Goal: Task Accomplishment & Management: Manage account settings

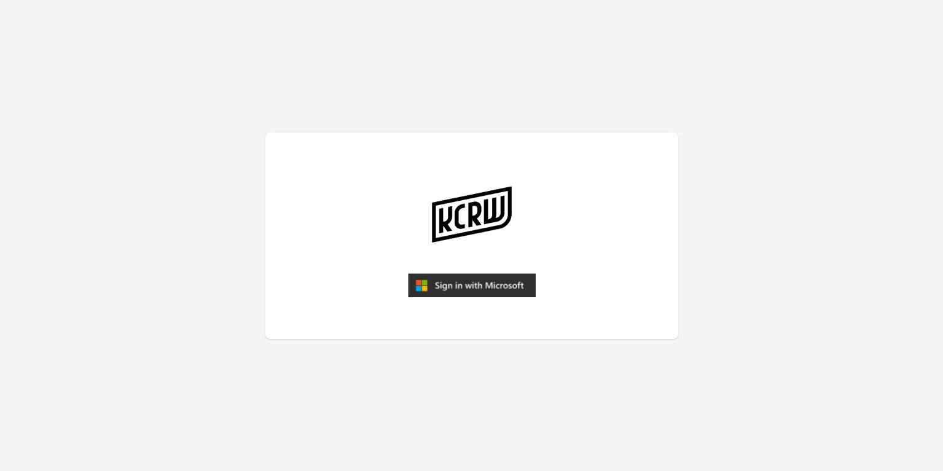
click at [496, 287] on img "submit" at bounding box center [472, 285] width 128 height 25
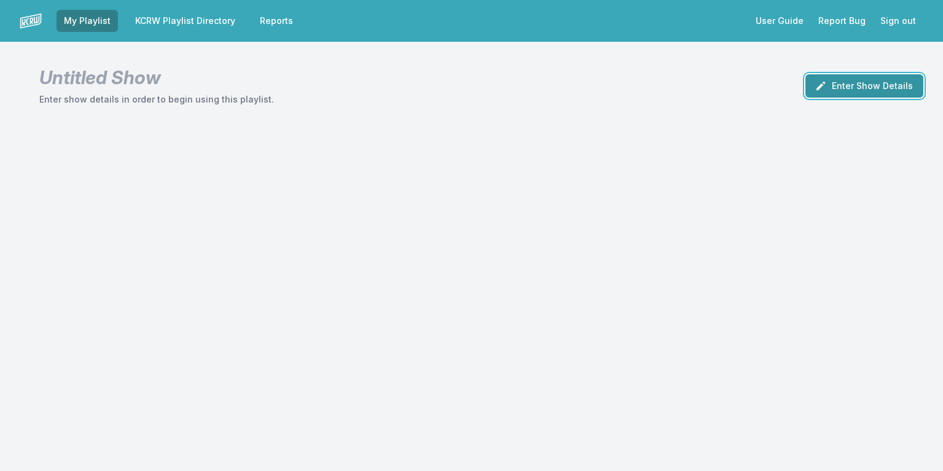
click at [895, 90] on button "Enter Show Details" at bounding box center [864, 85] width 118 height 23
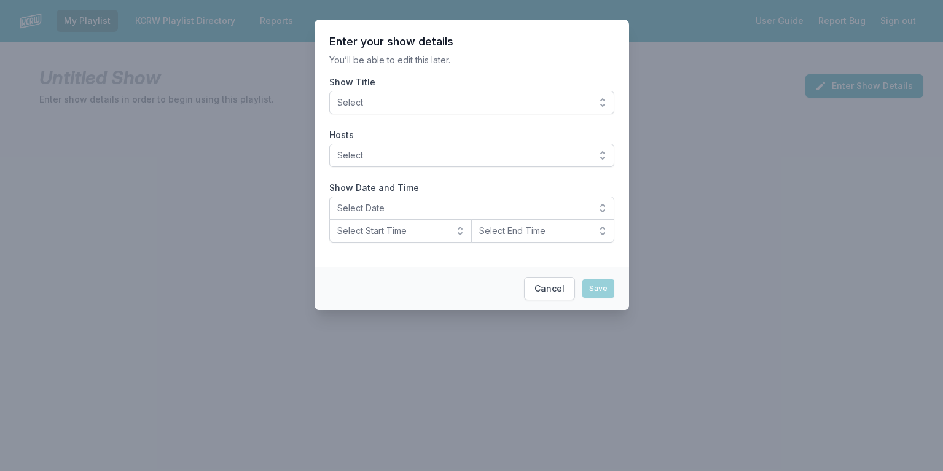
click at [604, 100] on button "Select" at bounding box center [471, 102] width 285 height 23
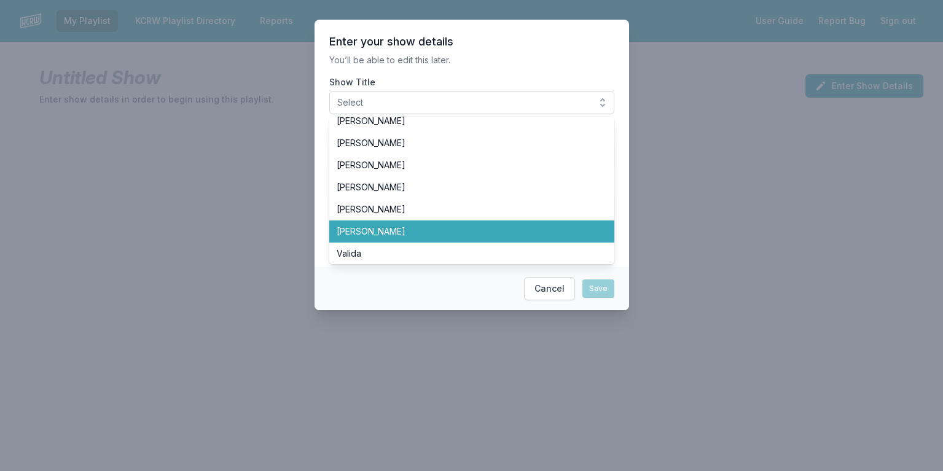
scroll to position [221, 0]
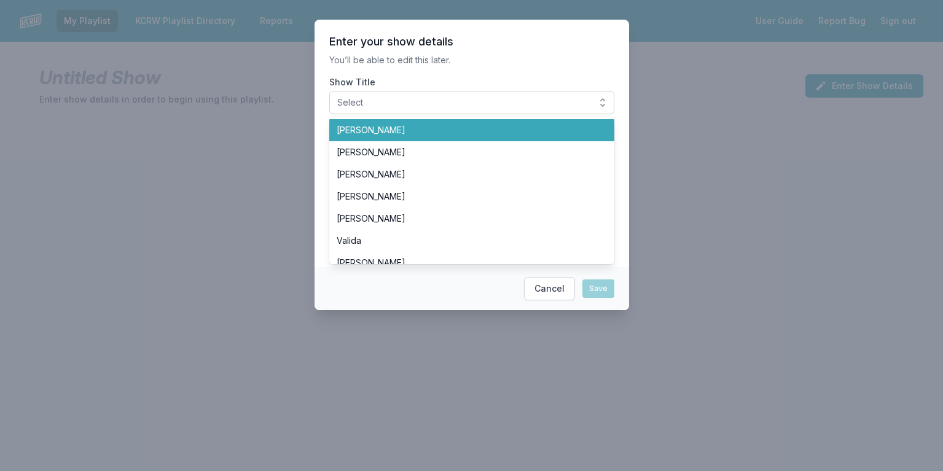
click at [366, 132] on span "[PERSON_NAME]" at bounding box center [465, 130] width 256 height 12
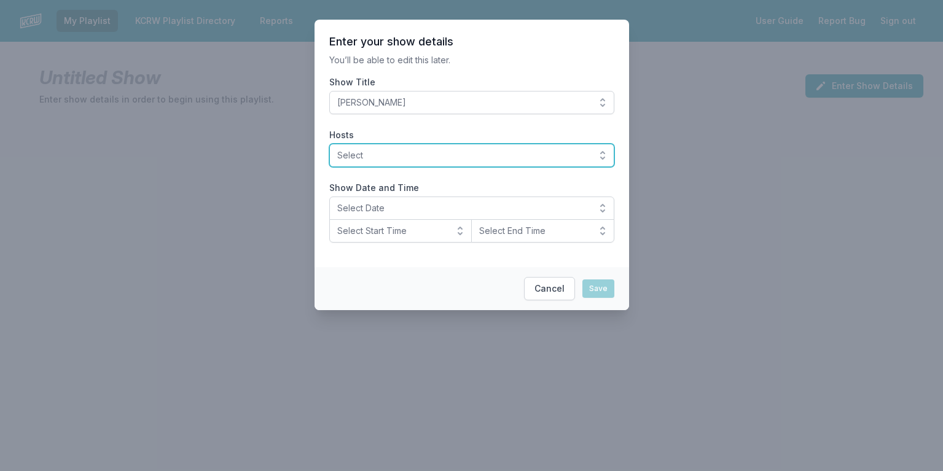
click at [600, 157] on button "Select" at bounding box center [471, 155] width 285 height 23
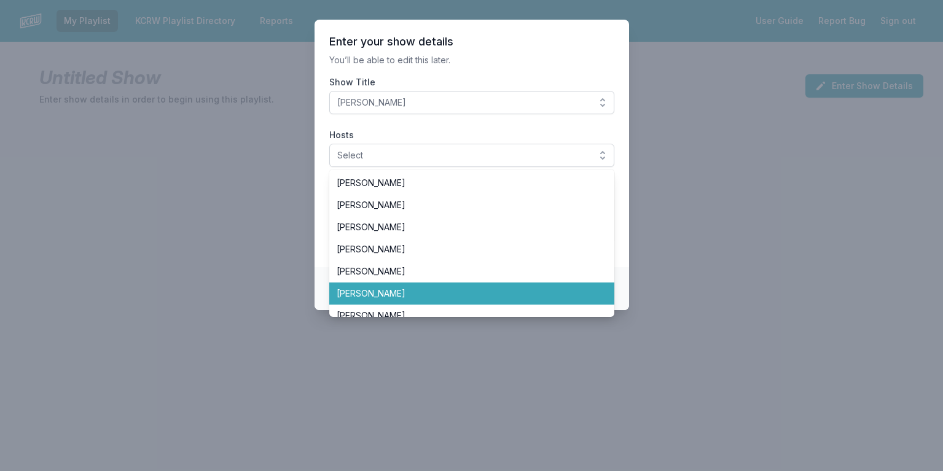
click at [380, 292] on span "[PERSON_NAME]" at bounding box center [465, 293] width 256 height 12
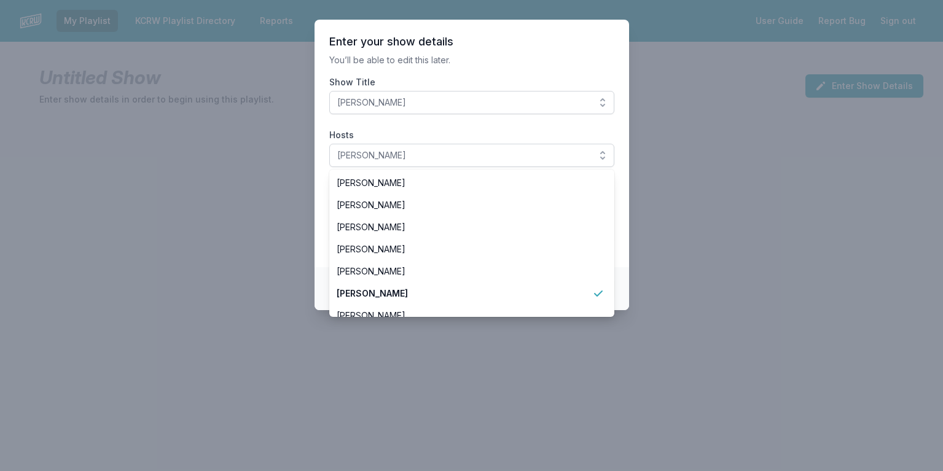
click at [625, 227] on section "Enter your show details You’ll be able to edit this later. Show Title Dan Wilco…" at bounding box center [472, 144] width 315 height 248
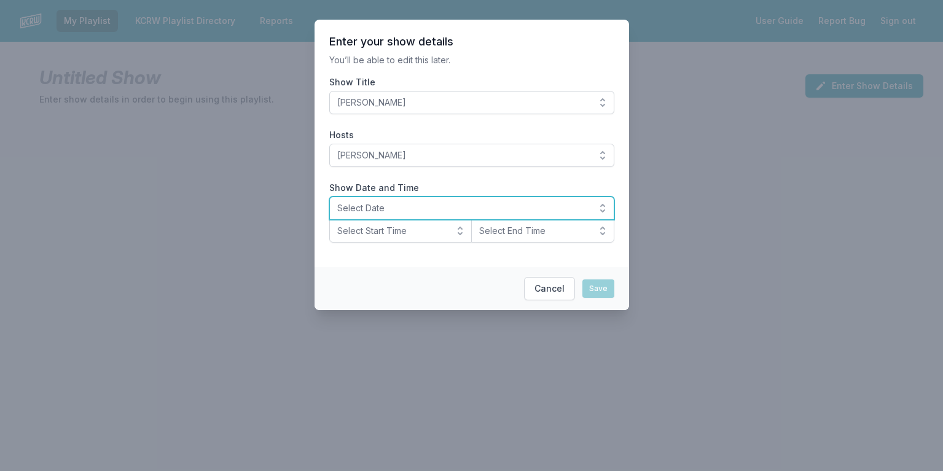
click at [422, 201] on button "Select Date" at bounding box center [471, 208] width 285 height 23
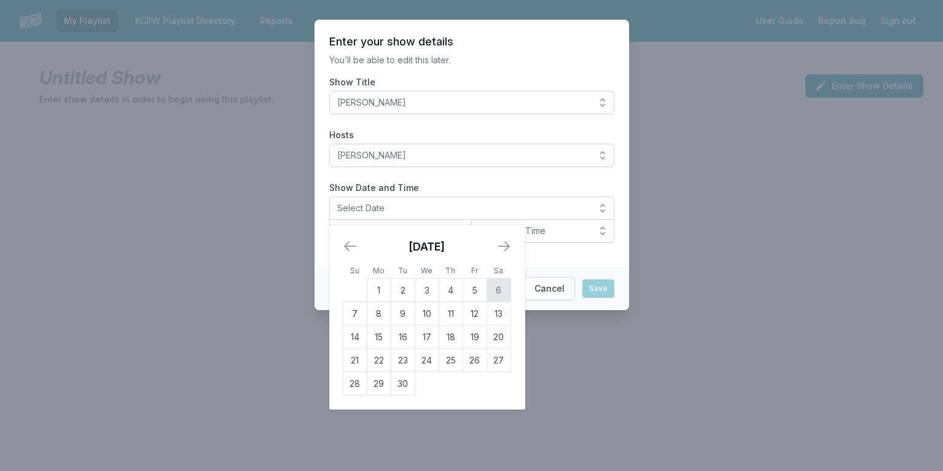
click at [497, 289] on td "6" at bounding box center [499, 290] width 24 height 23
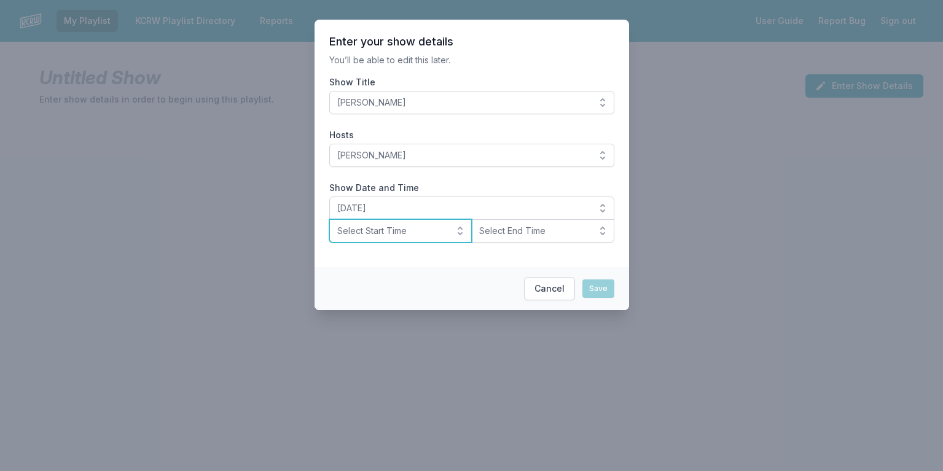
click at [458, 239] on button "Select Start Time" at bounding box center [400, 230] width 143 height 23
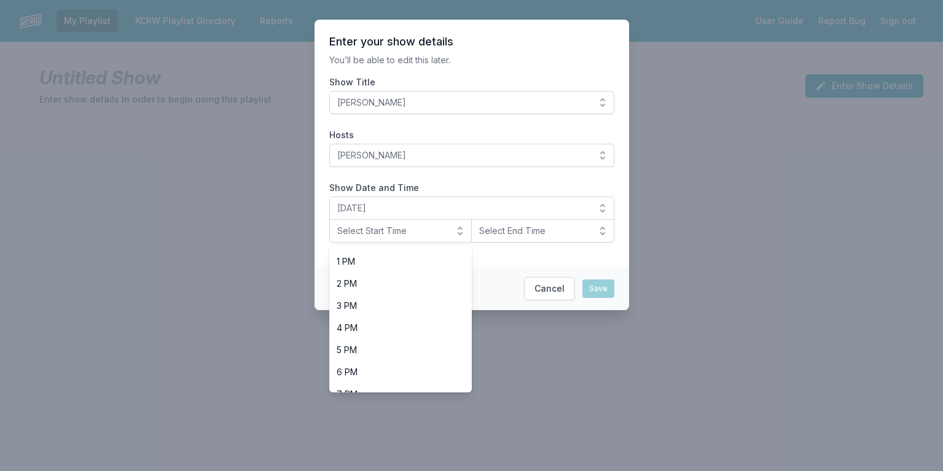
scroll to position [305, 0]
click at [355, 351] on span "6 PM" at bounding box center [394, 352] width 114 height 12
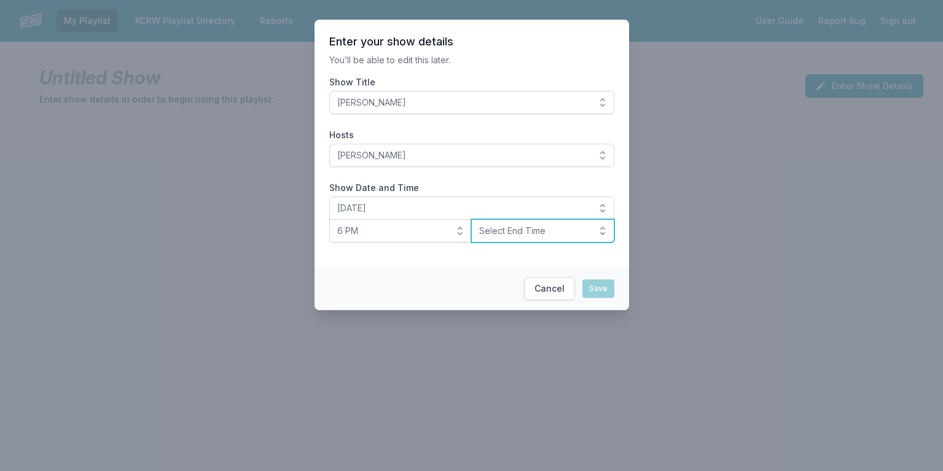
click at [554, 229] on span "Select End Time" at bounding box center [534, 231] width 110 height 12
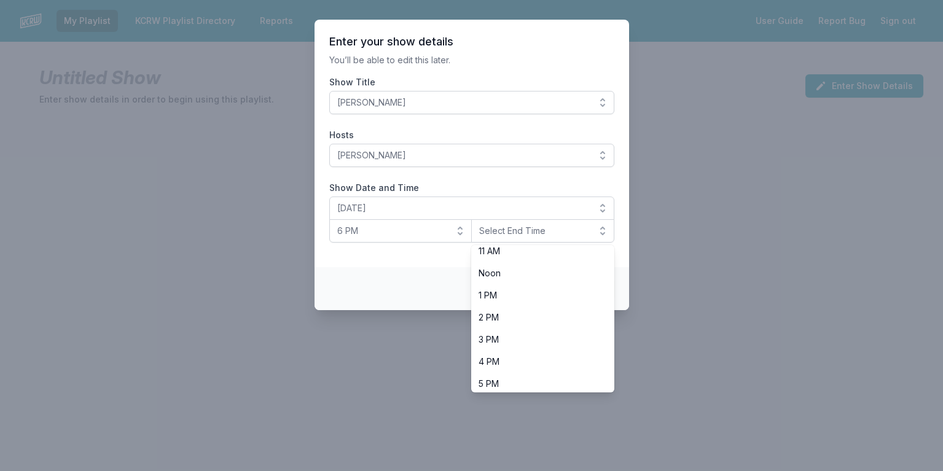
scroll to position [344, 0]
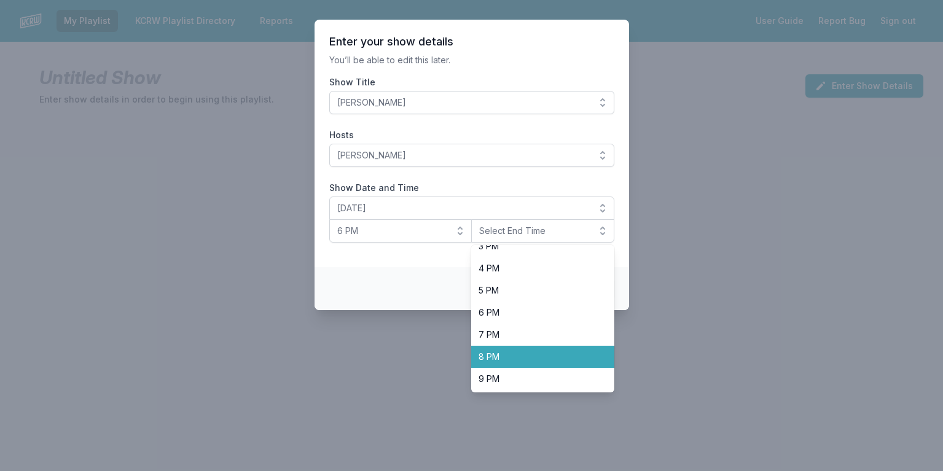
click at [519, 361] on span "8 PM" at bounding box center [536, 357] width 114 height 12
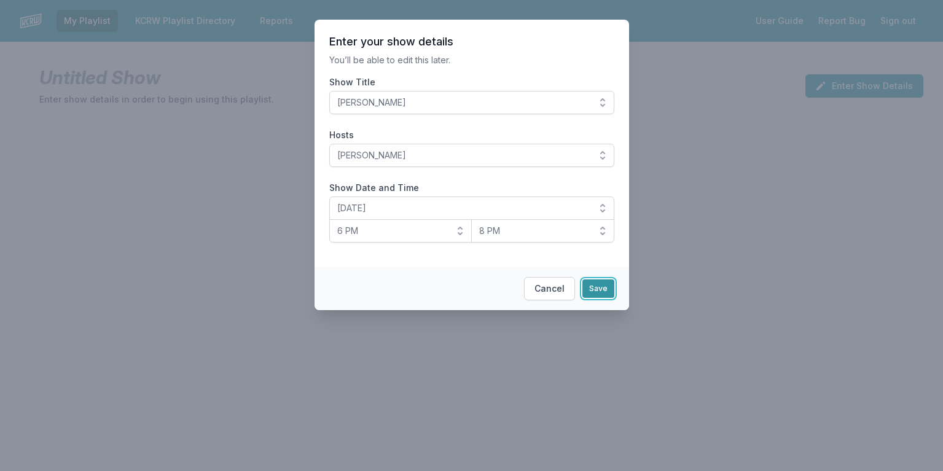
click at [596, 288] on button "Save" at bounding box center [598, 289] width 32 height 18
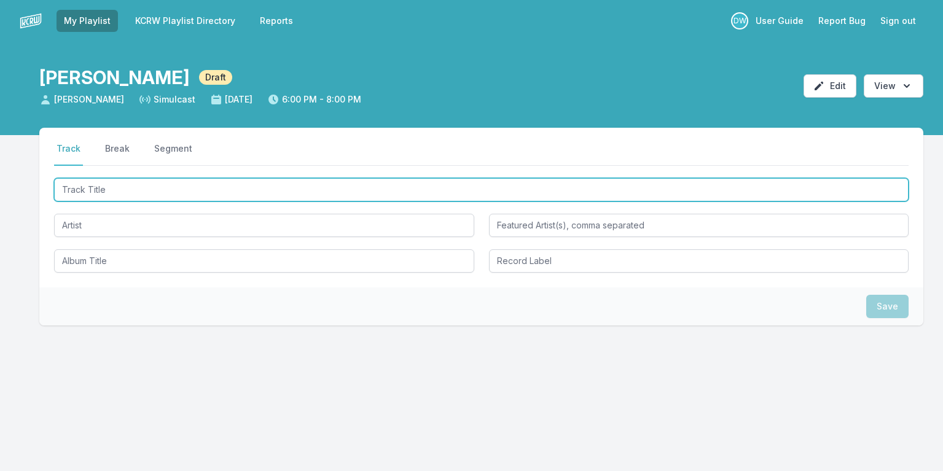
drag, startPoint x: 84, startPoint y: 190, endPoint x: 81, endPoint y: 177, distance: 13.7
click at [84, 191] on input "Track Title" at bounding box center [481, 189] width 854 height 23
type input "I'll Be Around (DJ Apt One Edit)"
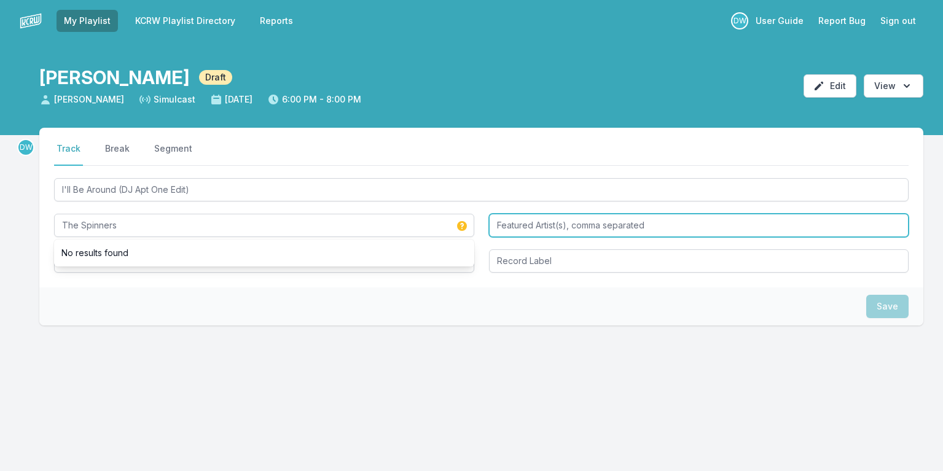
type input "The Spinners"
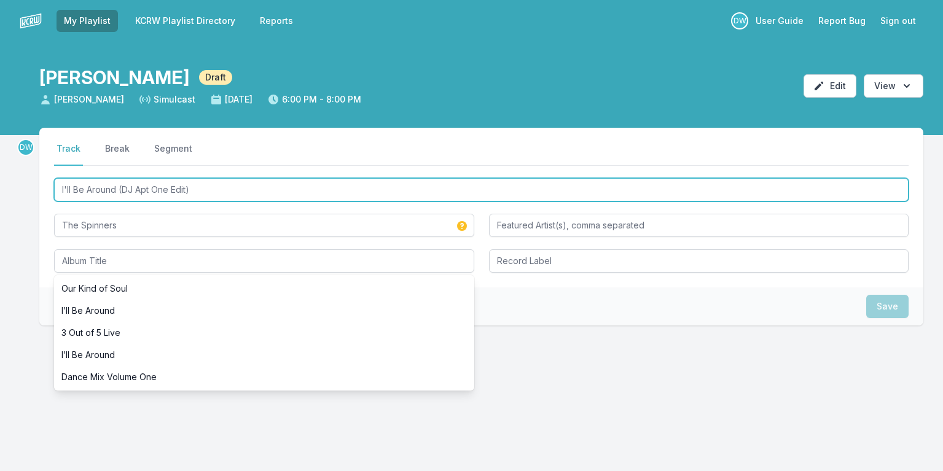
drag, startPoint x: 198, startPoint y: 192, endPoint x: -58, endPoint y: 26, distance: 304.8
click at [0, 26] on html "My Playlist KCRW Playlist Directory Reports DW User Guide Report Bug Sign out […" at bounding box center [471, 235] width 943 height 471
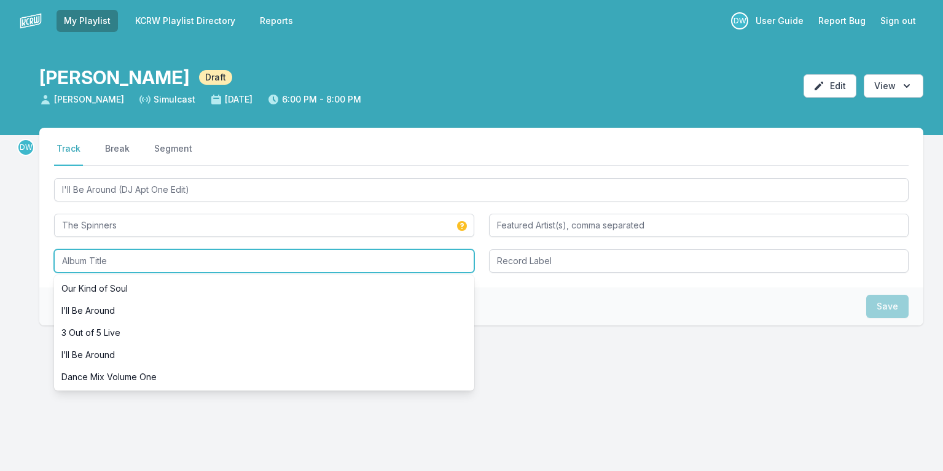
click at [100, 260] on input "Album Title" at bounding box center [264, 260] width 420 height 23
paste input "I'll Be Around (DJ Apt One Edit)"
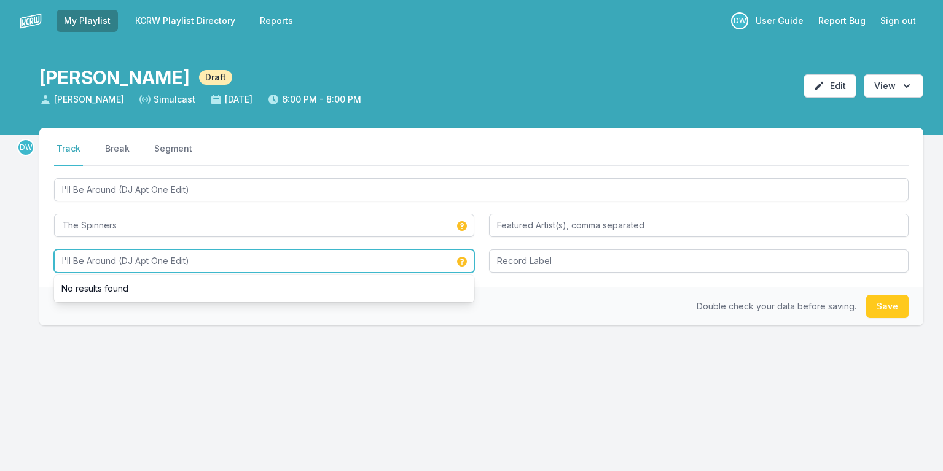
type input "I'll Be Around (DJ Apt One Edit)"
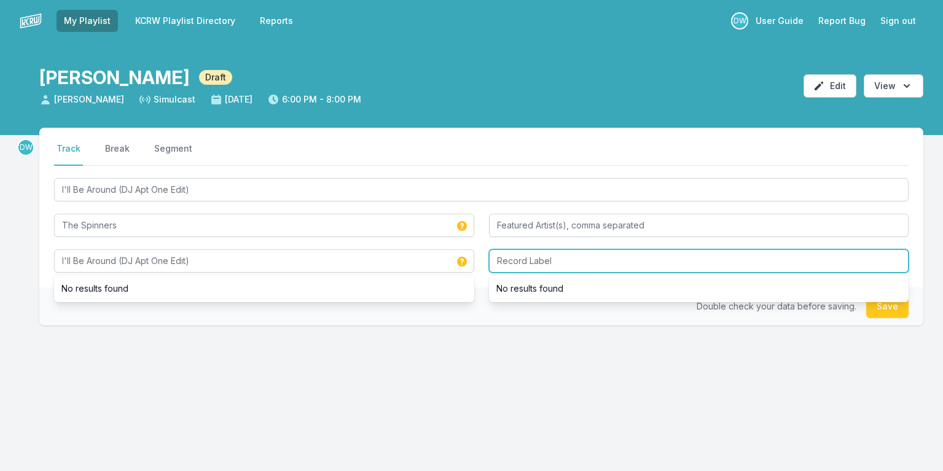
click at [521, 259] on input "Record Label" at bounding box center [699, 260] width 420 height 23
type input "promo"
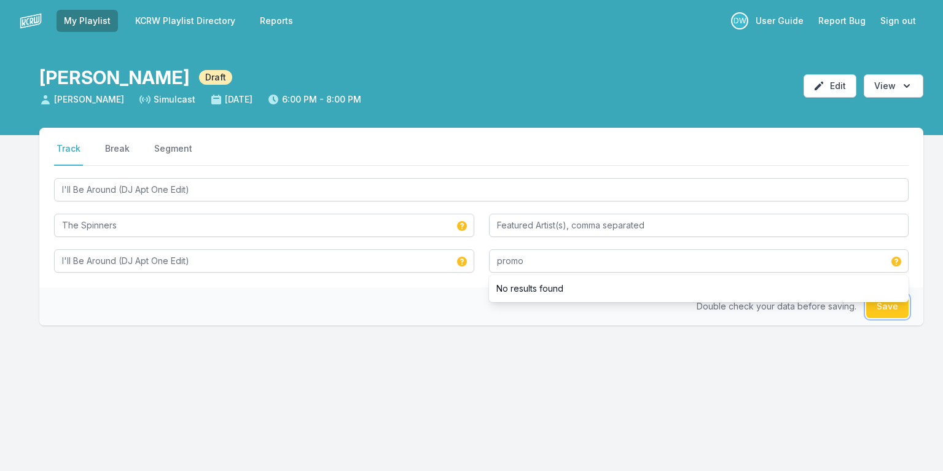
click at [885, 309] on button "Save" at bounding box center [887, 306] width 42 height 23
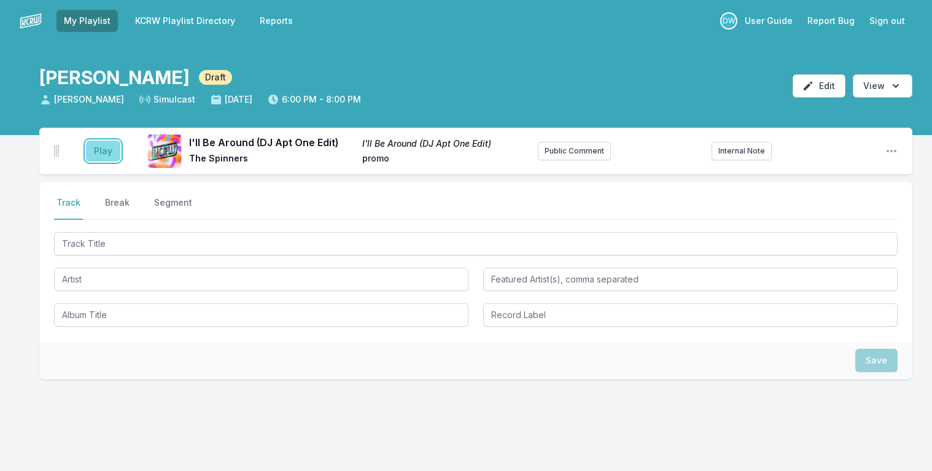
click at [109, 152] on button "Play" at bounding box center [103, 151] width 34 height 21
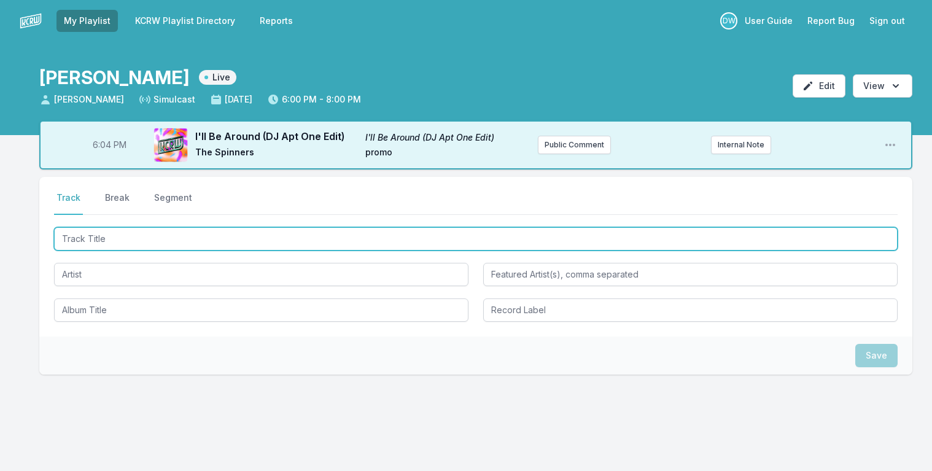
click at [90, 244] on input "Track Title" at bounding box center [476, 238] width 844 height 23
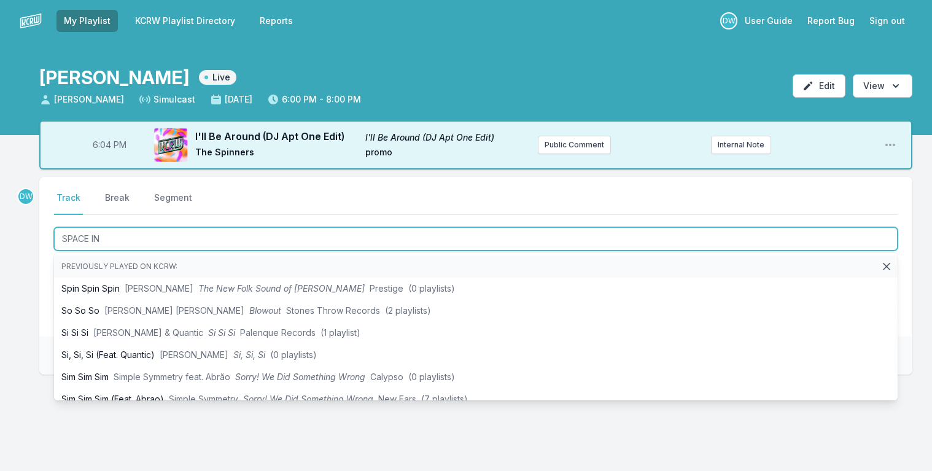
type input "SPACE INV"
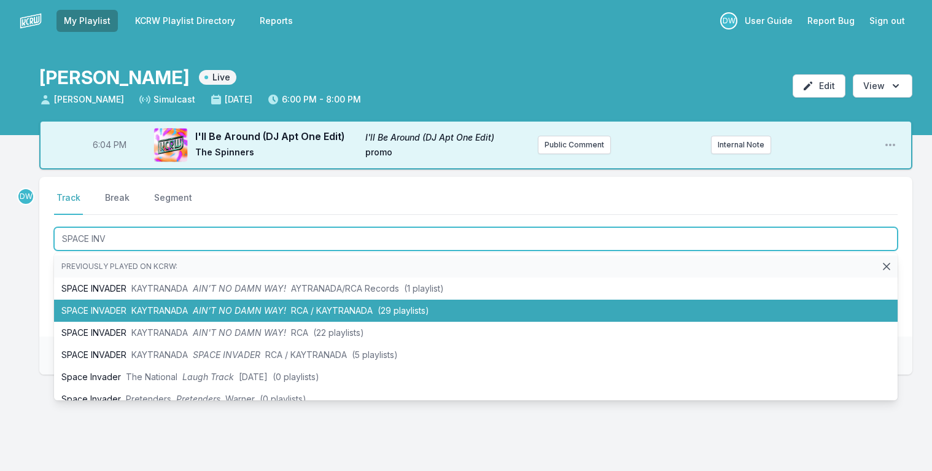
click at [156, 316] on li "SPACE INVADER KAYTRANADA AIN’T NO DAMN WAY! RCA / KAYTRANADA (29 playlists)" at bounding box center [476, 311] width 844 height 22
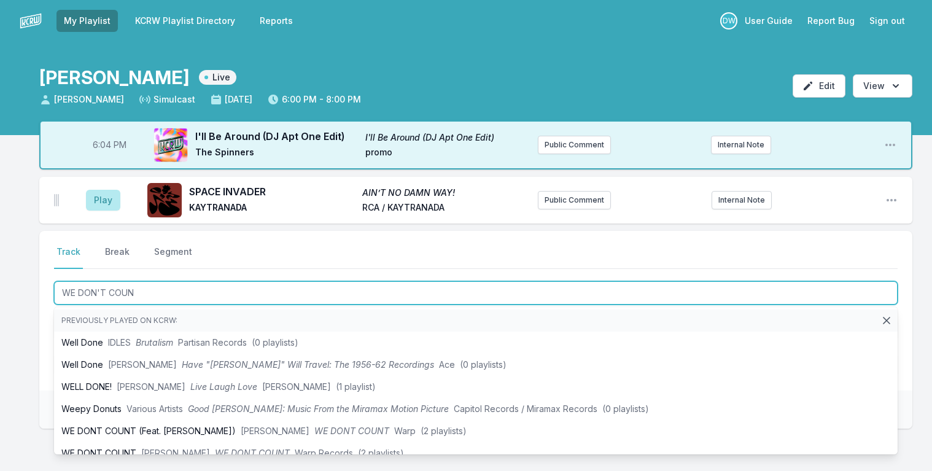
type input "WE DON'T COUNT"
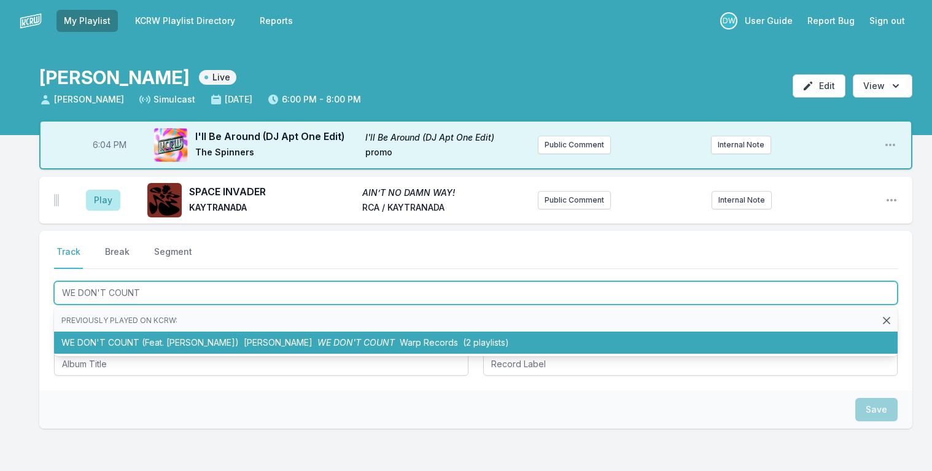
click at [160, 345] on li "WE DON'T COUNT (Feat. [PERSON_NAME]) [PERSON_NAME] WE DON'T COUNT Warp Records …" at bounding box center [476, 343] width 844 height 22
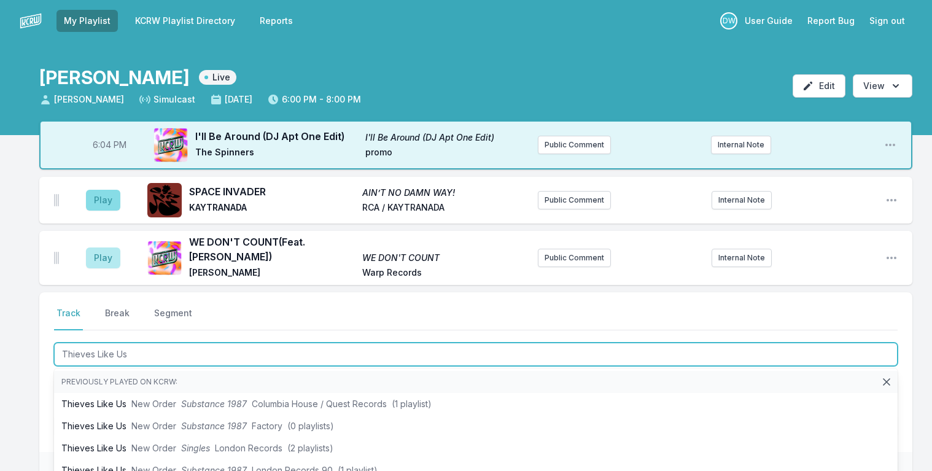
type input "Thieves Like Us"
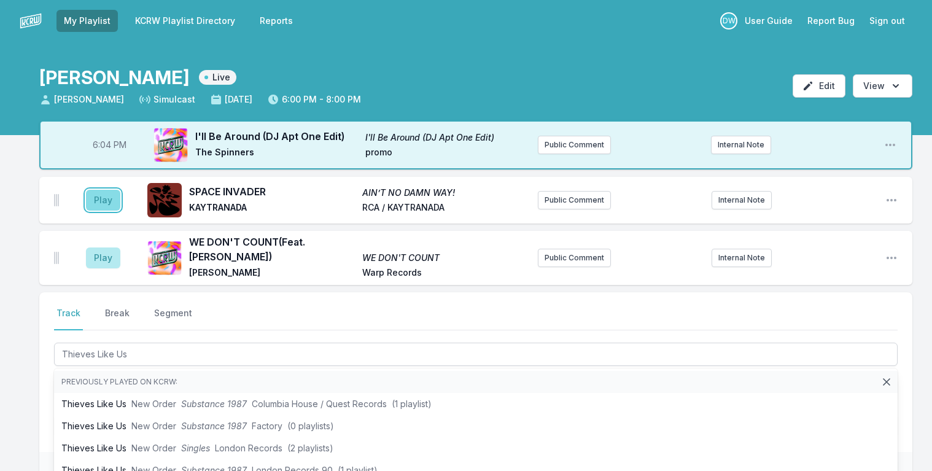
click at [101, 198] on button "Play" at bounding box center [103, 200] width 34 height 21
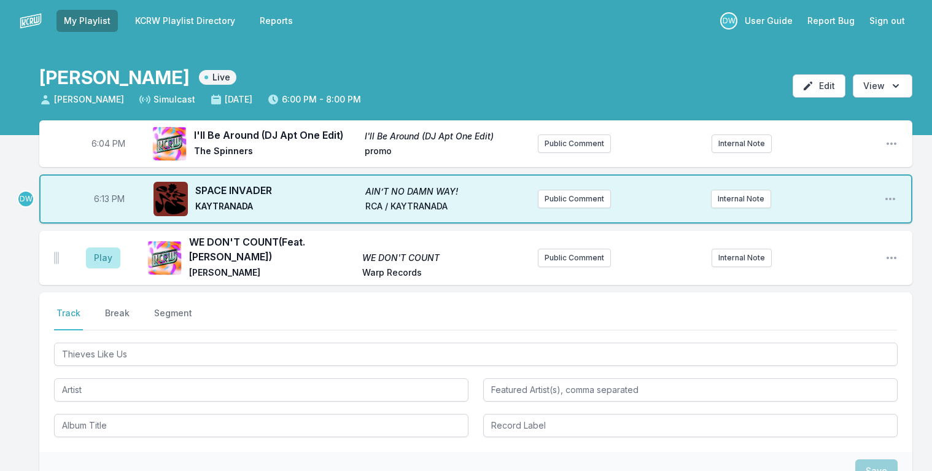
click at [106, 198] on span "6:13 PM" at bounding box center [109, 199] width 31 height 12
click at [103, 200] on input "18:13" at bounding box center [109, 198] width 69 height 23
type input "18:10"
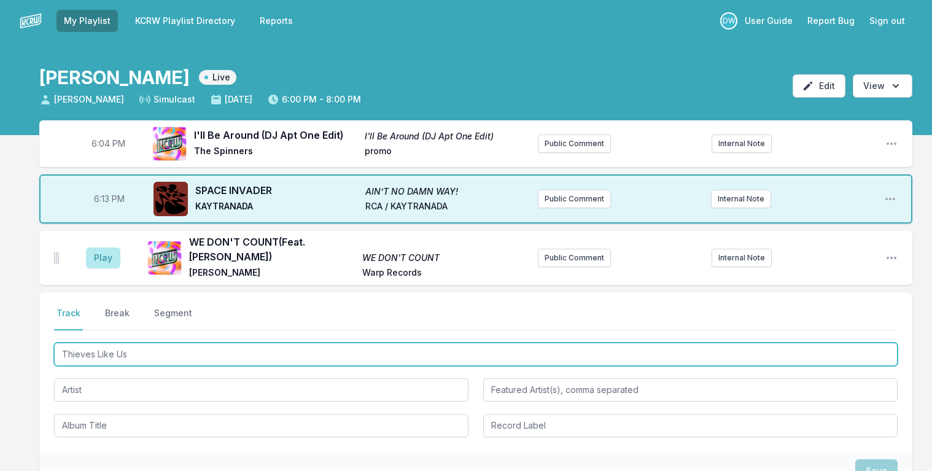
click at [138, 348] on input "Thieves Like Us" at bounding box center [476, 354] width 844 height 23
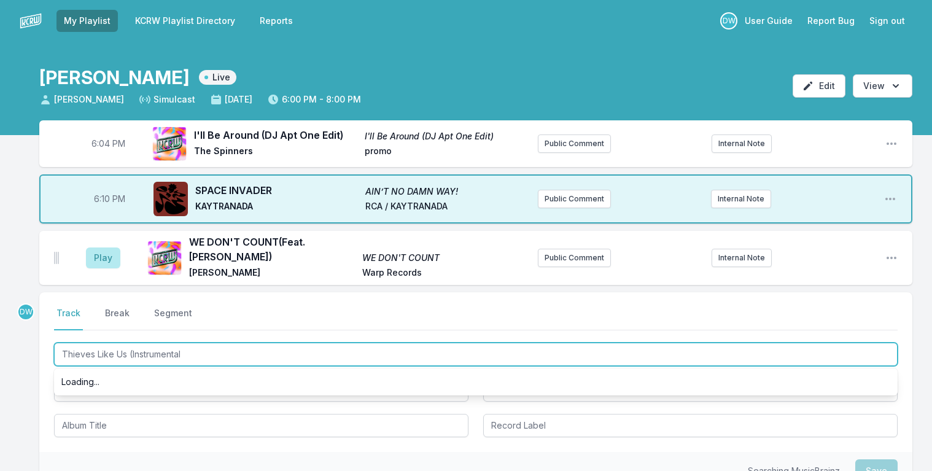
type input "Thieves Like Us (Instrumental)"
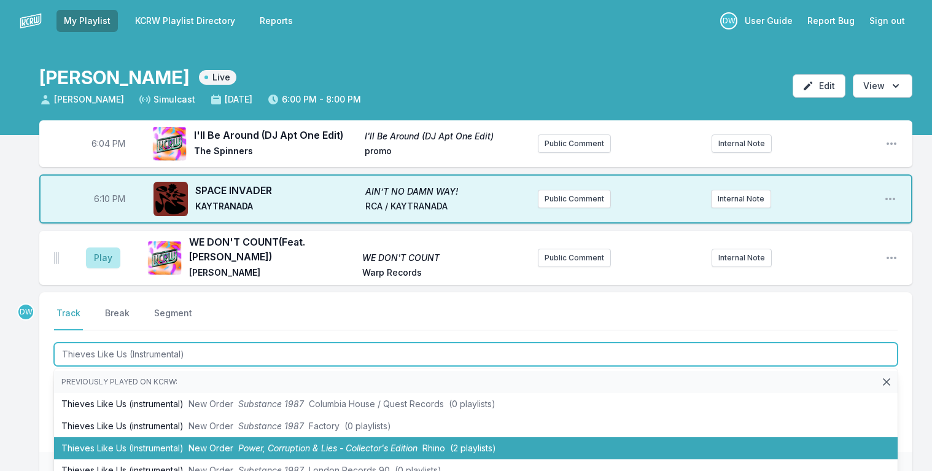
click at [241, 443] on span "Power, Corruption & Lies - Collector's Edition" at bounding box center [327, 448] width 179 height 10
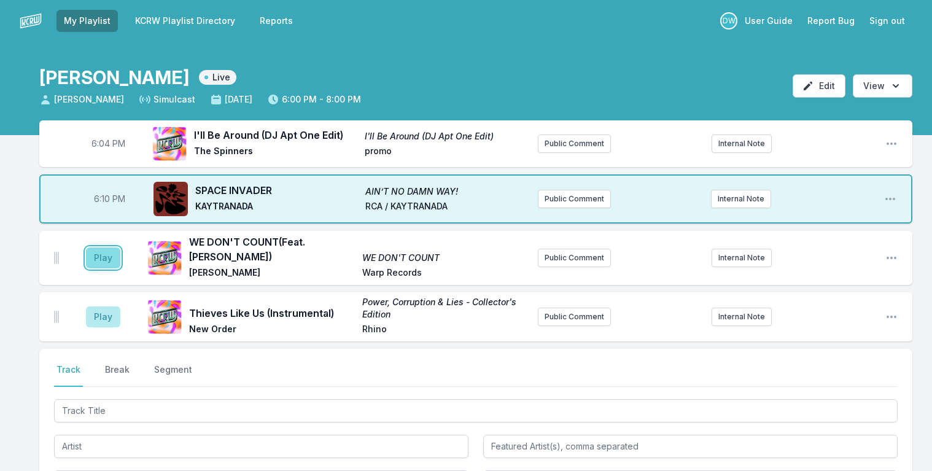
click at [111, 248] on button "Play" at bounding box center [103, 258] width 34 height 21
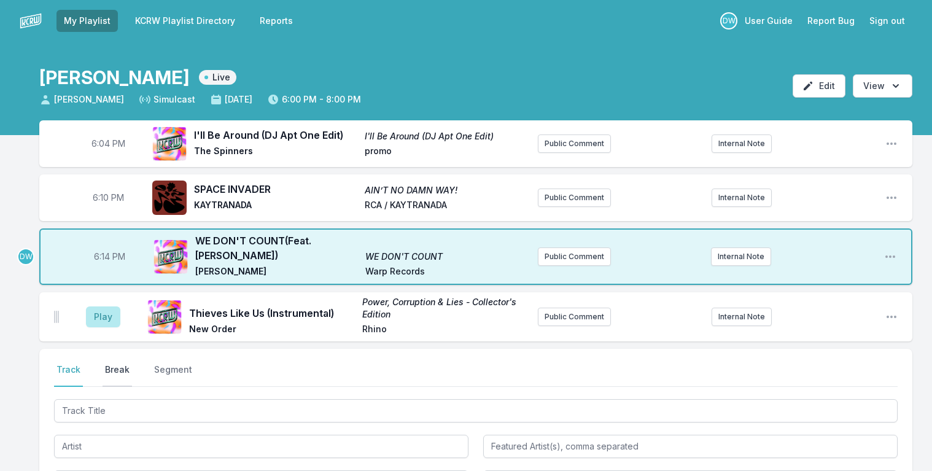
click at [114, 364] on button "Break" at bounding box center [117, 375] width 29 height 23
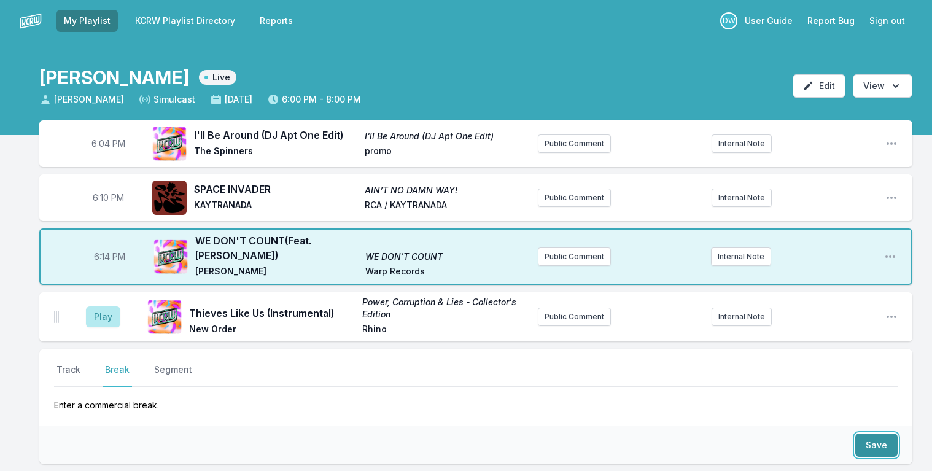
click at [878, 436] on button "Save" at bounding box center [877, 445] width 42 height 23
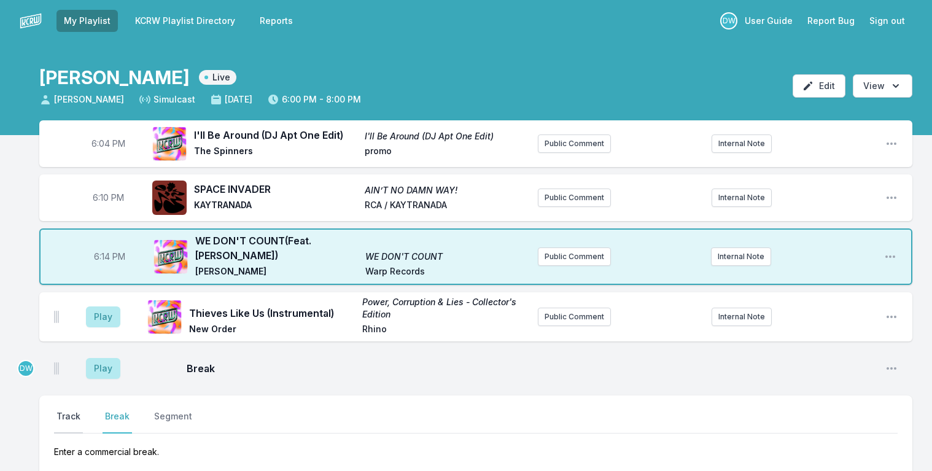
click at [60, 410] on button "Track" at bounding box center [68, 421] width 29 height 23
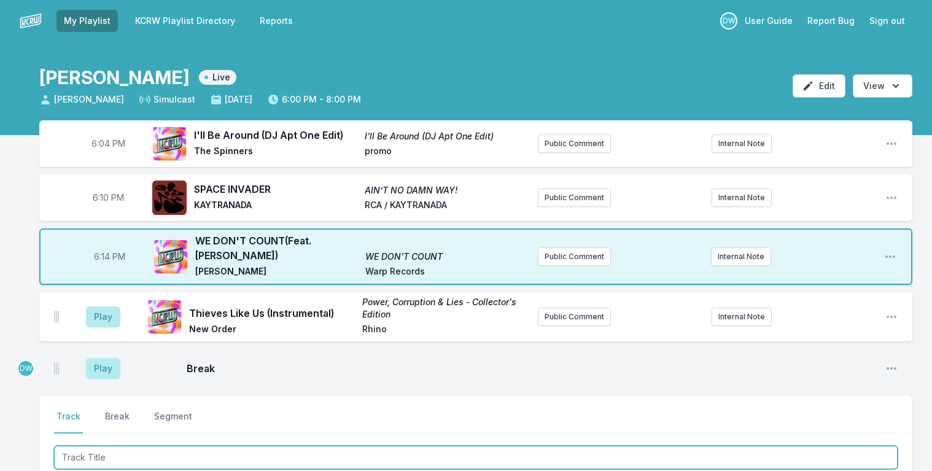
click at [99, 446] on input "Track Title" at bounding box center [476, 457] width 844 height 23
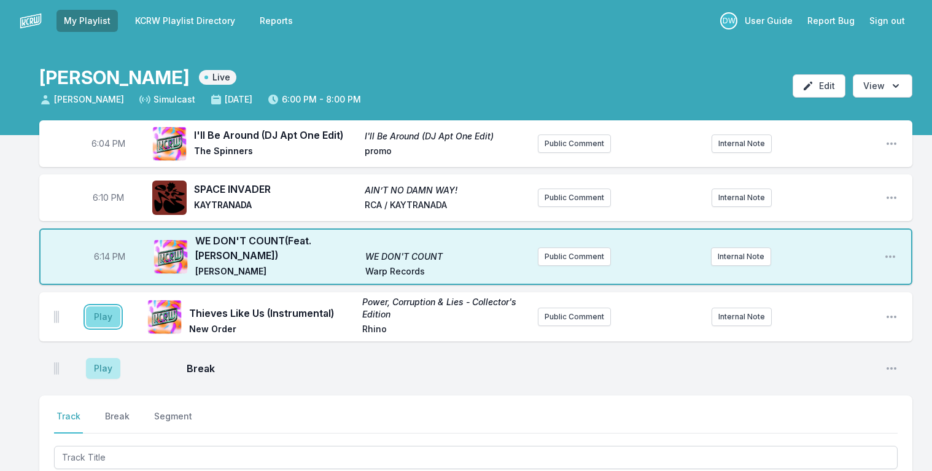
click at [106, 313] on button "Play" at bounding box center [103, 317] width 34 height 21
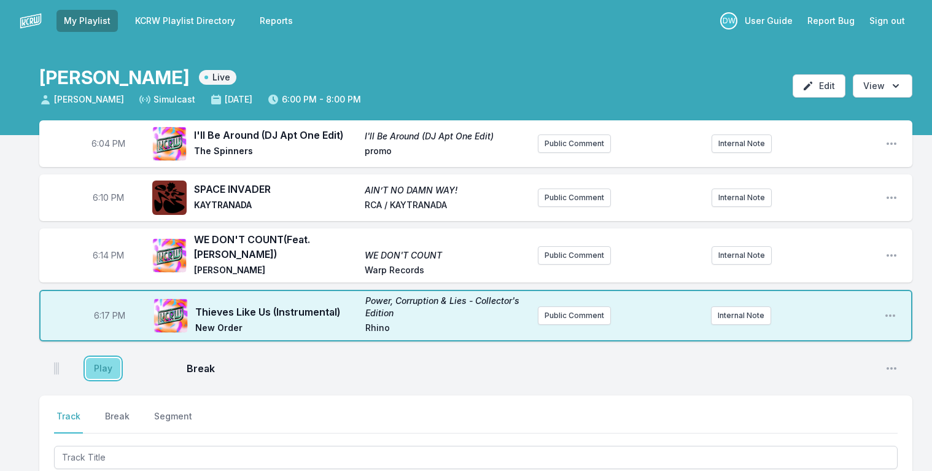
drag, startPoint x: 99, startPoint y: 367, endPoint x: 97, endPoint y: 359, distance: 8.8
click at [100, 366] on button "Play" at bounding box center [103, 368] width 34 height 21
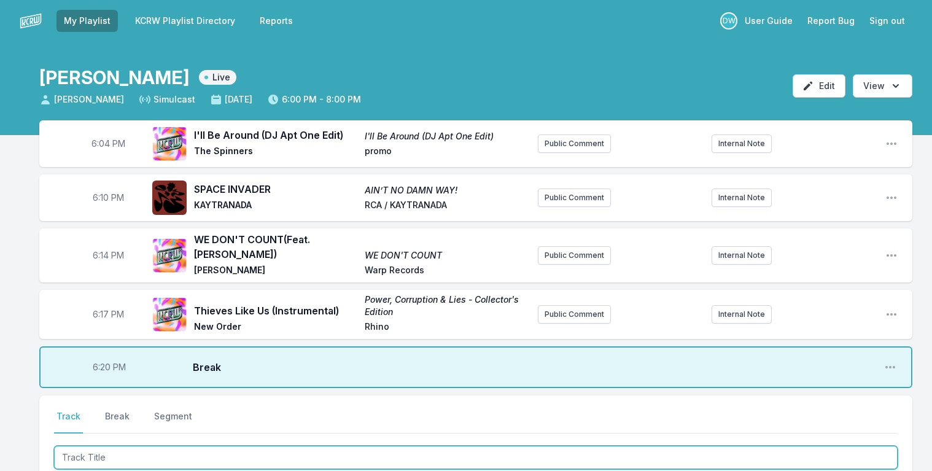
click at [81, 452] on input "Track Title" at bounding box center [476, 457] width 844 height 23
type input "Ten Miles Tall"
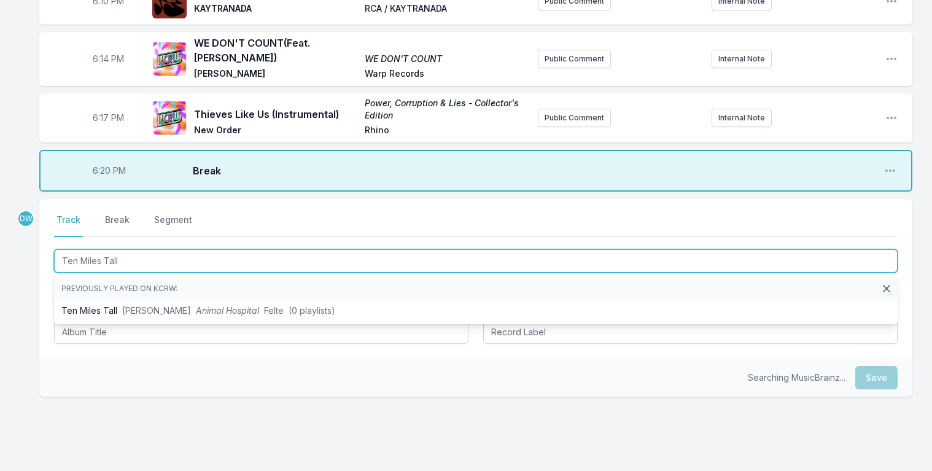
scroll to position [205, 0]
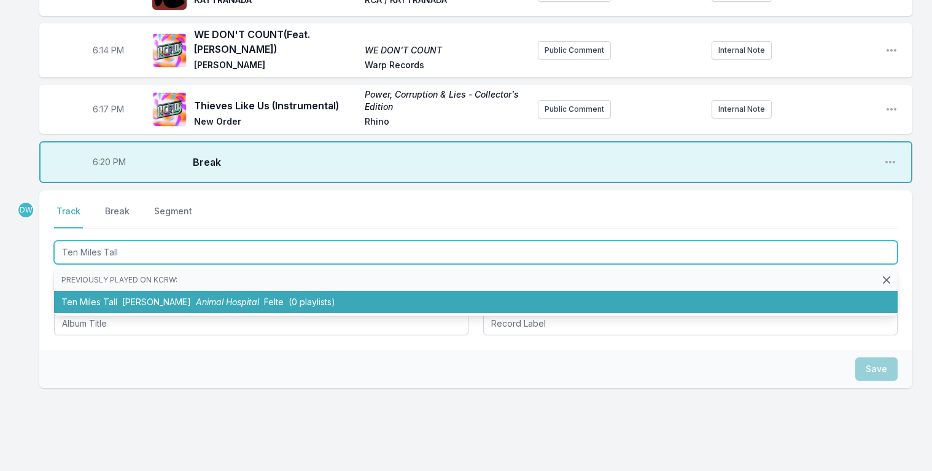
click at [135, 297] on span "[PERSON_NAME]" at bounding box center [156, 302] width 69 height 10
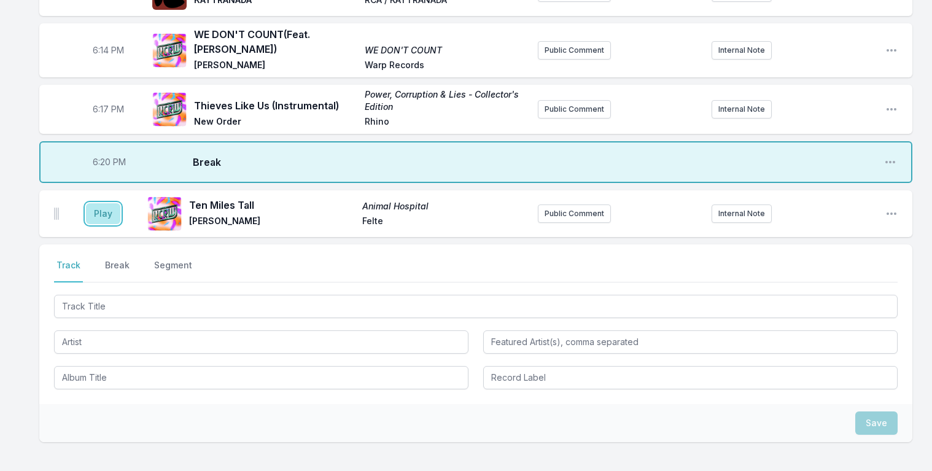
drag, startPoint x: 107, startPoint y: 206, endPoint x: 73, endPoint y: 139, distance: 75.5
click at [103, 203] on button "Play" at bounding box center [103, 213] width 34 height 21
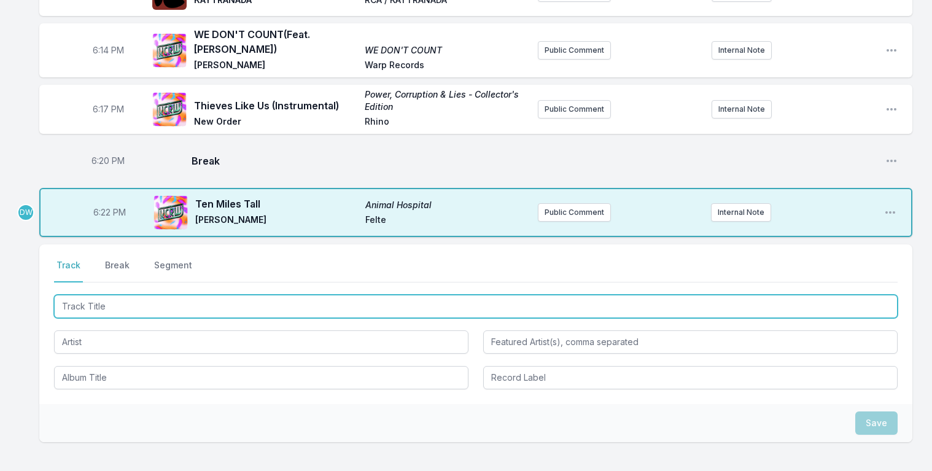
click at [94, 295] on input "Track Title" at bounding box center [476, 306] width 844 height 23
type input "Lasting Impression"
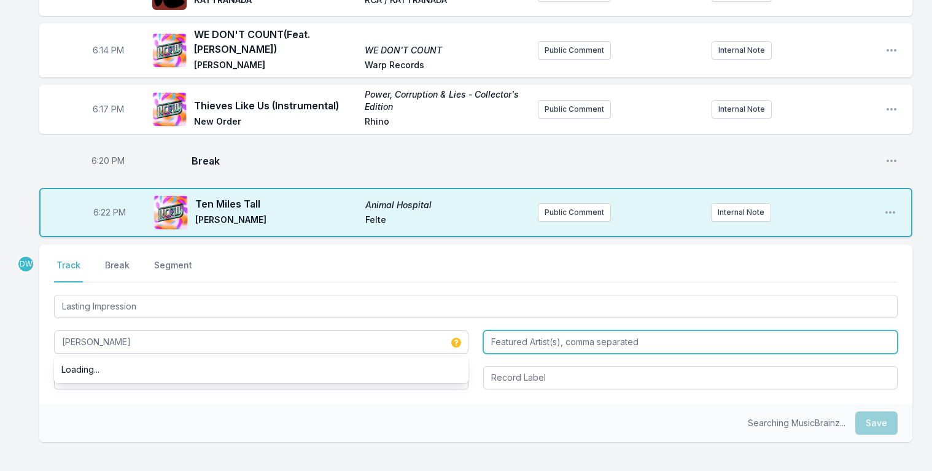
type input "[PERSON_NAME]"
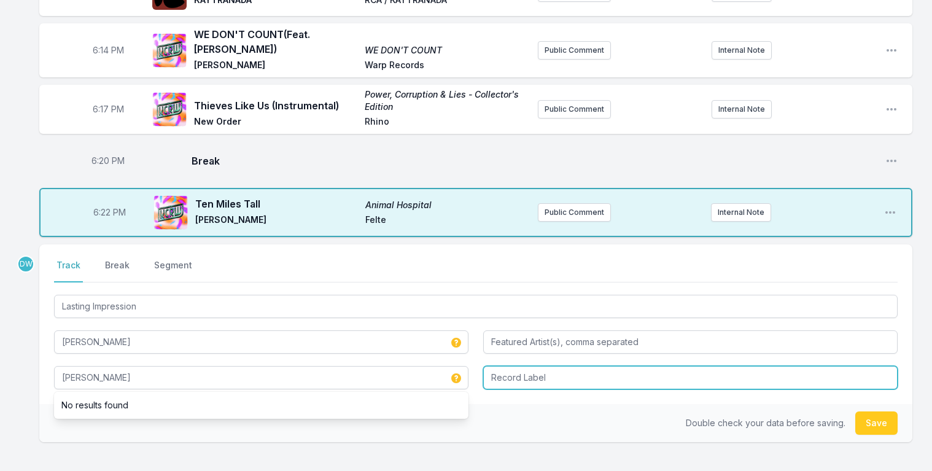
type input "[PERSON_NAME]"
type input "Western Vinyl"
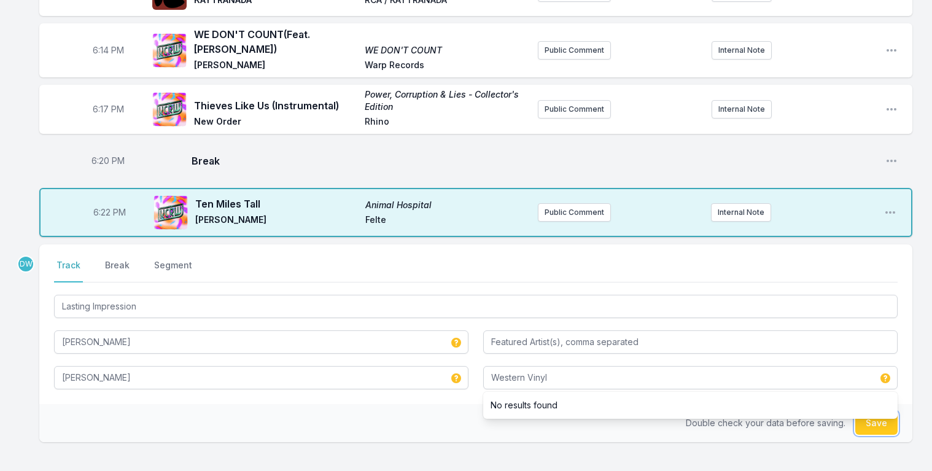
click at [876, 417] on button "Save" at bounding box center [877, 423] width 42 height 23
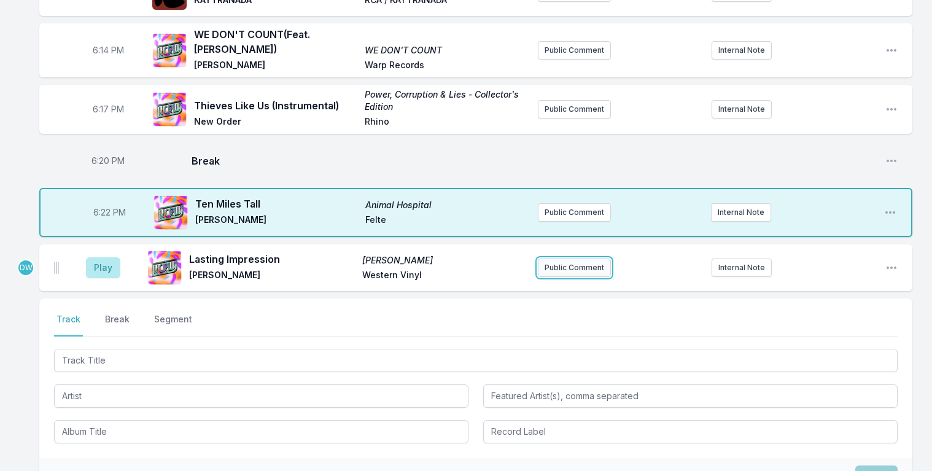
click at [582, 262] on button "Public Comment" at bounding box center [574, 268] width 73 height 18
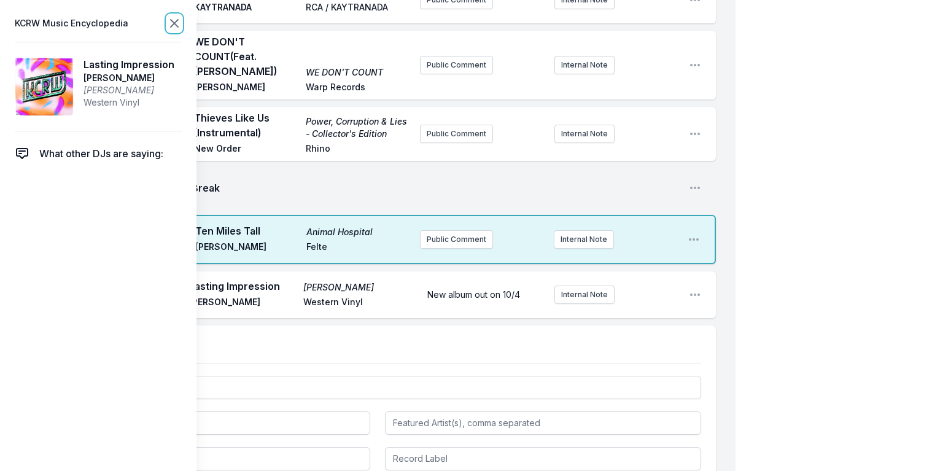
click at [174, 21] on icon at bounding box center [174, 23] width 15 height 15
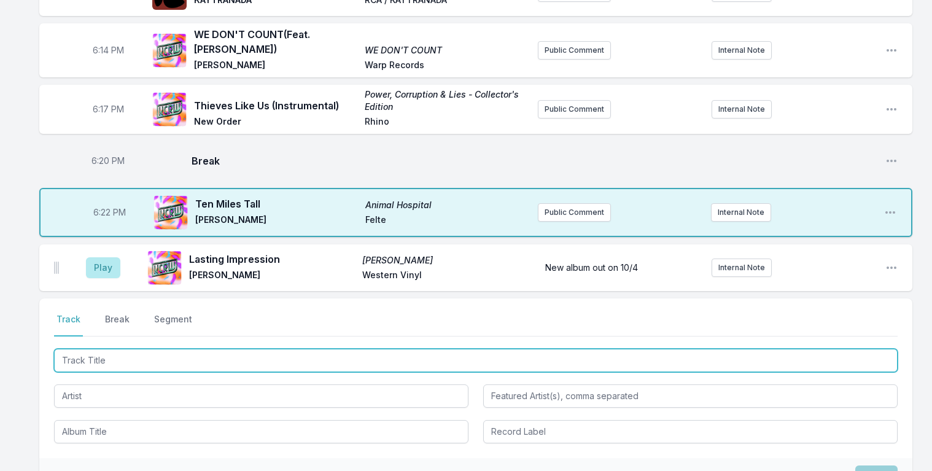
click at [139, 354] on input "Track Title" at bounding box center [476, 360] width 844 height 23
type input "Young Man"
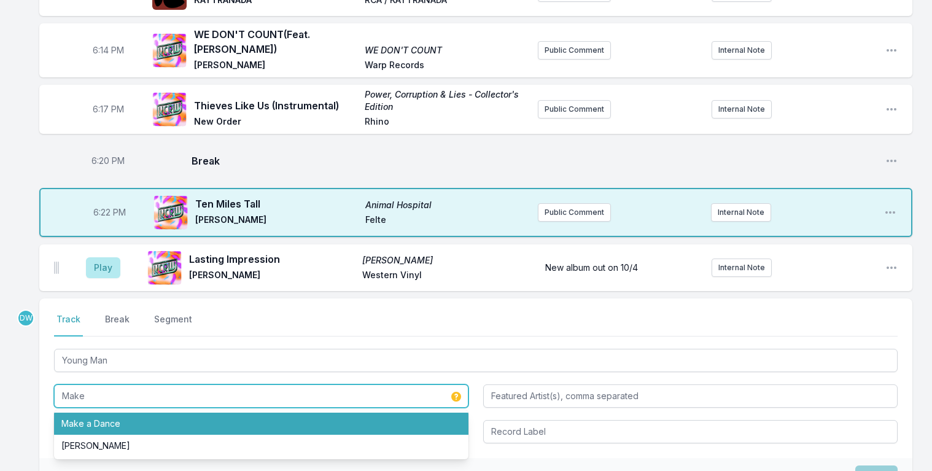
click at [114, 417] on li "Make a Dance" at bounding box center [261, 424] width 415 height 22
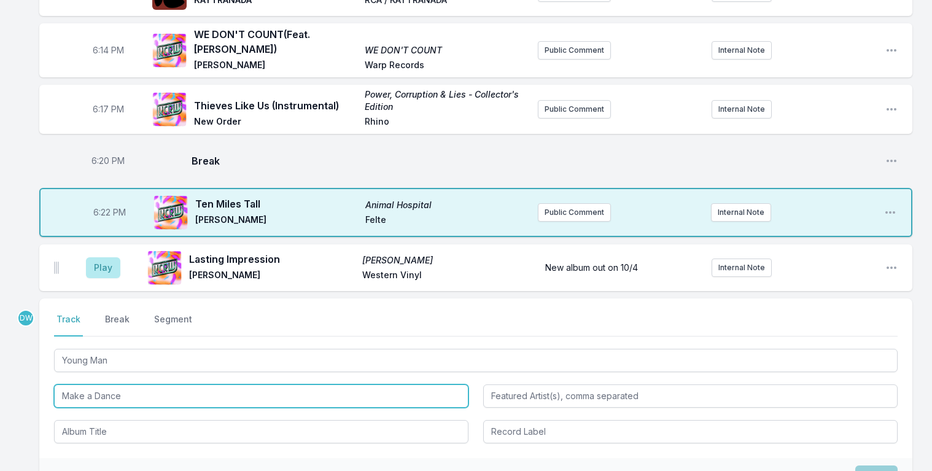
type input "Make a Dance"
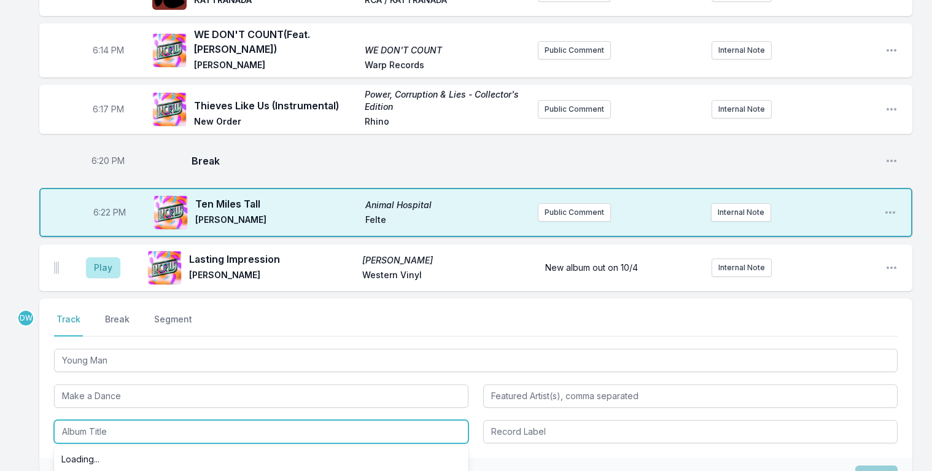
click at [96, 424] on input "Album Title" at bounding box center [261, 431] width 415 height 23
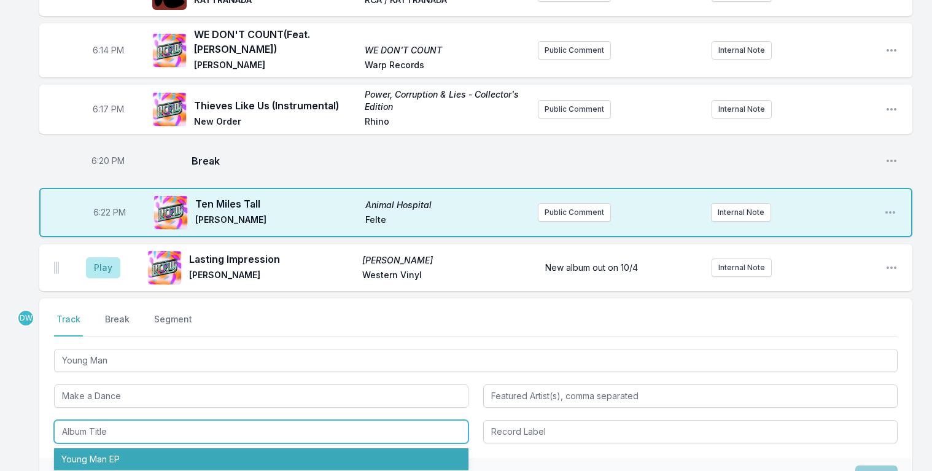
click at [103, 455] on li "Young Man EP" at bounding box center [261, 459] width 415 height 22
type input "Young Man EP"
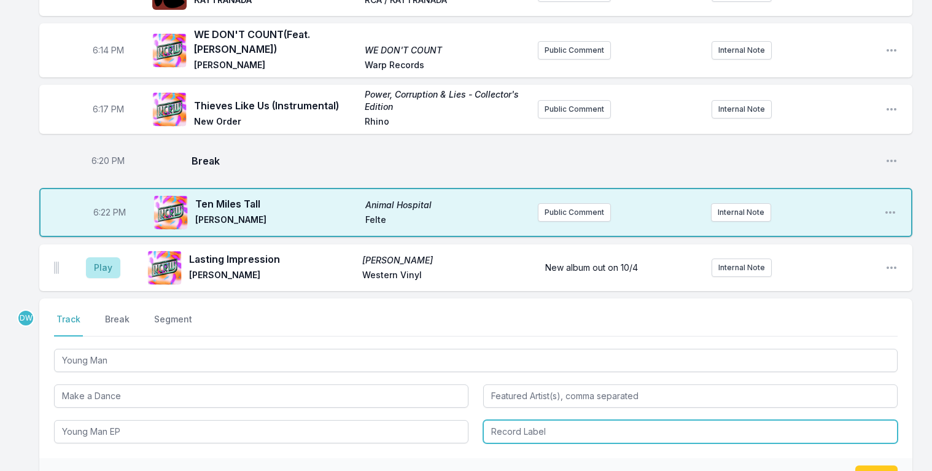
click at [534, 423] on input "Record Label" at bounding box center [690, 431] width 415 height 23
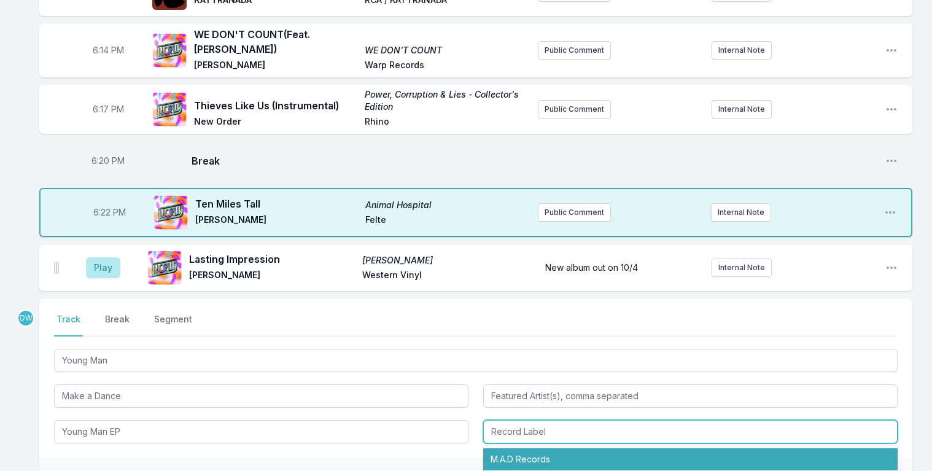
click at [532, 452] on li "M.A.D Records" at bounding box center [690, 459] width 415 height 22
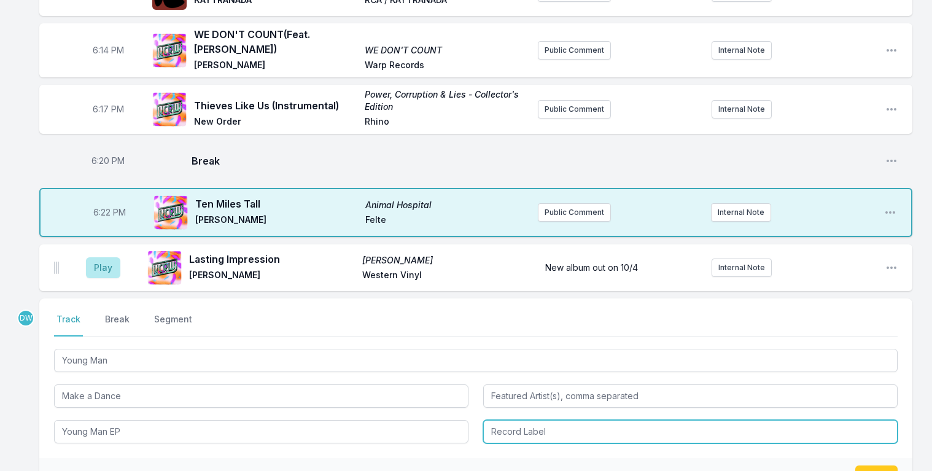
type input "M.A.D Records"
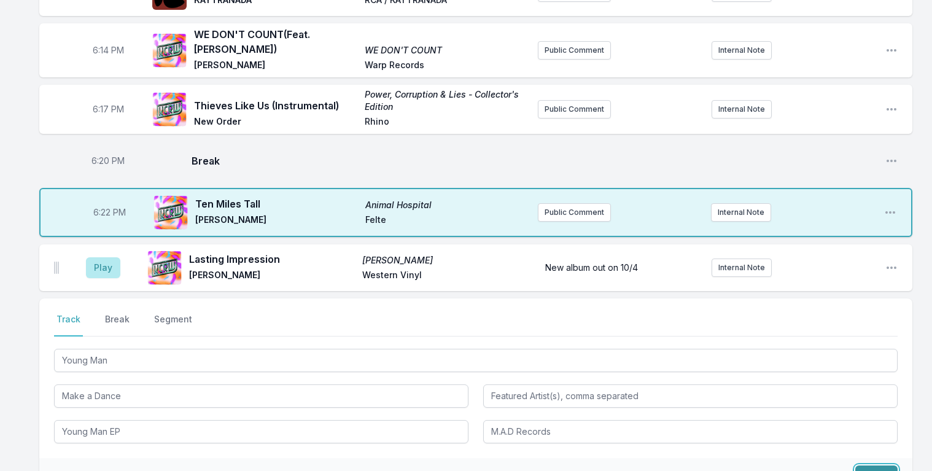
click at [871, 466] on button "Save" at bounding box center [877, 477] width 42 height 23
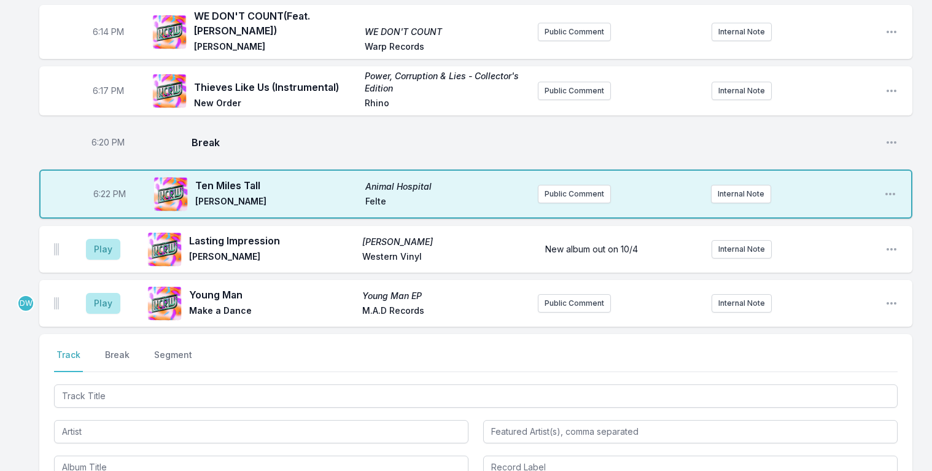
scroll to position [230, 0]
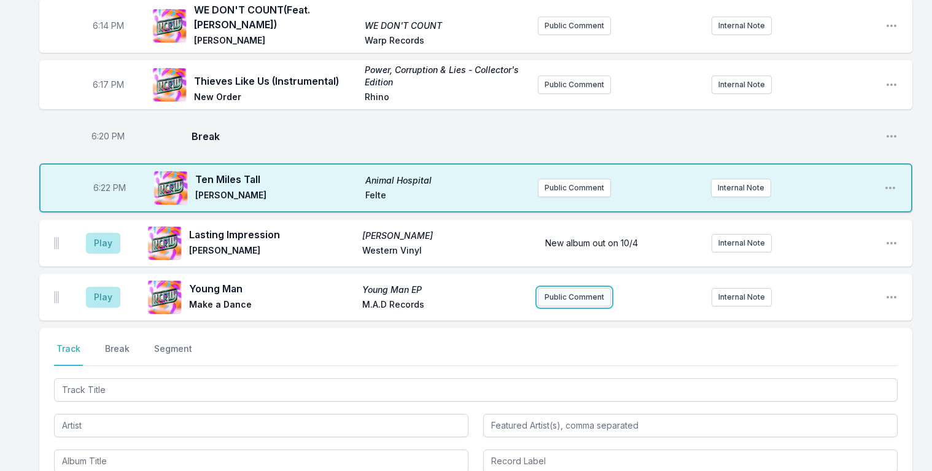
click at [576, 290] on button "Public Comment" at bounding box center [574, 297] width 73 height 18
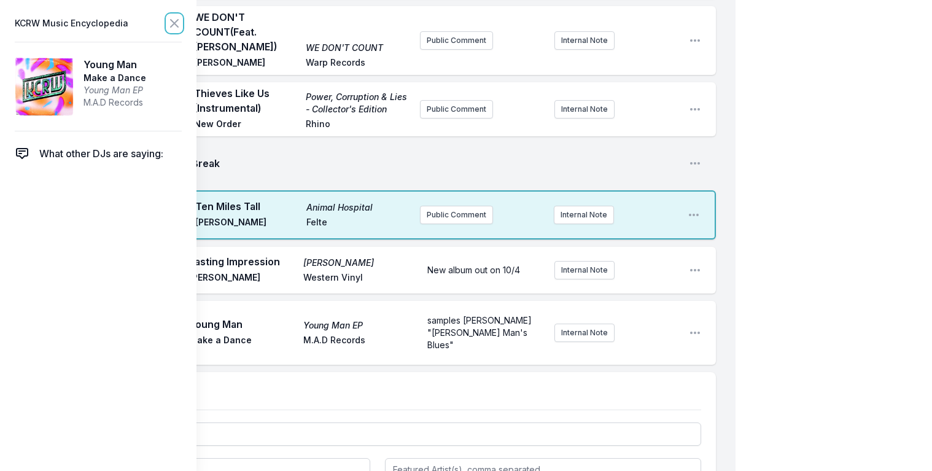
click at [171, 23] on icon at bounding box center [174, 23] width 15 height 15
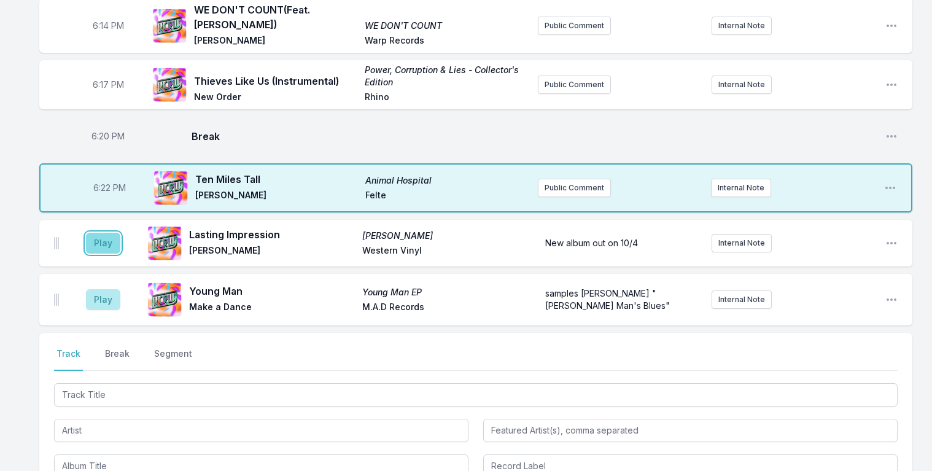
click at [102, 233] on button "Play" at bounding box center [103, 243] width 34 height 21
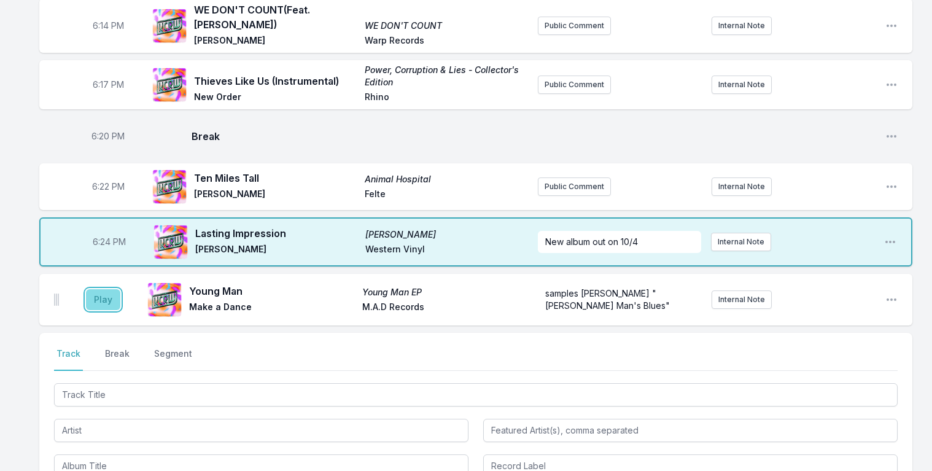
click at [96, 289] on button "Play" at bounding box center [103, 299] width 34 height 21
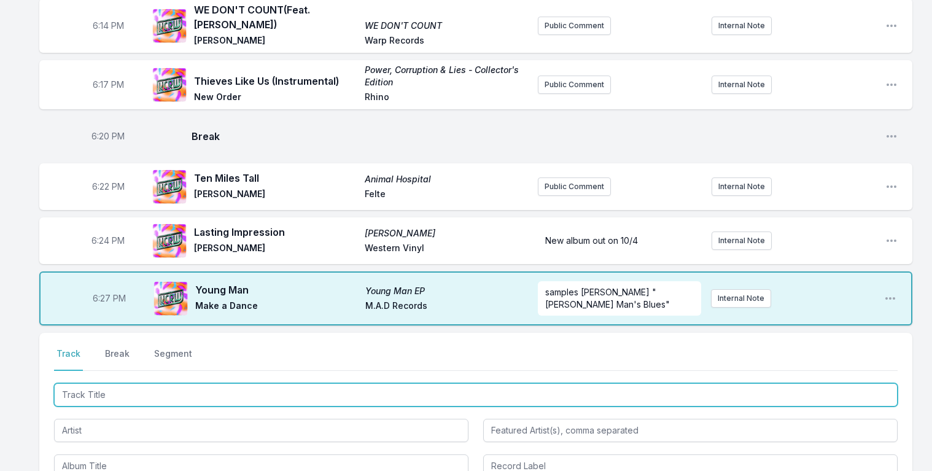
click at [149, 388] on input "Track Title" at bounding box center [476, 394] width 844 height 23
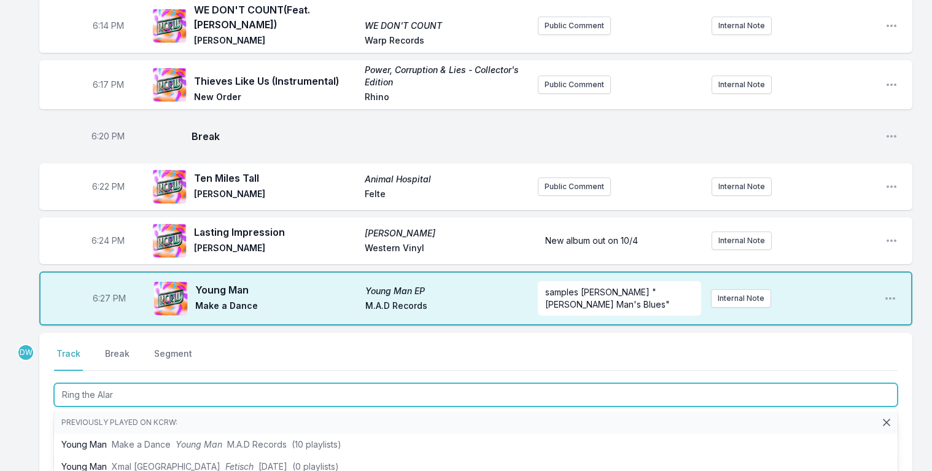
type input "Ring the Alarm"
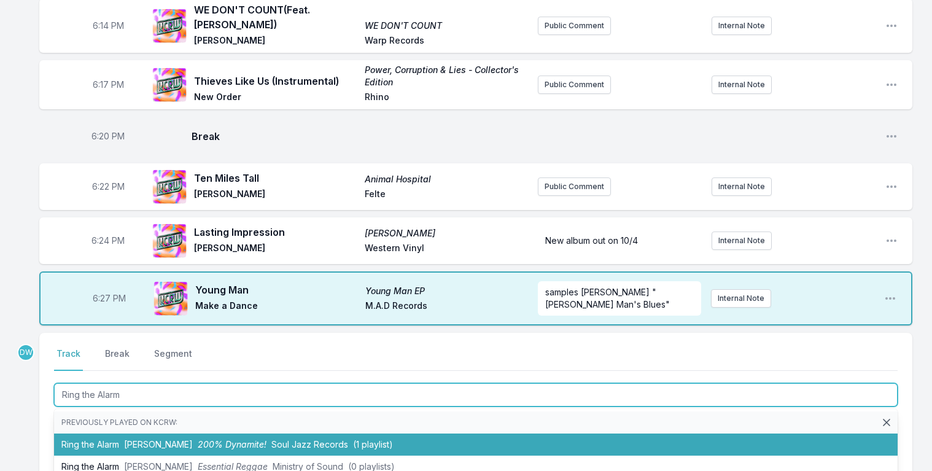
click at [138, 439] on span "[PERSON_NAME]" at bounding box center [158, 444] width 69 height 10
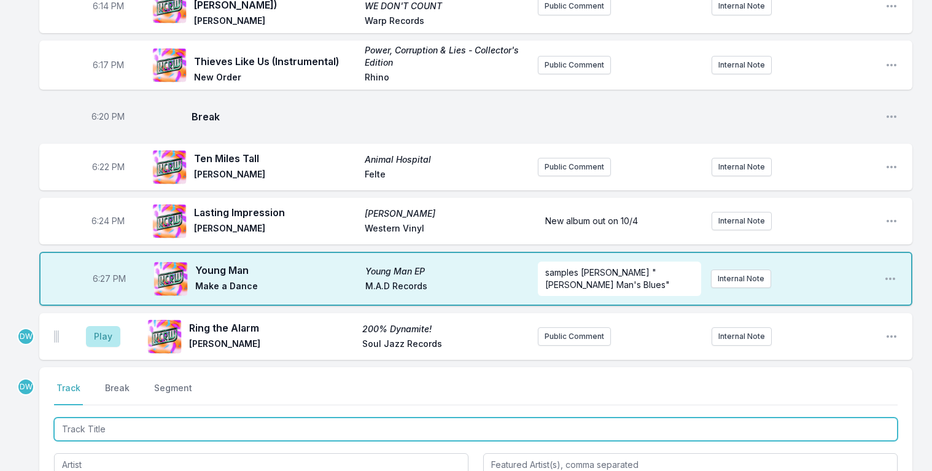
scroll to position [254, 0]
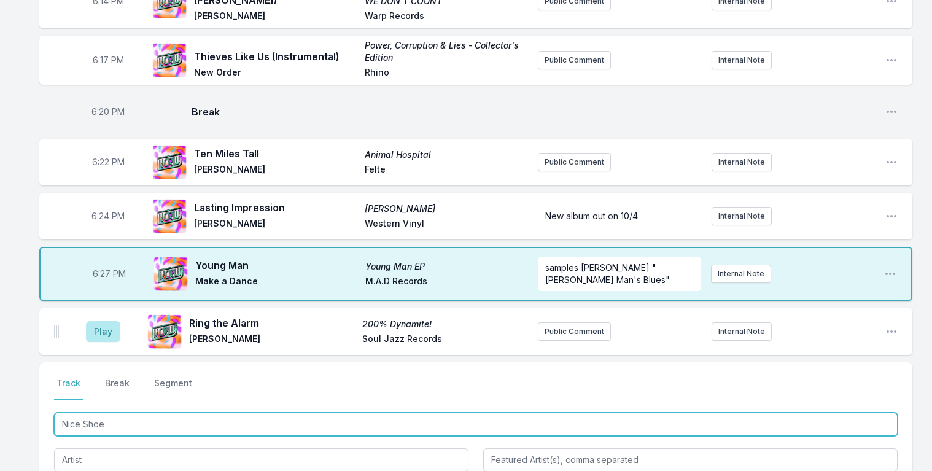
type input "Nice Shoes"
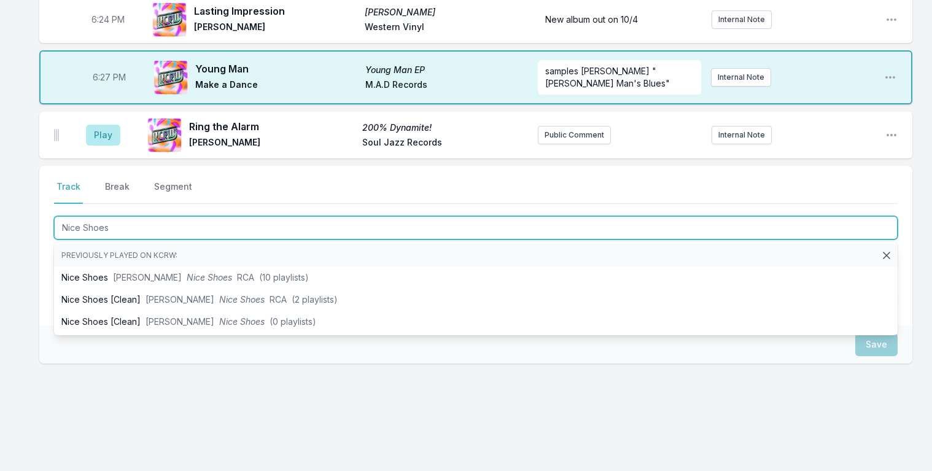
scroll to position [454, 0]
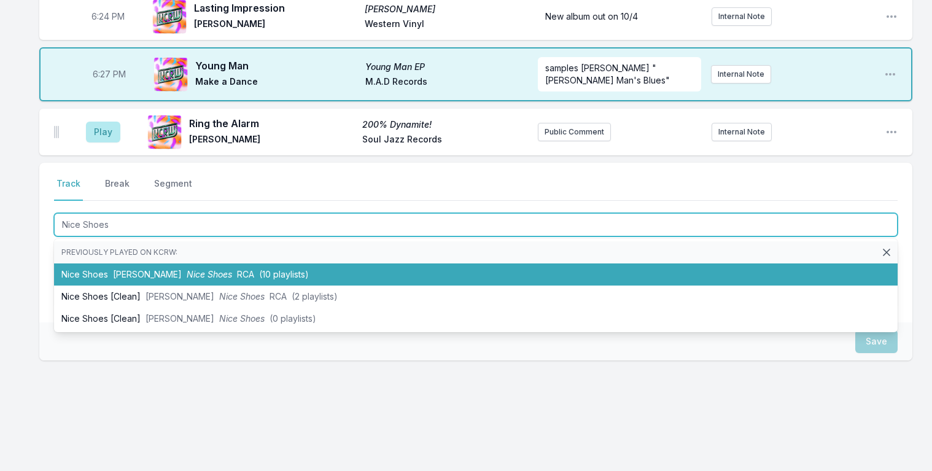
click at [187, 272] on span "Nice Shoes" at bounding box center [209, 274] width 45 height 10
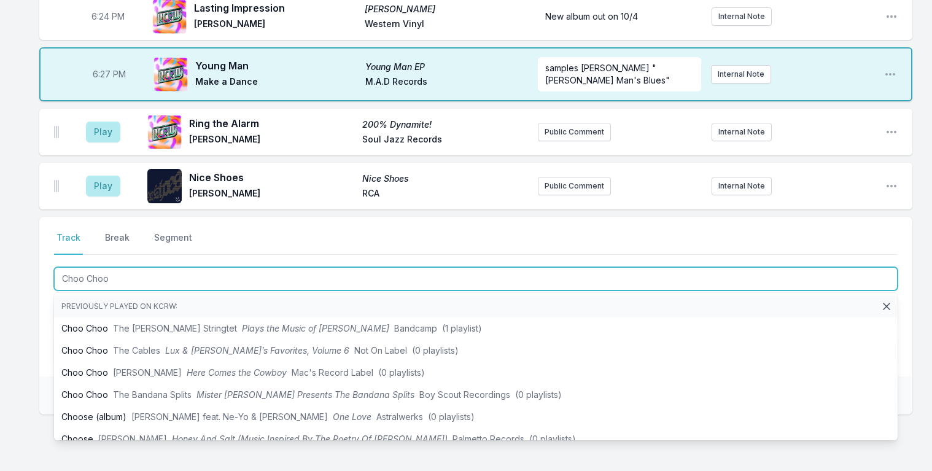
type input "Choo Choo"
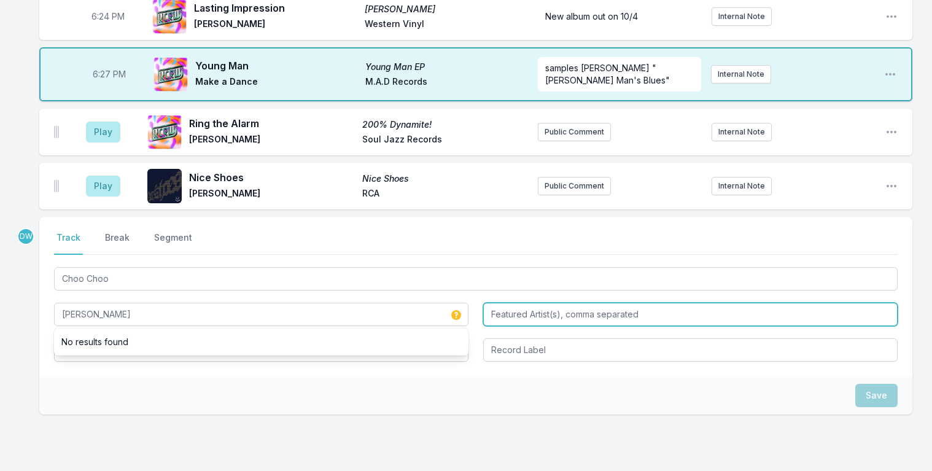
type input "[PERSON_NAME]"
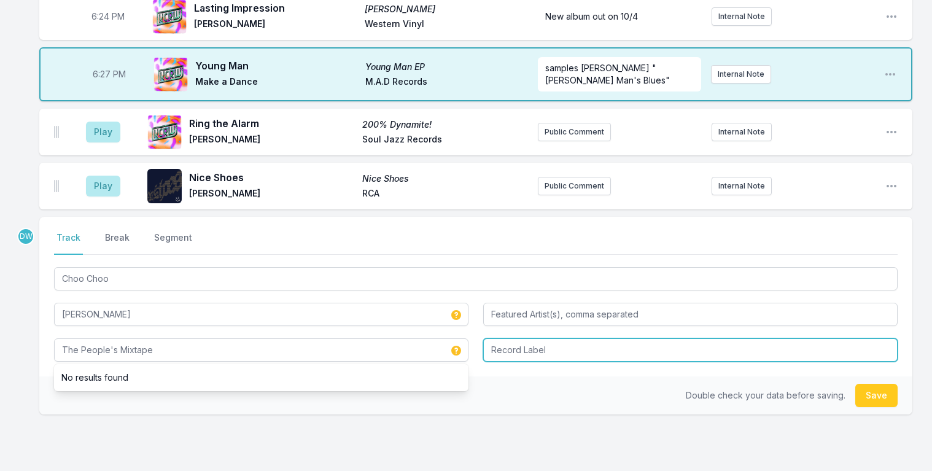
type input "The People's Mixtape"
type input "International Anthem"
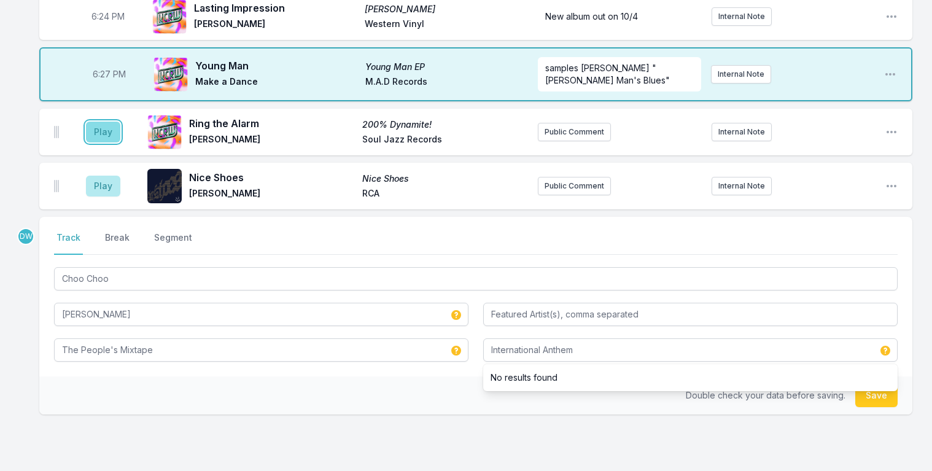
click at [109, 127] on button "Play" at bounding box center [103, 132] width 34 height 21
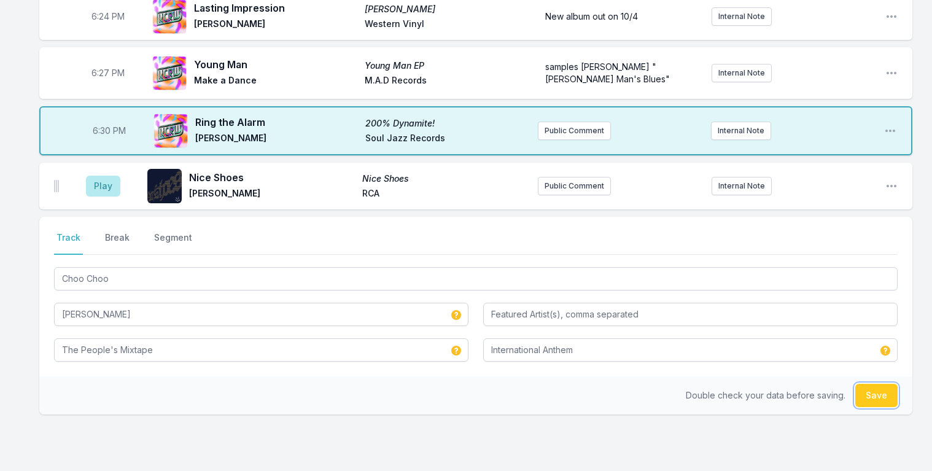
click at [876, 391] on button "Save" at bounding box center [877, 395] width 42 height 23
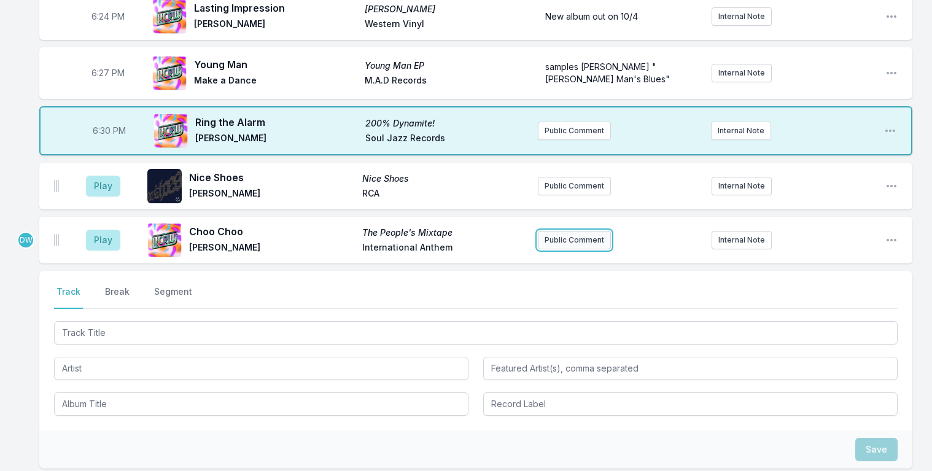
click at [574, 234] on button "Public Comment" at bounding box center [574, 240] width 73 height 18
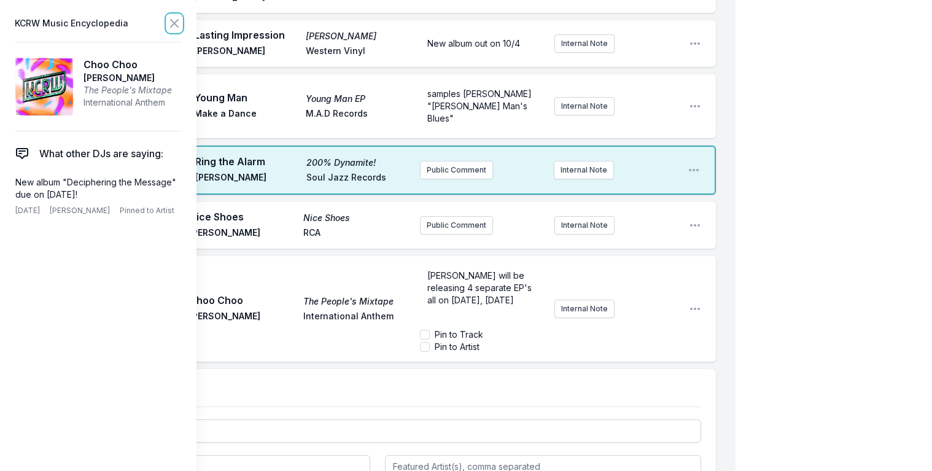
click at [171, 20] on icon at bounding box center [174, 23] width 7 height 7
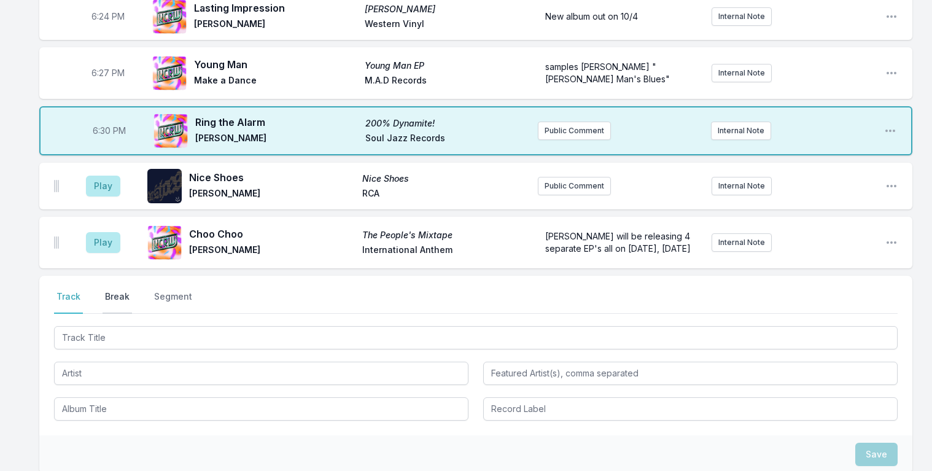
click at [112, 307] on button "Break" at bounding box center [117, 302] width 29 height 23
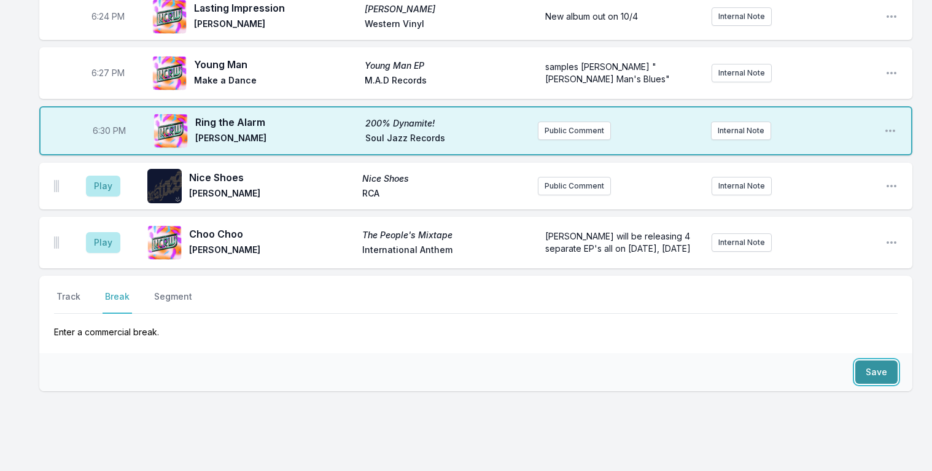
click at [886, 375] on button "Save" at bounding box center [877, 372] width 42 height 23
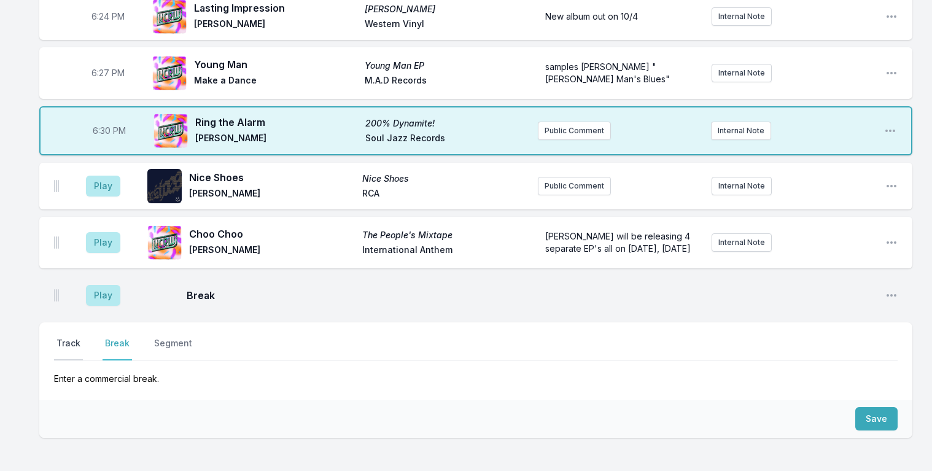
click at [66, 347] on button "Track" at bounding box center [68, 348] width 29 height 23
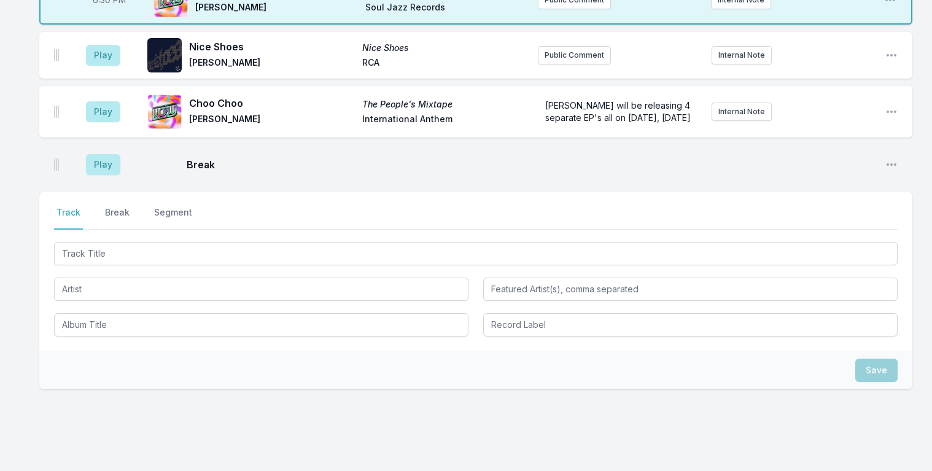
scroll to position [601, 0]
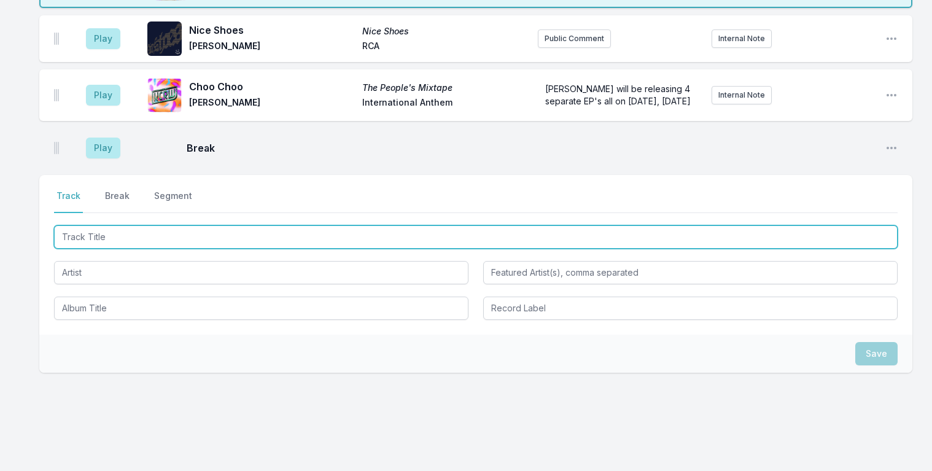
click at [77, 241] on input "Track Title" at bounding box center [476, 236] width 844 height 23
type input "[MEDICAL_DATA]"
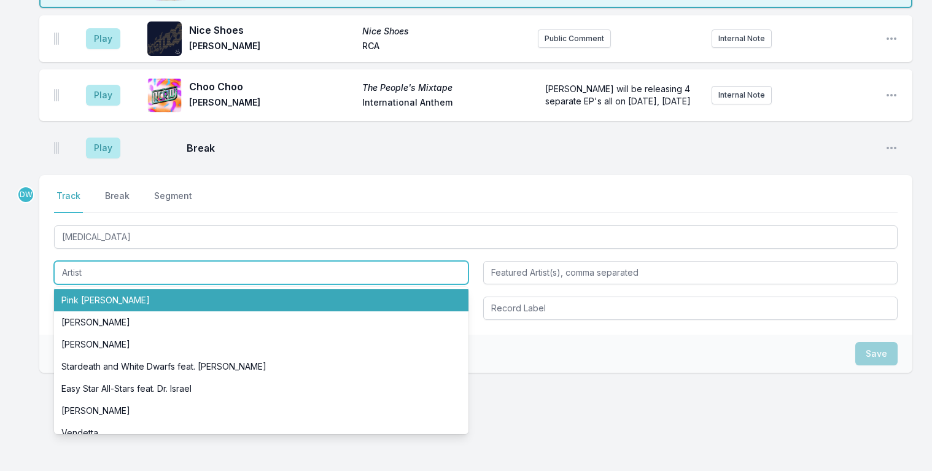
click at [116, 297] on li "Pink [PERSON_NAME]" at bounding box center [261, 300] width 415 height 22
type input "Pink [PERSON_NAME]"
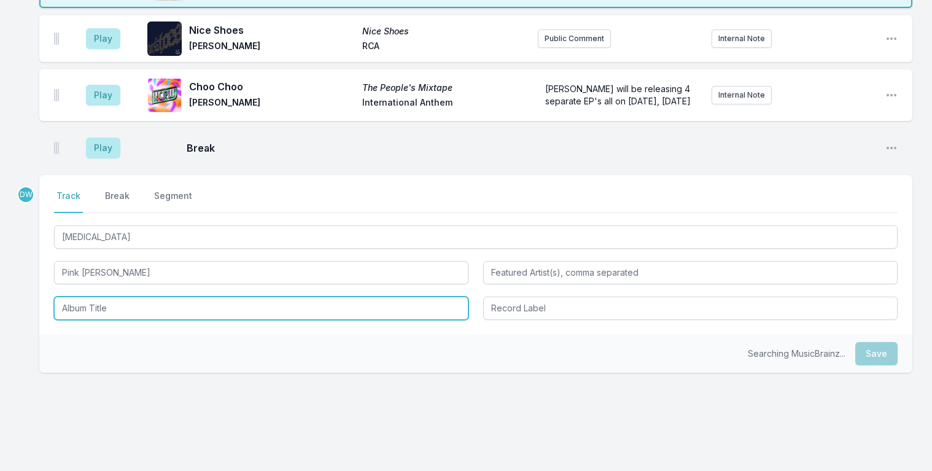
click at [112, 318] on input "Album Title" at bounding box center [261, 308] width 415 height 23
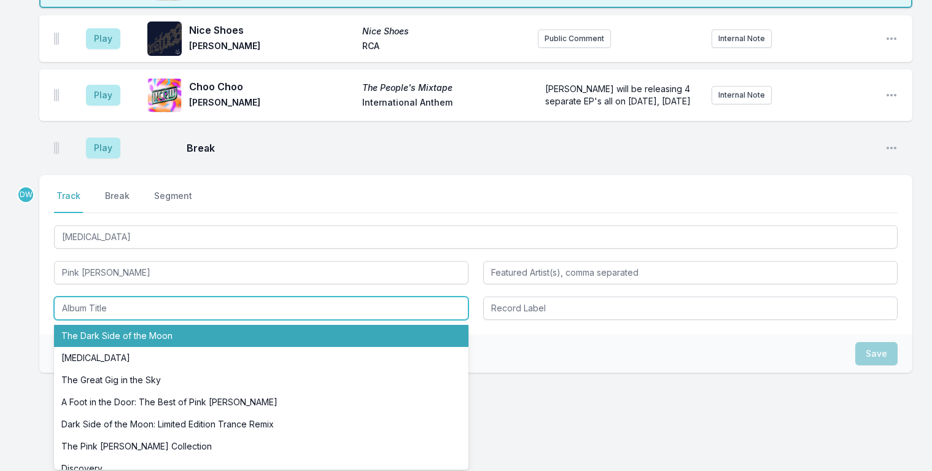
click at [108, 342] on li "The Dark Side of the Moon" at bounding box center [261, 336] width 415 height 22
type input "The Dark Side of the Moon"
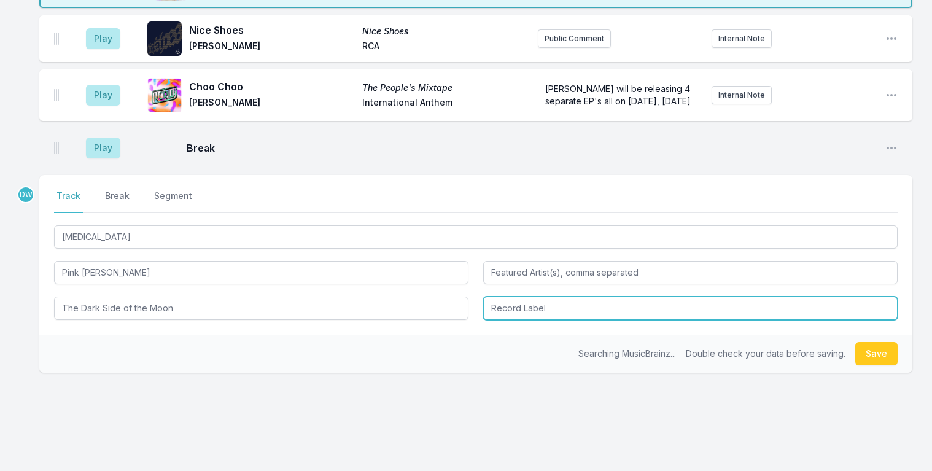
click at [520, 316] on input "Record Label" at bounding box center [690, 308] width 415 height 23
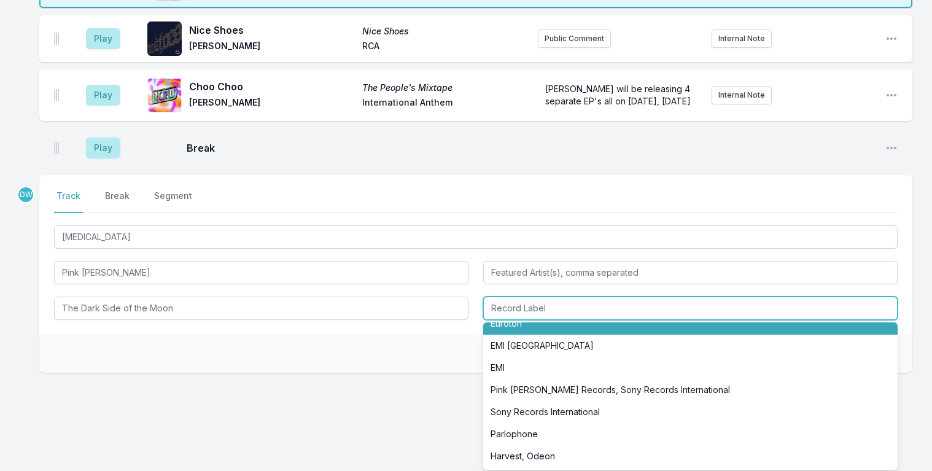
scroll to position [164, 0]
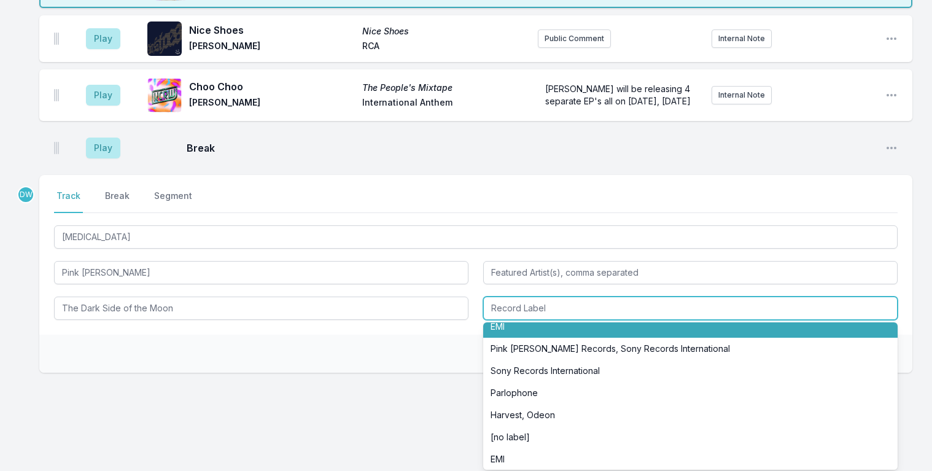
click at [557, 333] on li "EMI" at bounding box center [690, 327] width 415 height 22
type input "EMI"
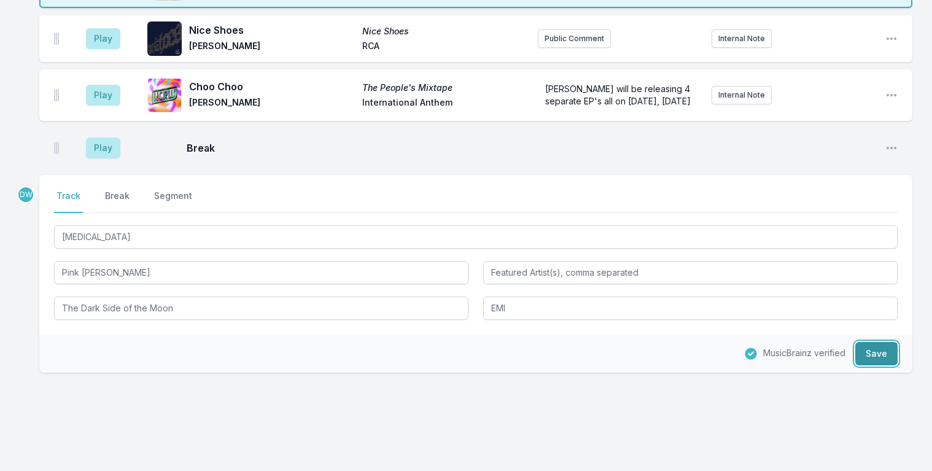
click at [877, 361] on button "Save" at bounding box center [877, 353] width 42 height 23
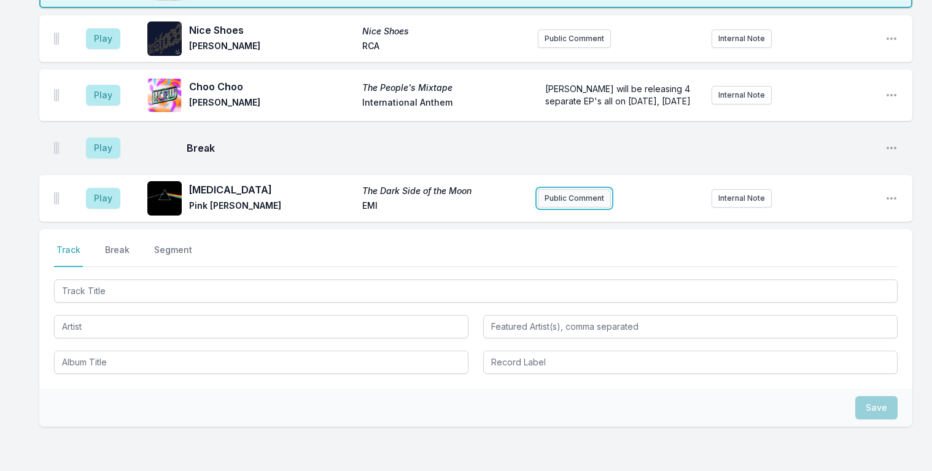
click at [589, 208] on button "Public Comment" at bounding box center [574, 198] width 73 height 18
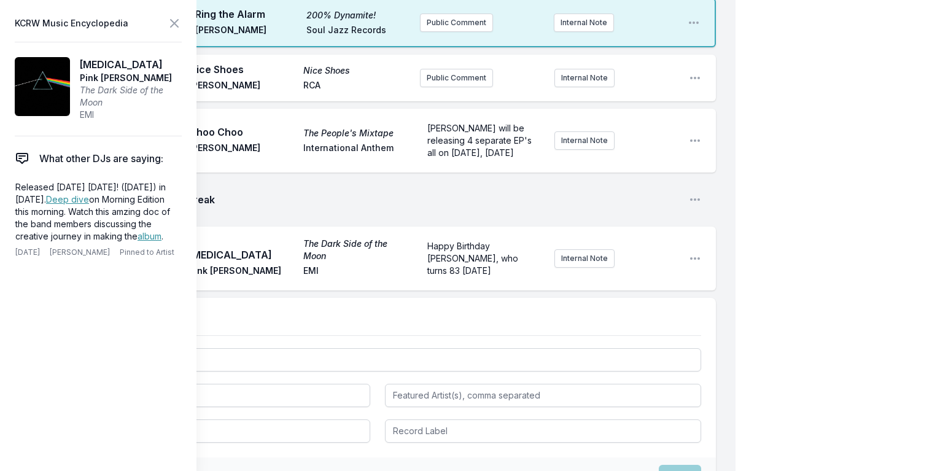
click at [876, 139] on div "My Playlist KCRW Playlist Directory Reports DW User Guide Report Bug Sign out […" at bounding box center [466, 6] width 932 height 1215
click at [171, 24] on icon at bounding box center [174, 23] width 15 height 15
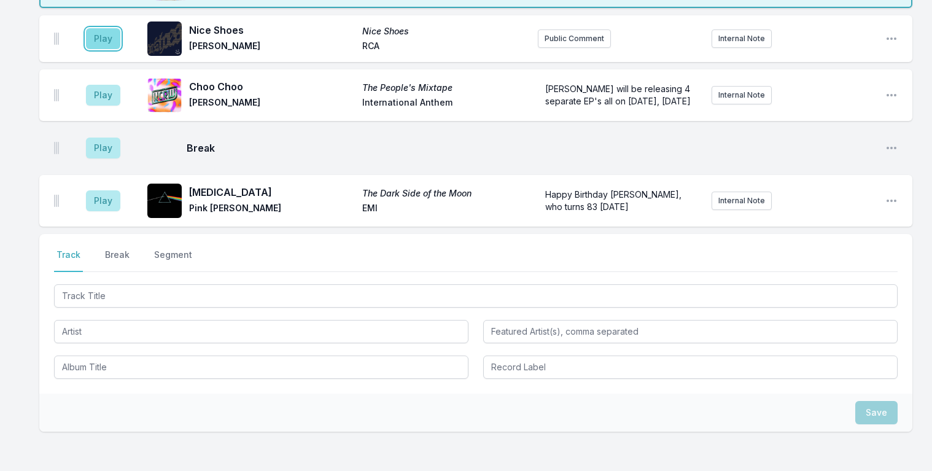
click at [94, 29] on button "Play" at bounding box center [103, 38] width 34 height 21
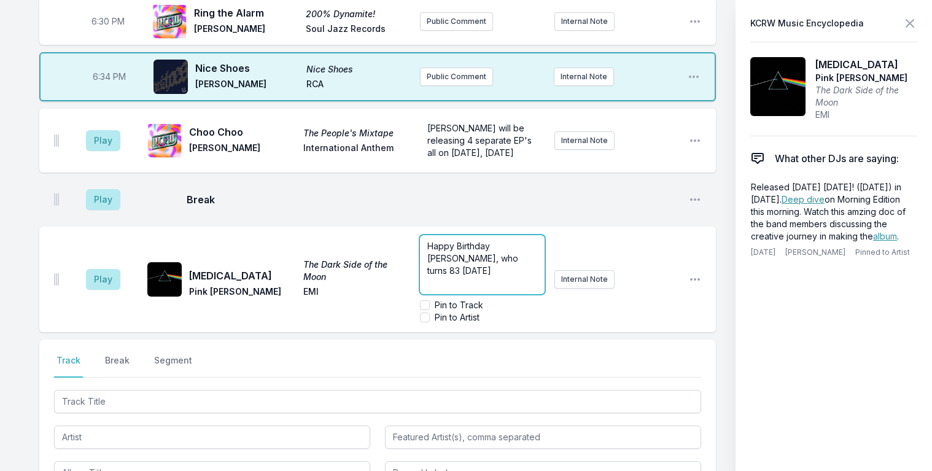
click at [538, 240] on p "Happy Birthday [PERSON_NAME], who turns 83 [DATE]" at bounding box center [483, 258] width 110 height 37
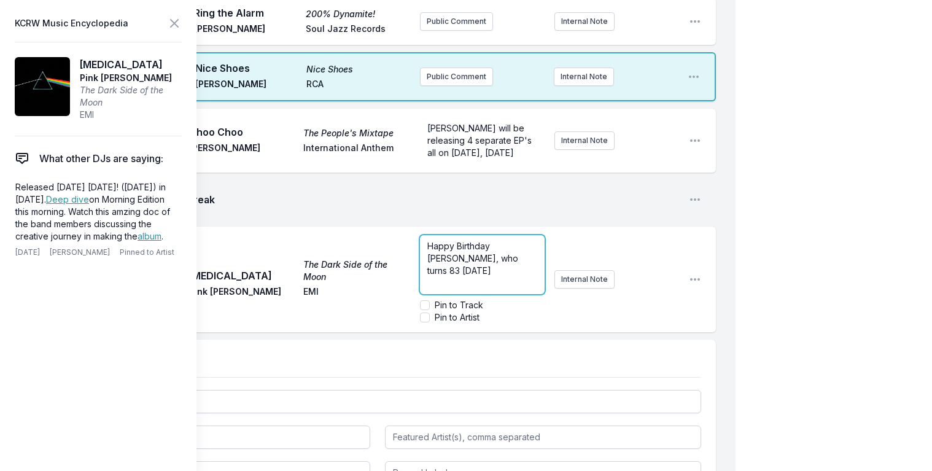
click at [525, 240] on p "Happy Birthday [PERSON_NAME], who turns 83 [DATE]" at bounding box center [483, 258] width 110 height 37
click at [460, 241] on span "Happy Birthday [PERSON_NAME], who turns 83 [DATE]" at bounding box center [474, 258] width 93 height 35
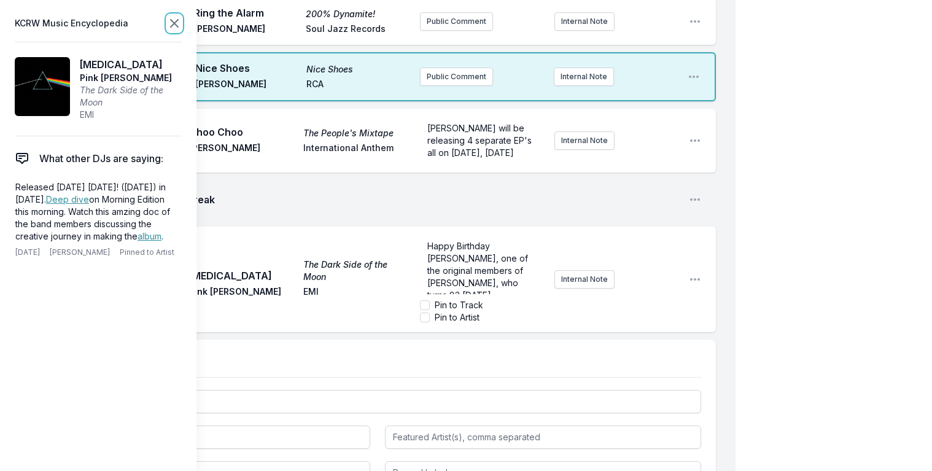
click at [175, 23] on icon at bounding box center [174, 23] width 7 height 7
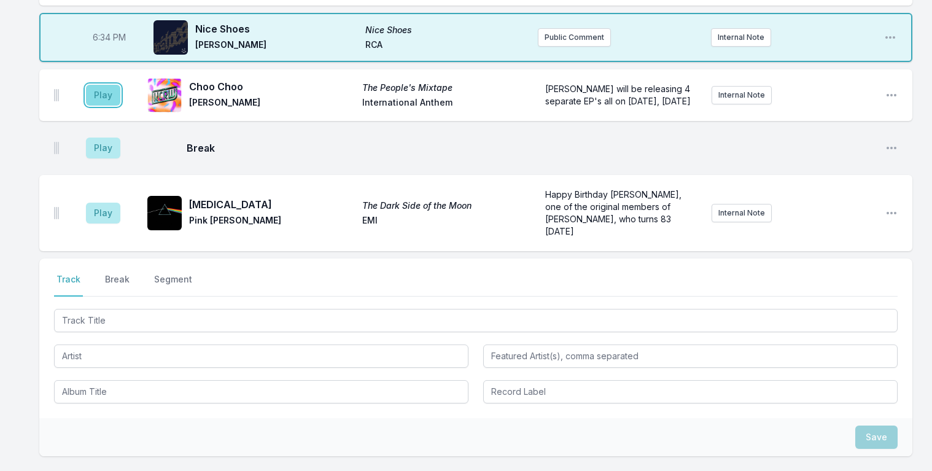
drag, startPoint x: 109, startPoint y: 89, endPoint x: 115, endPoint y: 84, distance: 8.3
click at [110, 87] on button "Play" at bounding box center [103, 95] width 34 height 21
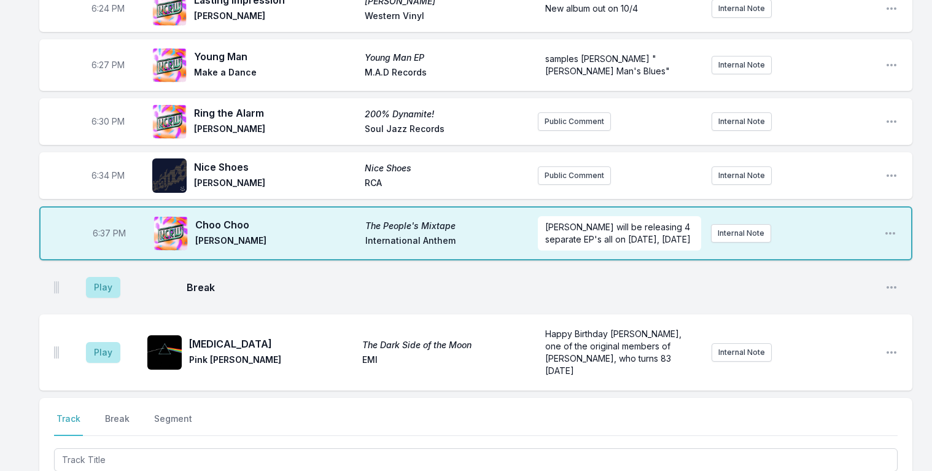
scroll to position [413, 0]
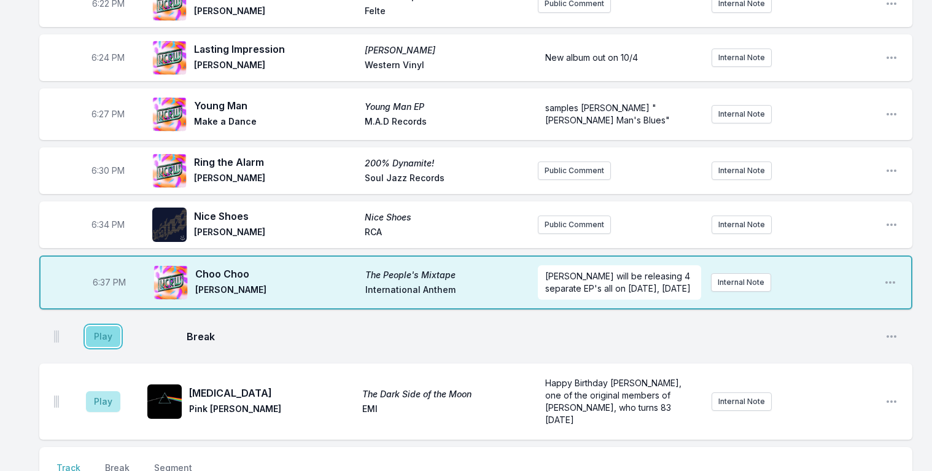
click at [95, 342] on button "Play" at bounding box center [103, 336] width 34 height 21
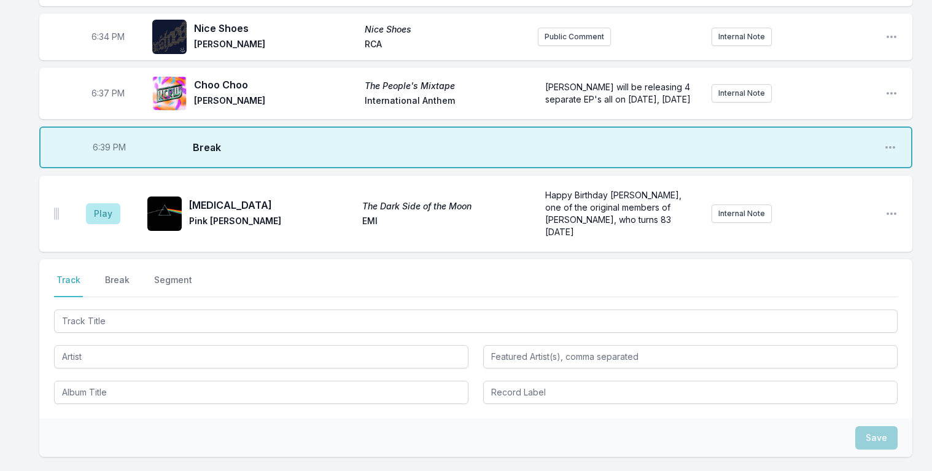
scroll to position [609, 0]
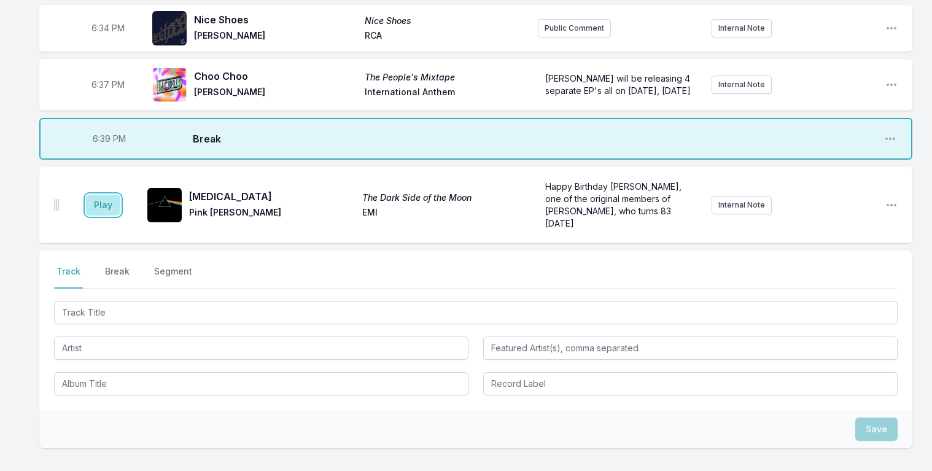
drag, startPoint x: 99, startPoint y: 204, endPoint x: 100, endPoint y: 178, distance: 25.8
click at [101, 190] on aside "Play" at bounding box center [103, 205] width 69 height 39
click at [105, 205] on button "Play" at bounding box center [103, 205] width 34 height 21
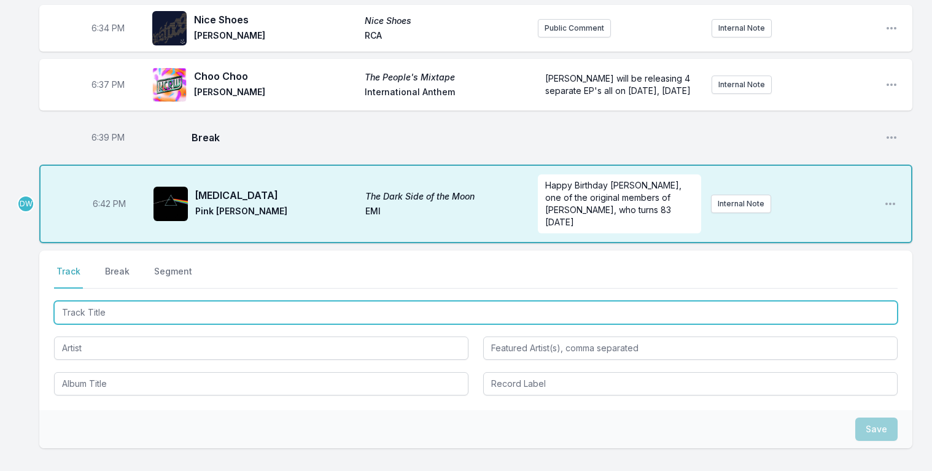
click at [104, 302] on input "Track Title" at bounding box center [476, 312] width 844 height 23
type input "Battle Wear"
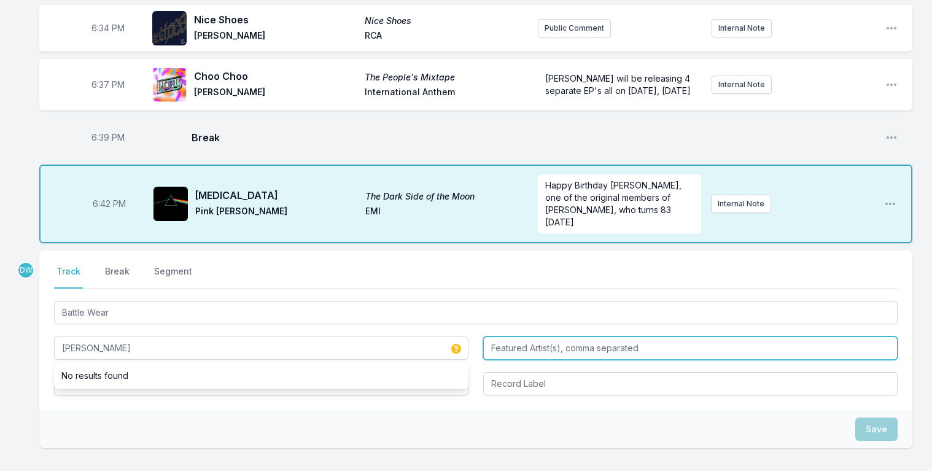
type input "[PERSON_NAME]"
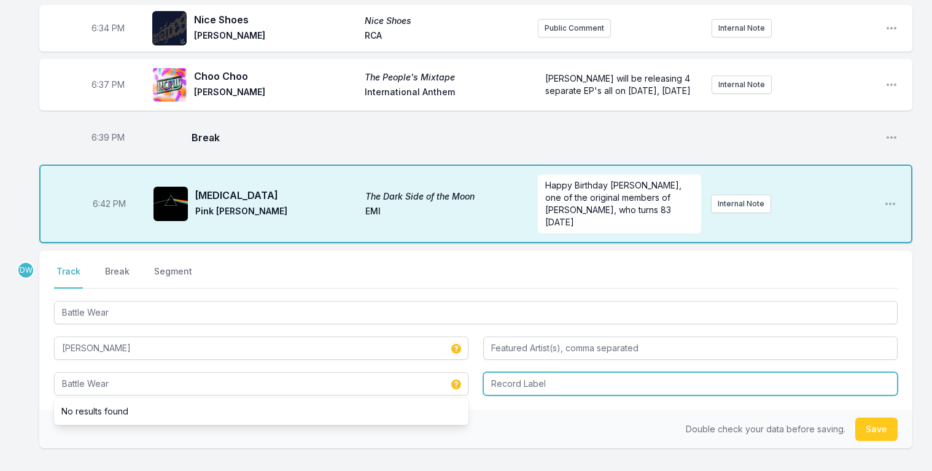
type input "Battle Wear"
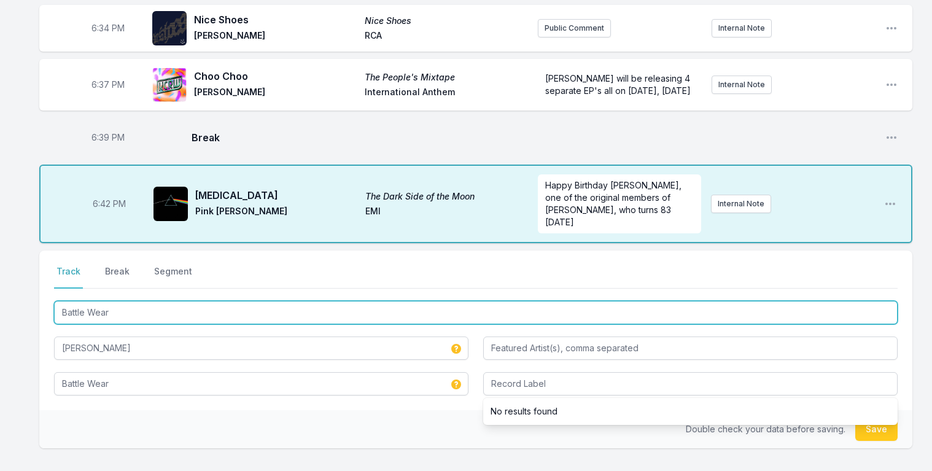
drag, startPoint x: 77, startPoint y: 259, endPoint x: -65, endPoint y: 139, distance: 186.2
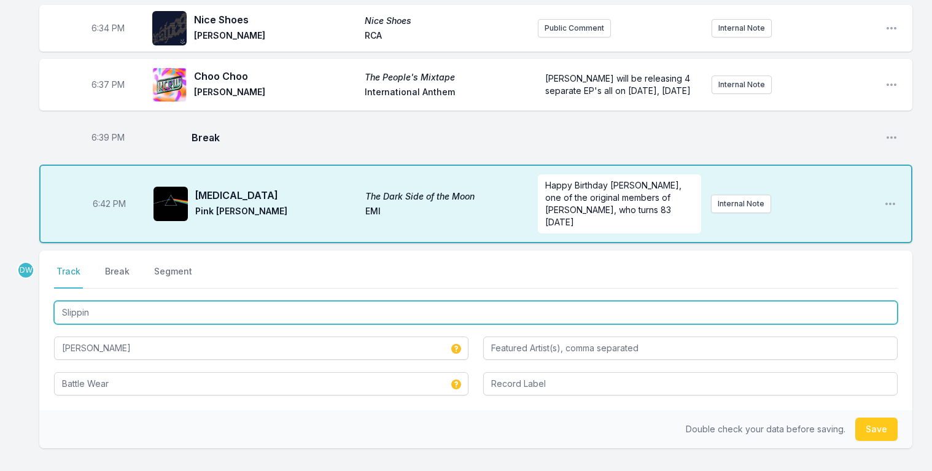
type input "Slipping"
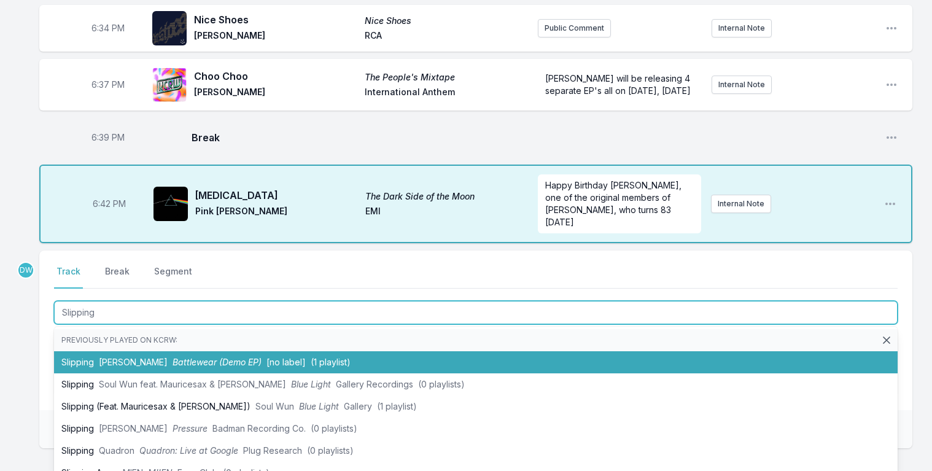
click at [173, 357] on span "Battlewear (Demo EP)" at bounding box center [217, 362] width 89 height 10
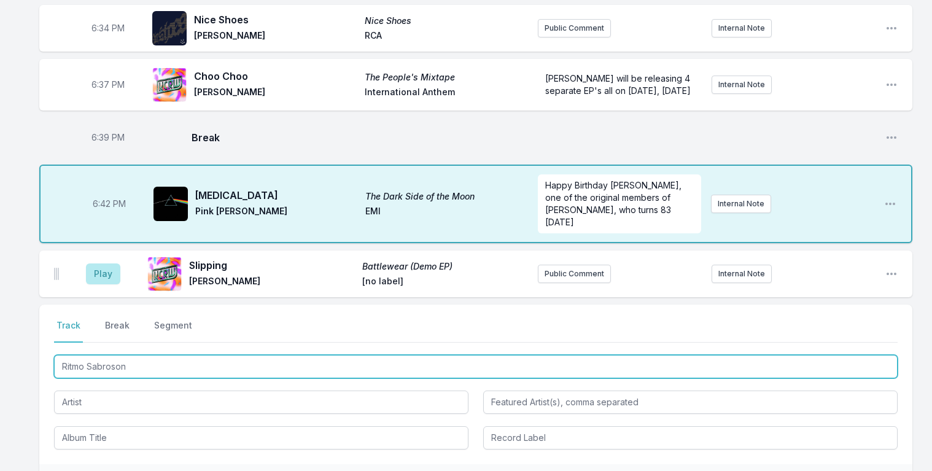
type input "Ritmo Sabroson"
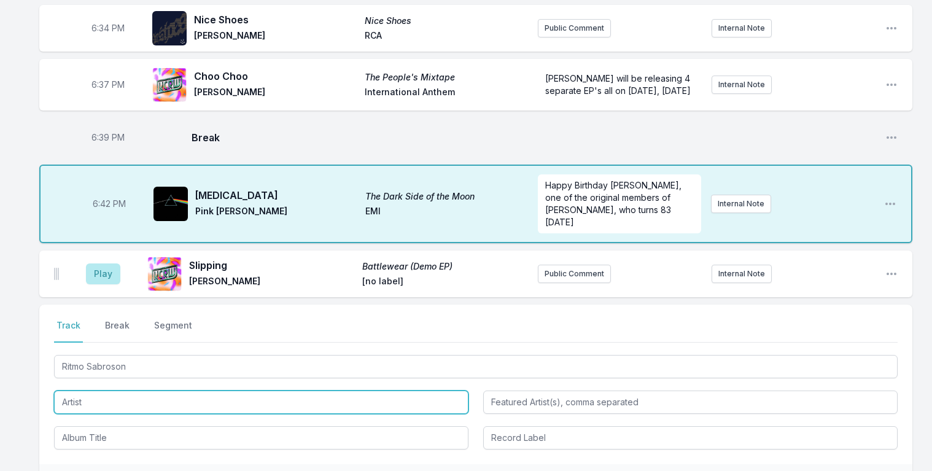
click at [89, 391] on input "Artist" at bounding box center [261, 402] width 415 height 23
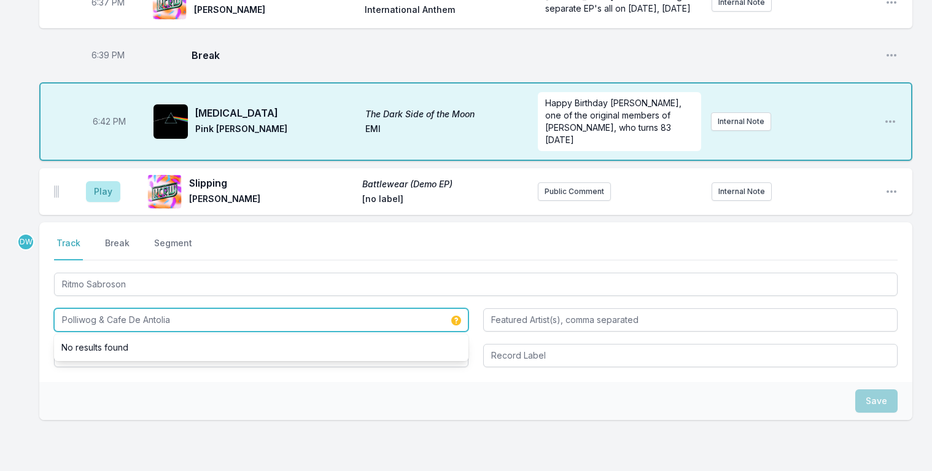
scroll to position [708, 0]
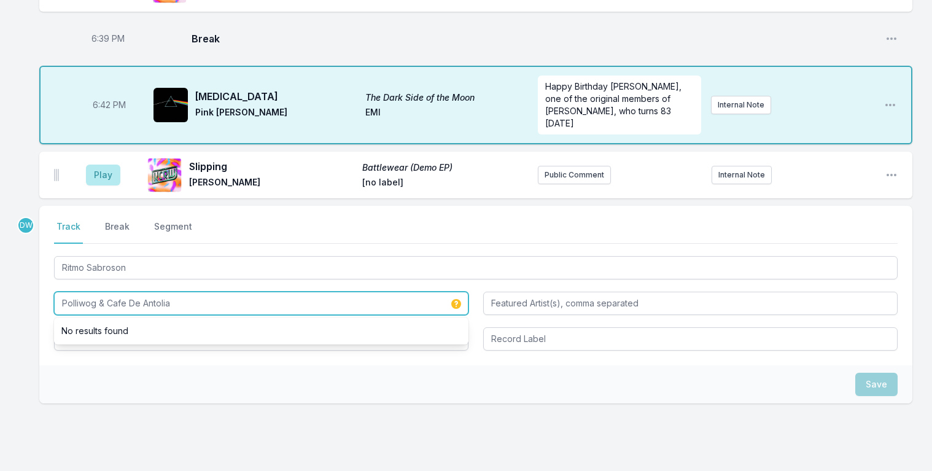
type input "Polliwog & Cafe De Antolia"
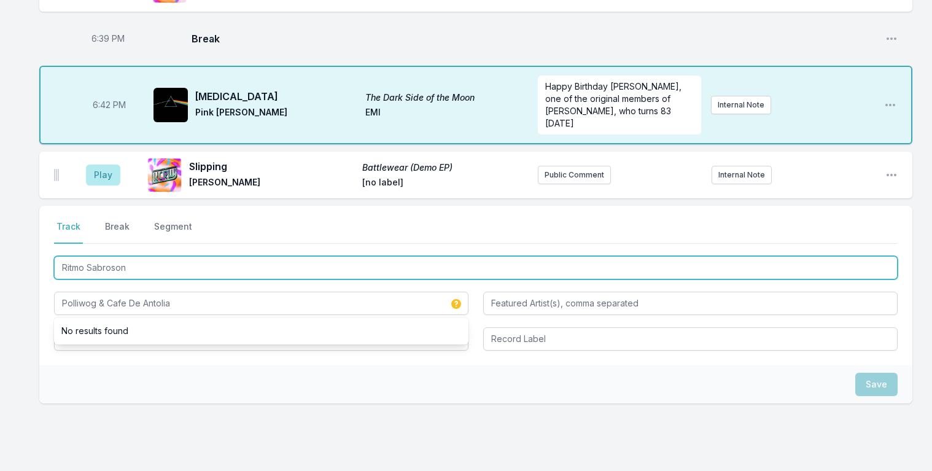
drag, startPoint x: 139, startPoint y: 258, endPoint x: -98, endPoint y: 114, distance: 277.6
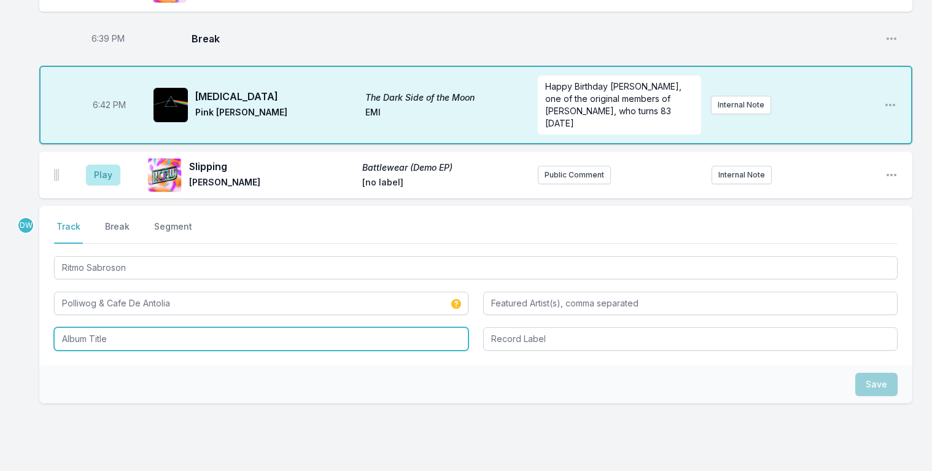
click at [115, 327] on input "Album Title" at bounding box center [261, 338] width 415 height 23
paste input "Ritmo Sabroson"
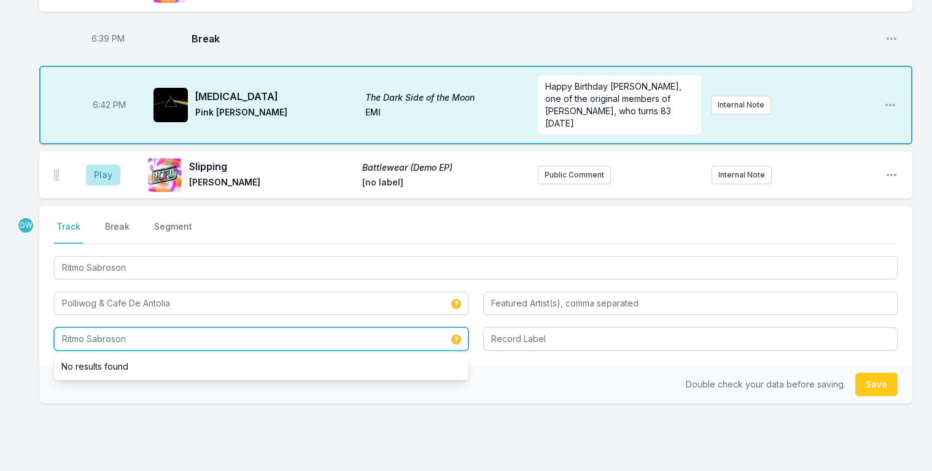
type input "Ritmo Sabroson"
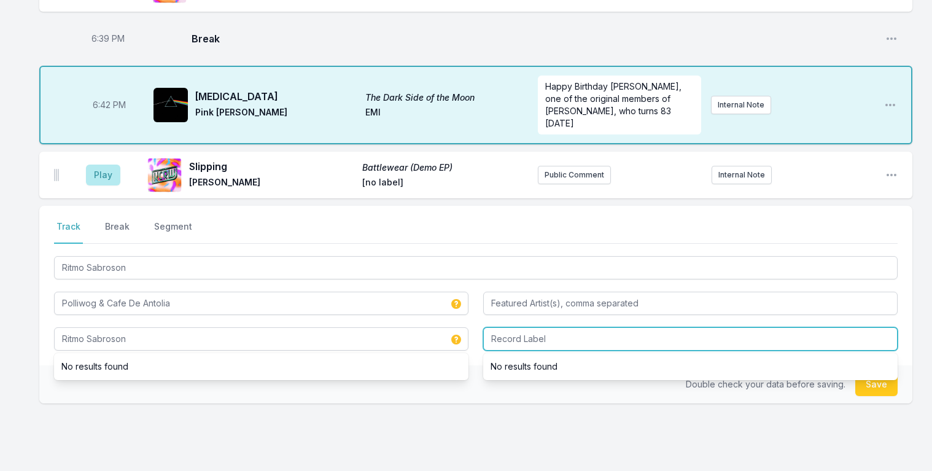
click at [555, 333] on input "Record Label" at bounding box center [690, 338] width 415 height 23
type input "Cafe De Antolia"
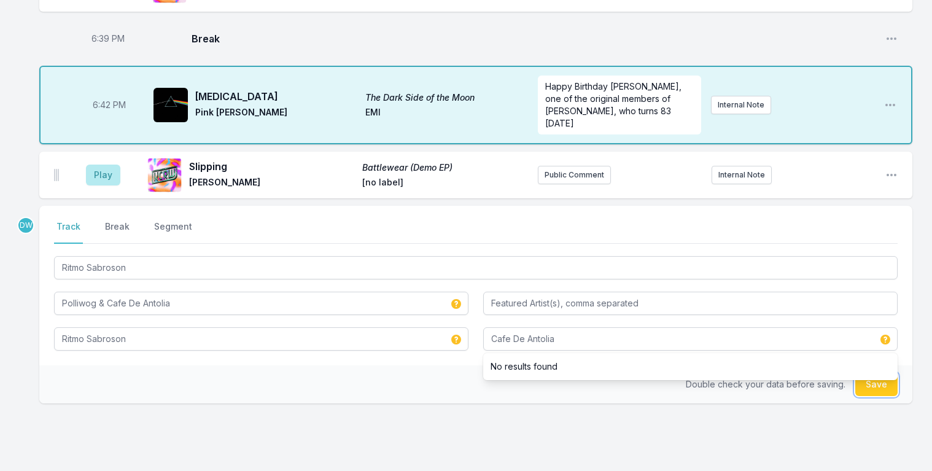
click at [882, 383] on button "Save" at bounding box center [877, 384] width 42 height 23
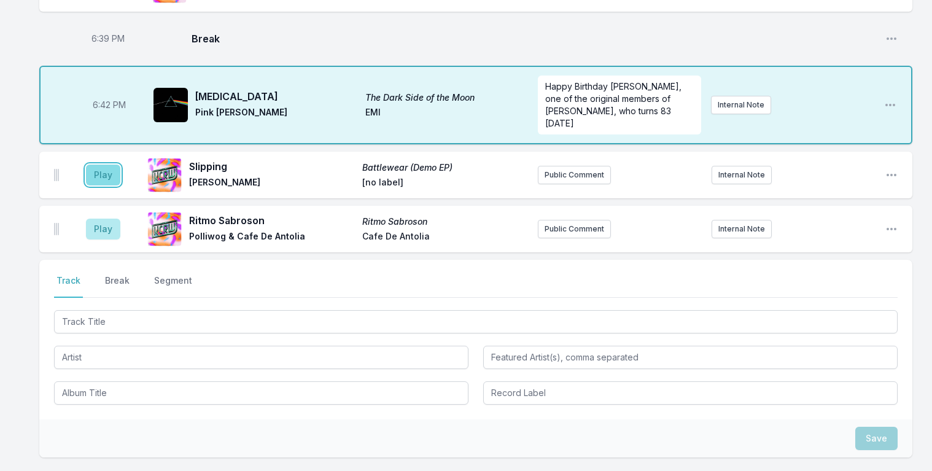
click at [96, 165] on button "Play" at bounding box center [103, 175] width 34 height 21
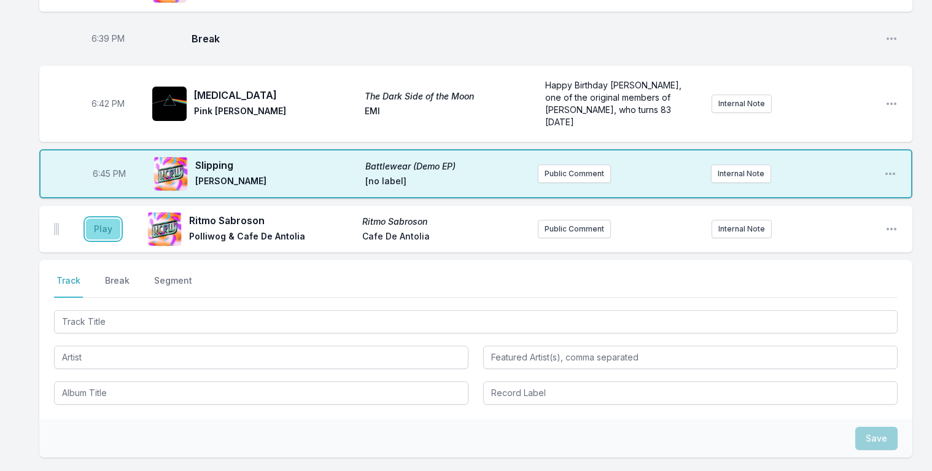
click at [101, 219] on button "Play" at bounding box center [103, 229] width 34 height 21
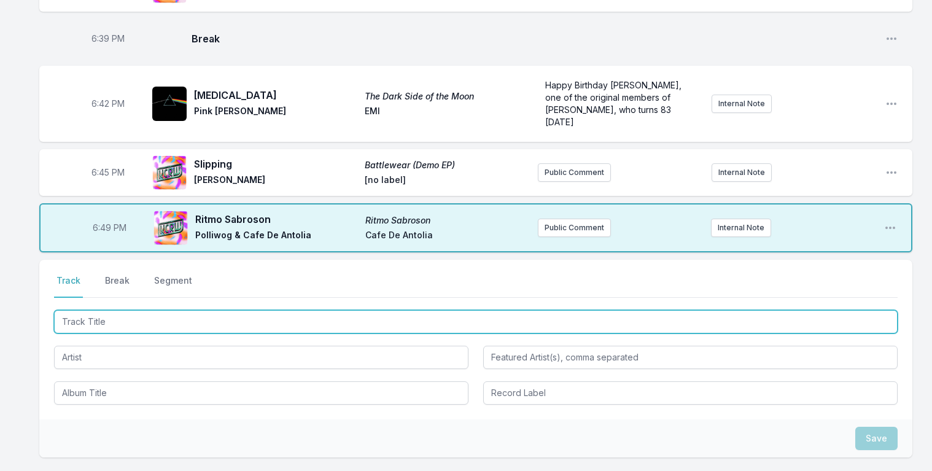
click at [104, 312] on input "Track Title" at bounding box center [476, 321] width 844 height 23
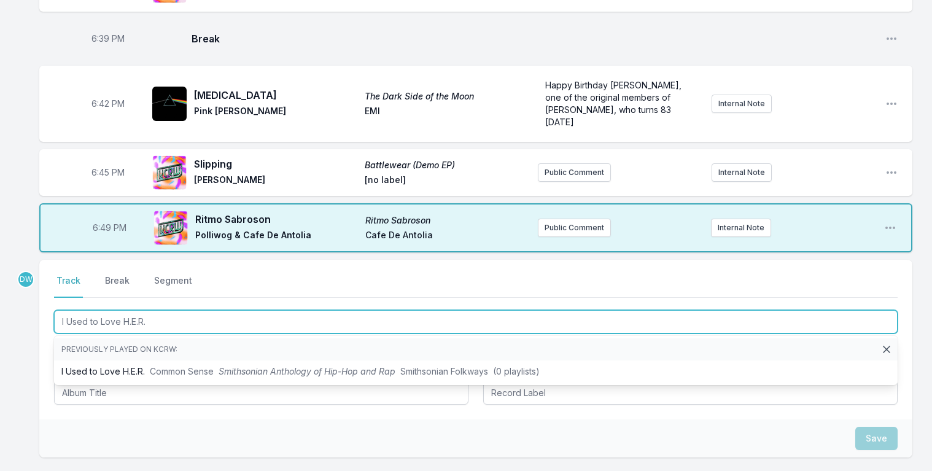
type input "I Used to Love H.E.R."
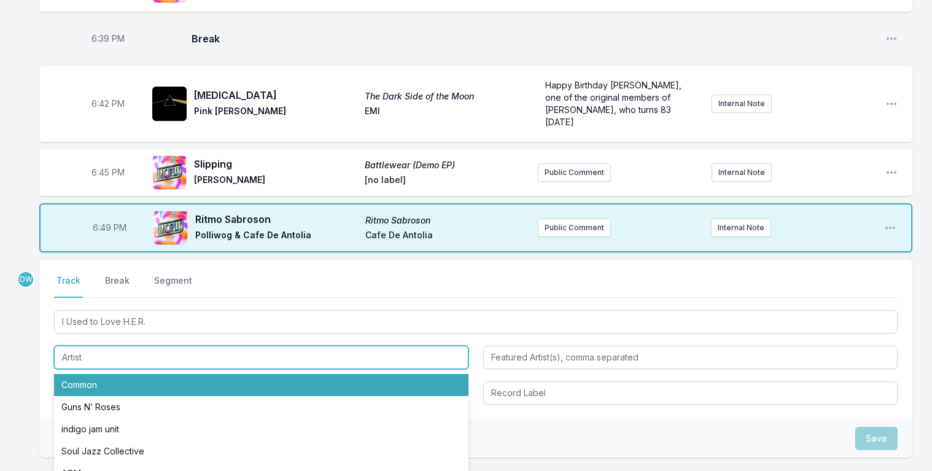
click at [82, 374] on li "Common" at bounding box center [261, 385] width 415 height 22
type input "Common"
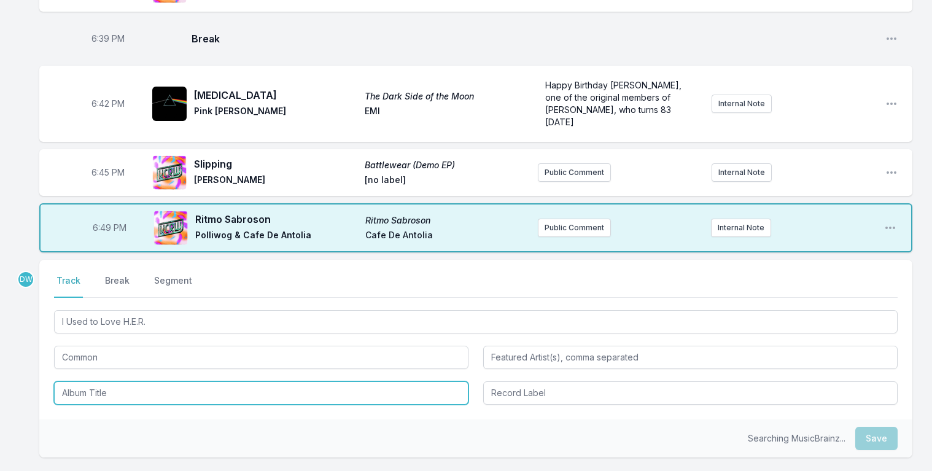
click at [103, 393] on input "Album Title" at bounding box center [261, 392] width 415 height 23
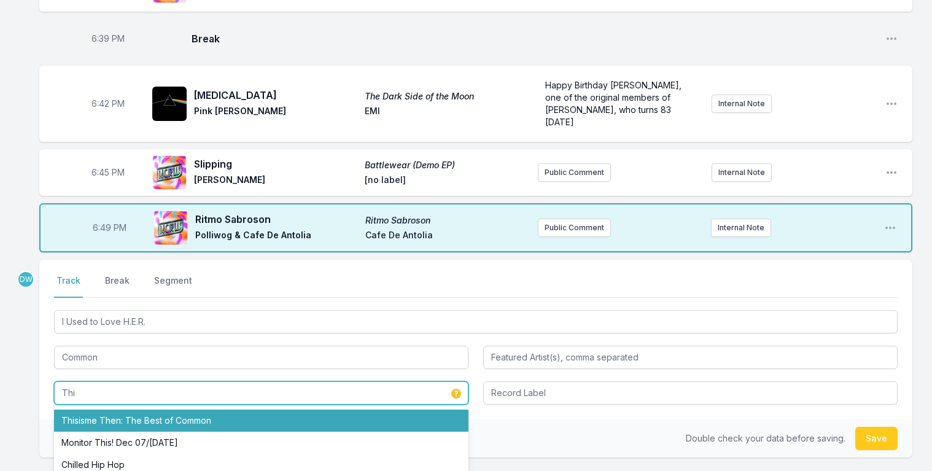
click at [152, 411] on li "Thisisme Then: The Best of Common" at bounding box center [261, 421] width 415 height 22
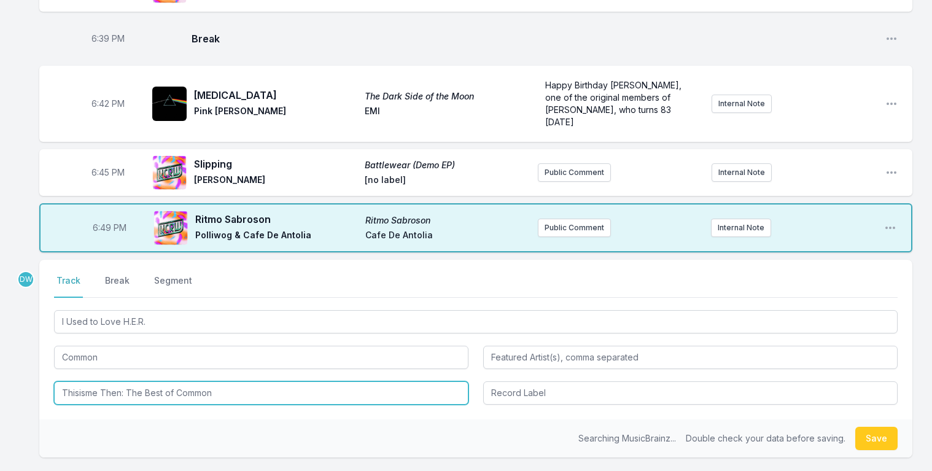
type input "Thisisme Then: The Best of Common"
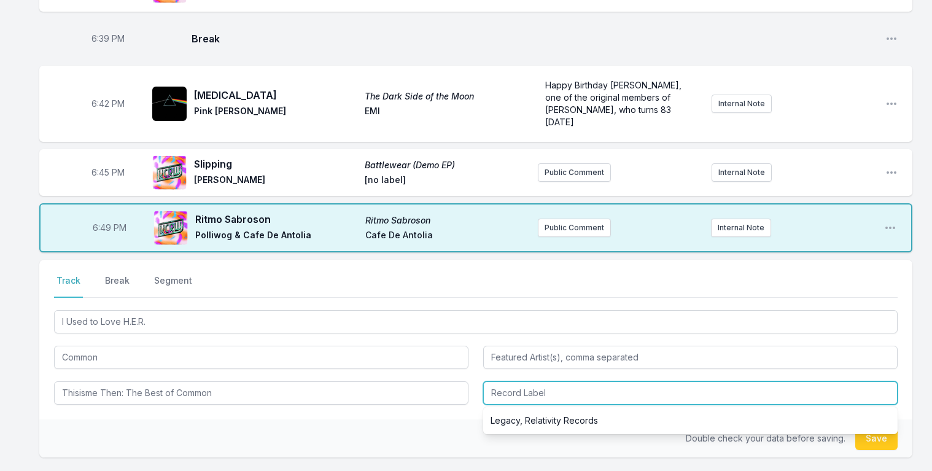
click at [506, 389] on input "Record Label" at bounding box center [690, 392] width 415 height 23
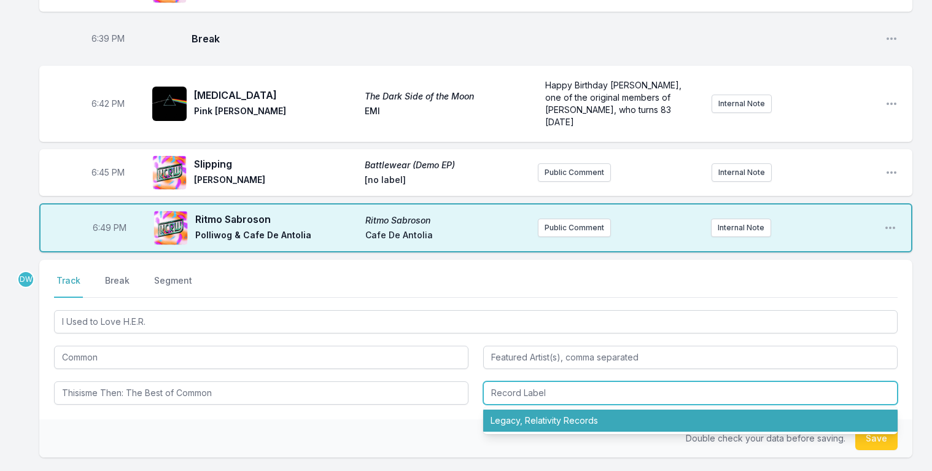
click at [525, 415] on li "Legacy, Relativity Records" at bounding box center [690, 421] width 415 height 22
type input "Legacy, Relativity Records"
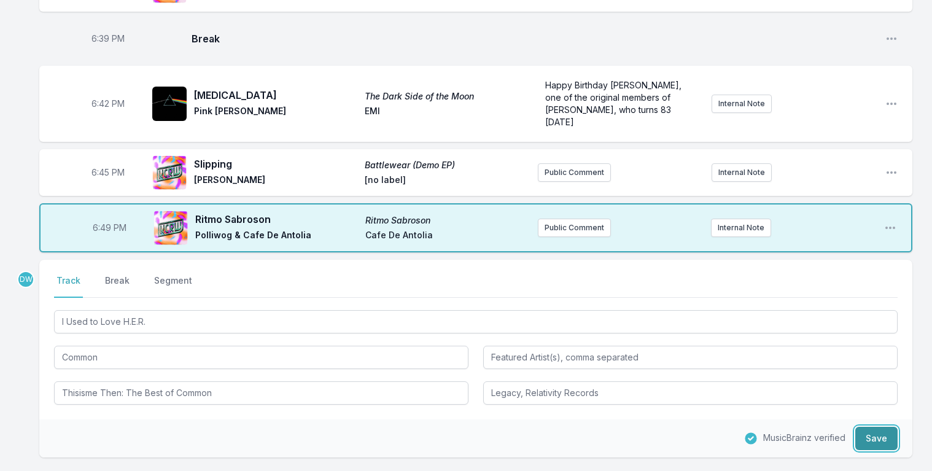
click at [867, 433] on button "Save" at bounding box center [877, 438] width 42 height 23
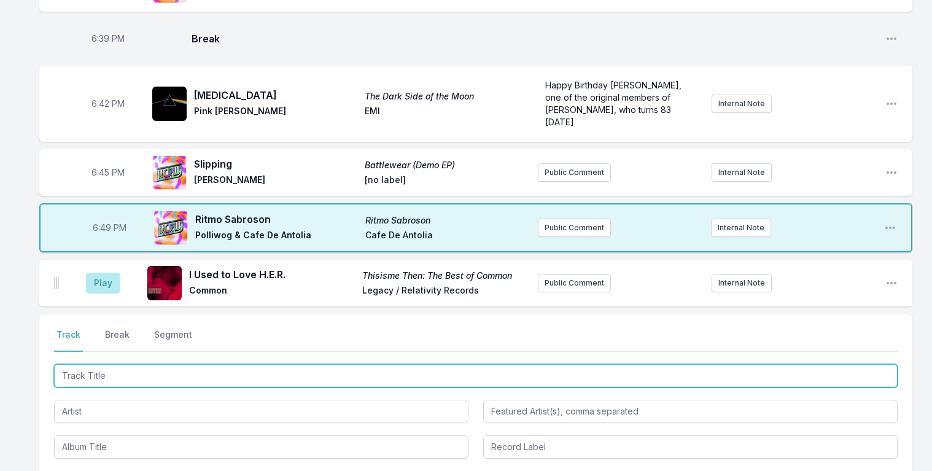
click at [109, 364] on input "Track Title" at bounding box center [476, 375] width 844 height 23
type input "Main Chance (Freqnik & WDRE Remix)"
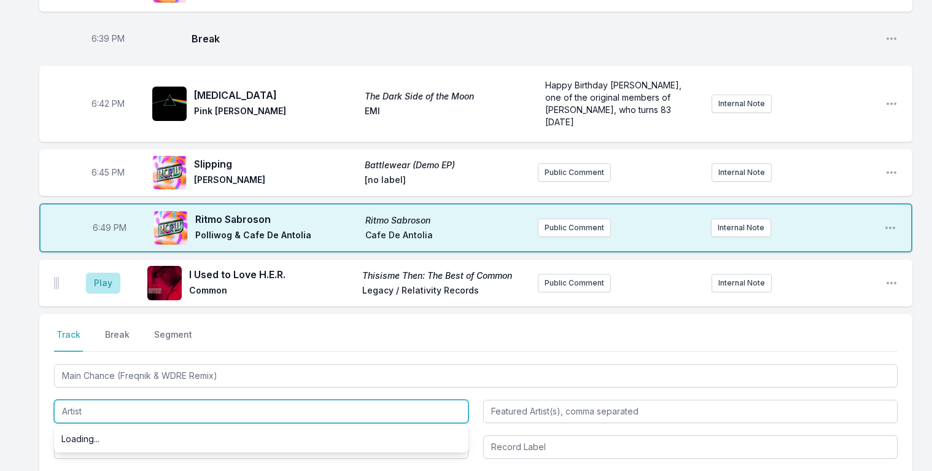
click at [82, 402] on input "Artist" at bounding box center [261, 411] width 415 height 23
type input "[PERSON_NAME] & [PERSON_NAME]"
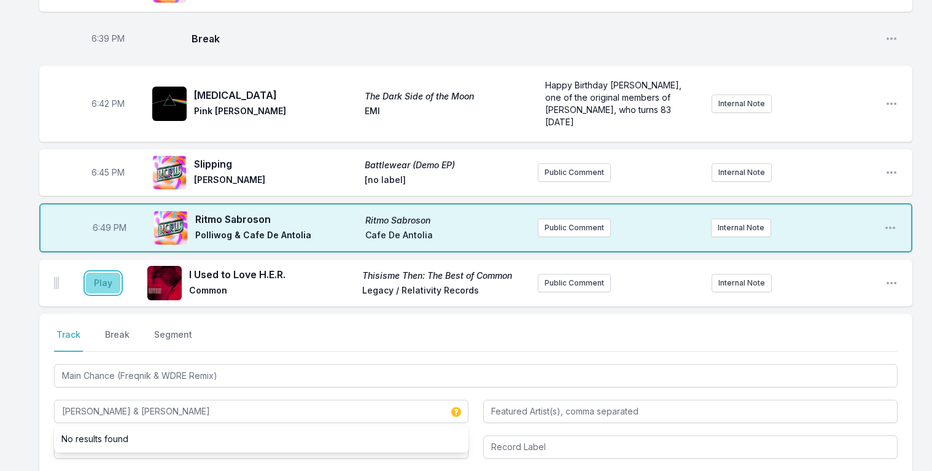
click at [100, 273] on button "Play" at bounding box center [103, 283] width 34 height 21
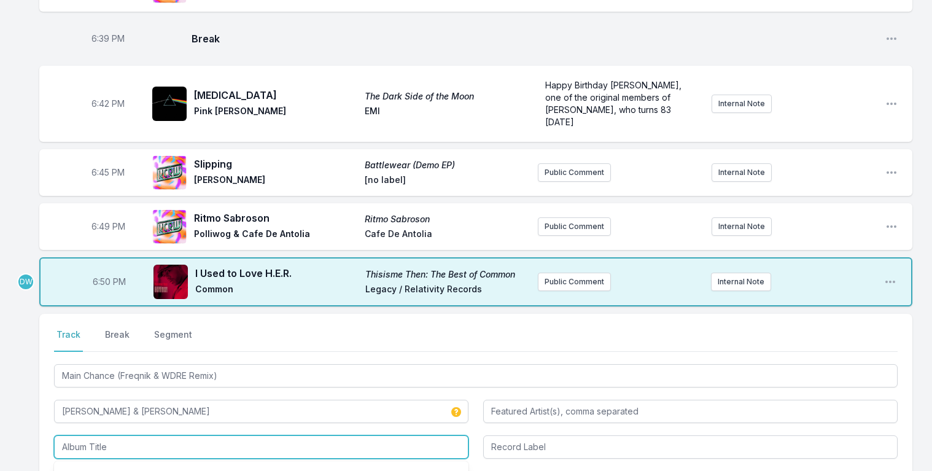
click at [93, 436] on input "Album Title" at bounding box center [261, 447] width 415 height 23
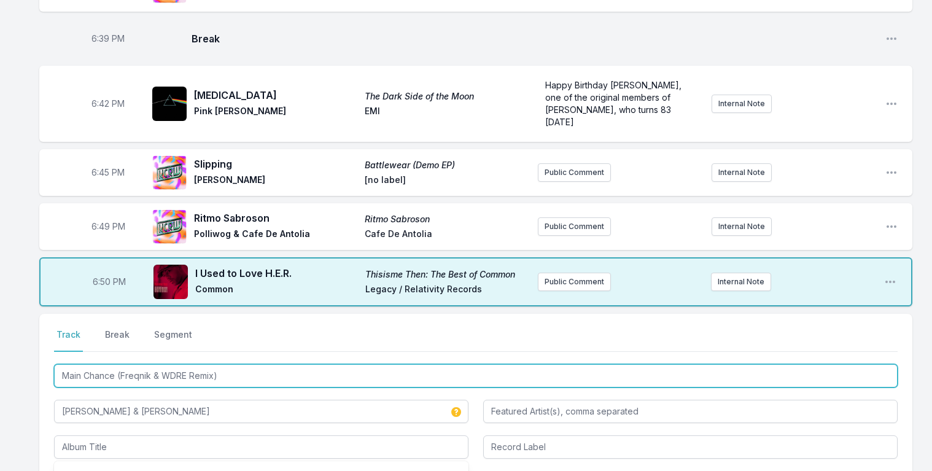
drag, startPoint x: -32, startPoint y: 173, endPoint x: -104, endPoint y: 84, distance: 114.9
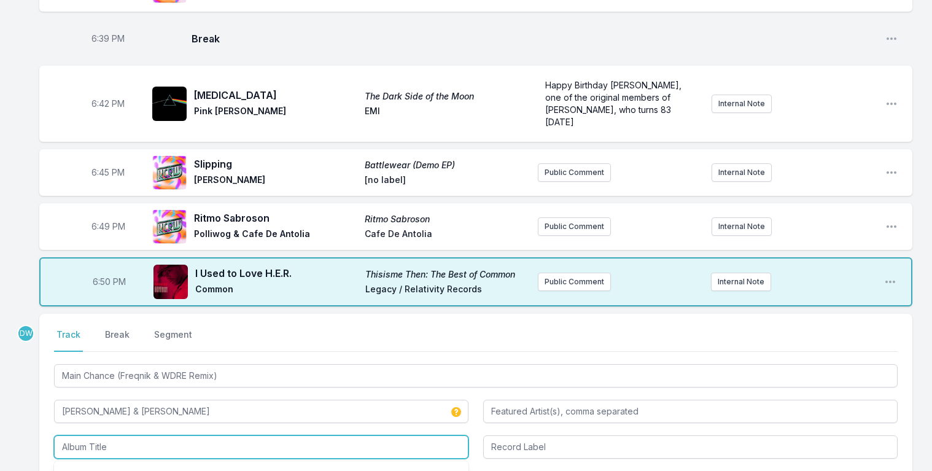
click at [98, 445] on input "Album Title" at bounding box center [261, 447] width 415 height 23
paste input "Main Chance (Freqnik & WDRE Remix)"
type input "Main Chance (Freqnik & WDRE Remix)"
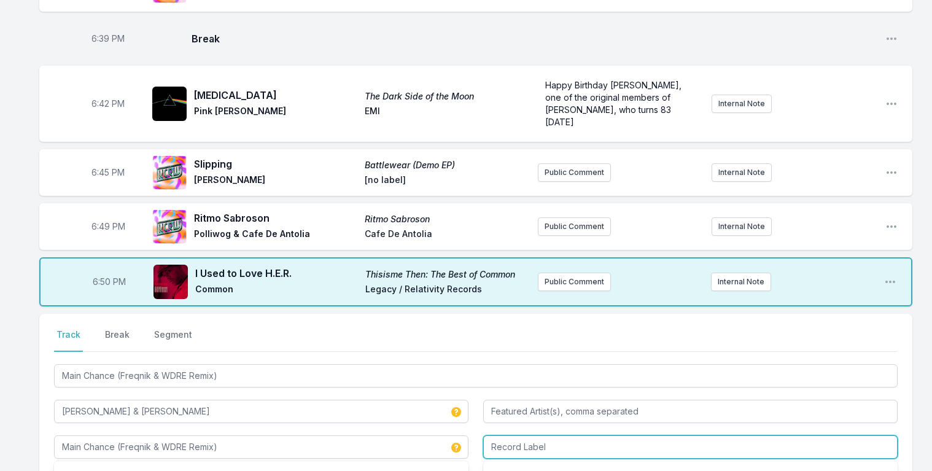
click at [510, 439] on input "Record Label" at bounding box center [690, 447] width 415 height 23
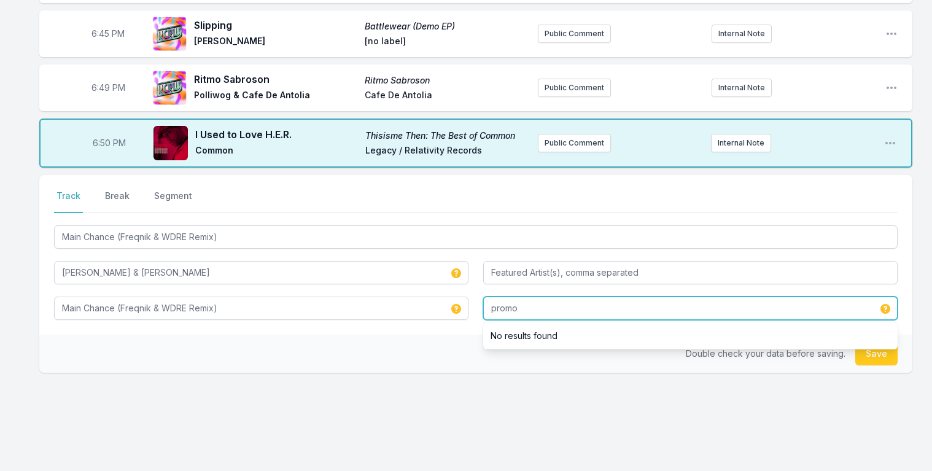
scroll to position [859, 0]
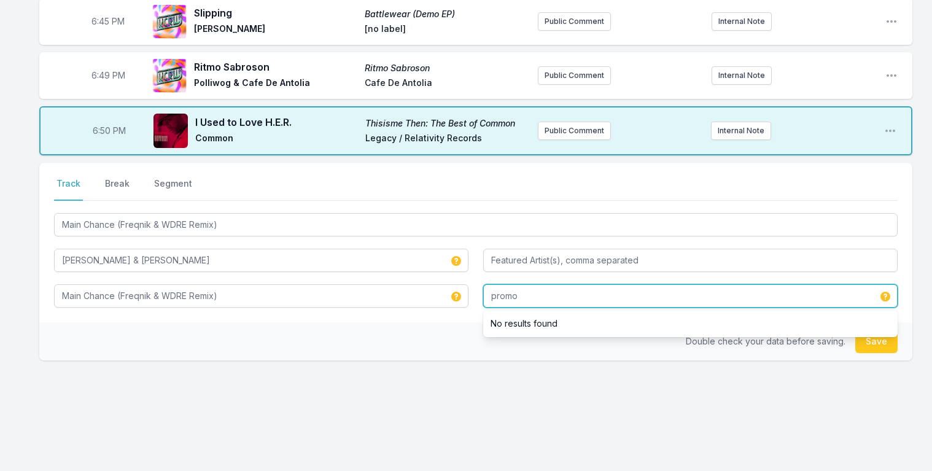
type input "promo"
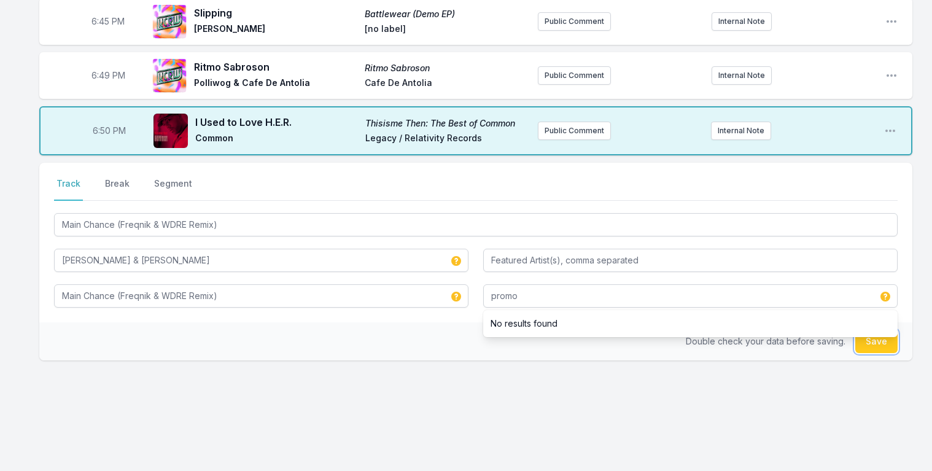
click at [884, 337] on button "Save" at bounding box center [877, 341] width 42 height 23
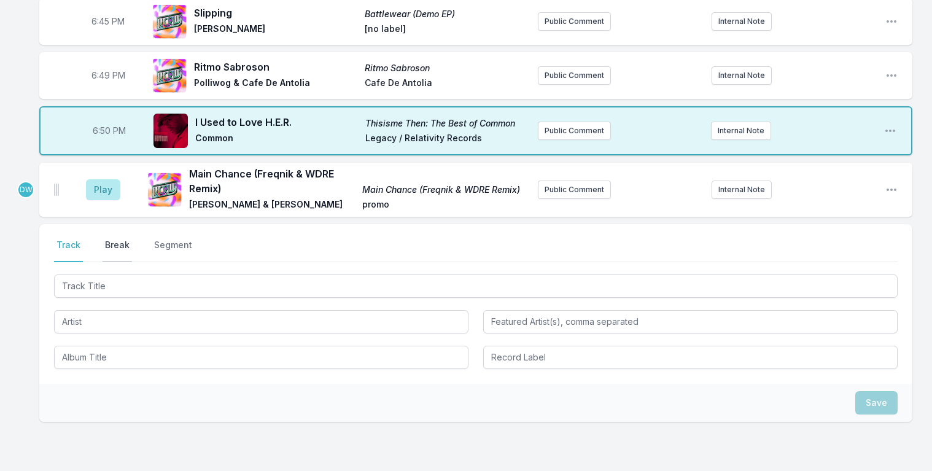
click at [114, 239] on button "Break" at bounding box center [117, 250] width 29 height 23
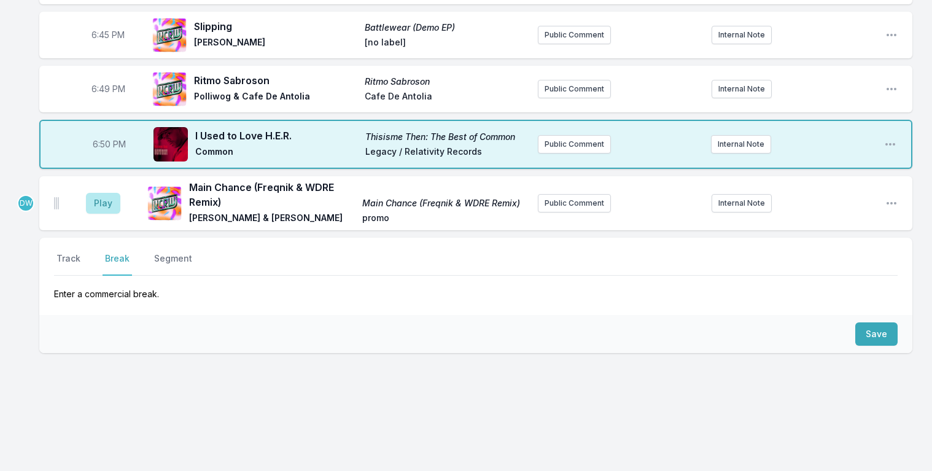
scroll to position [839, 0]
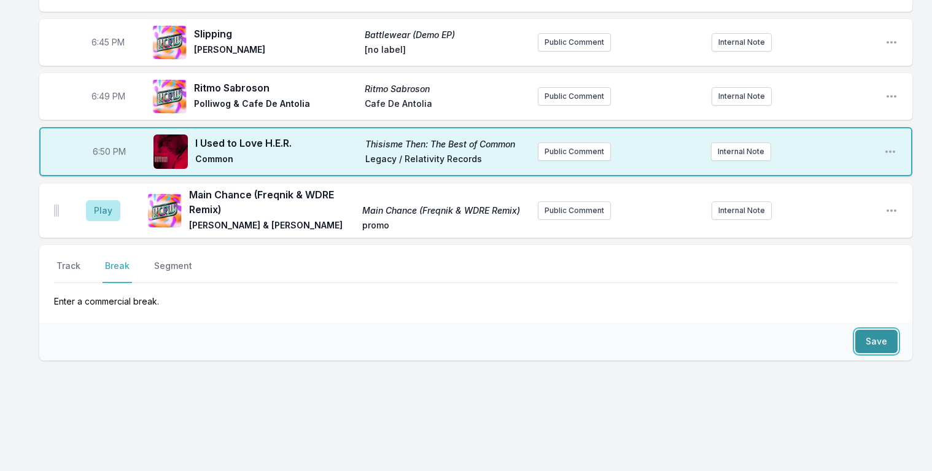
click at [873, 330] on button "Save" at bounding box center [877, 341] width 42 height 23
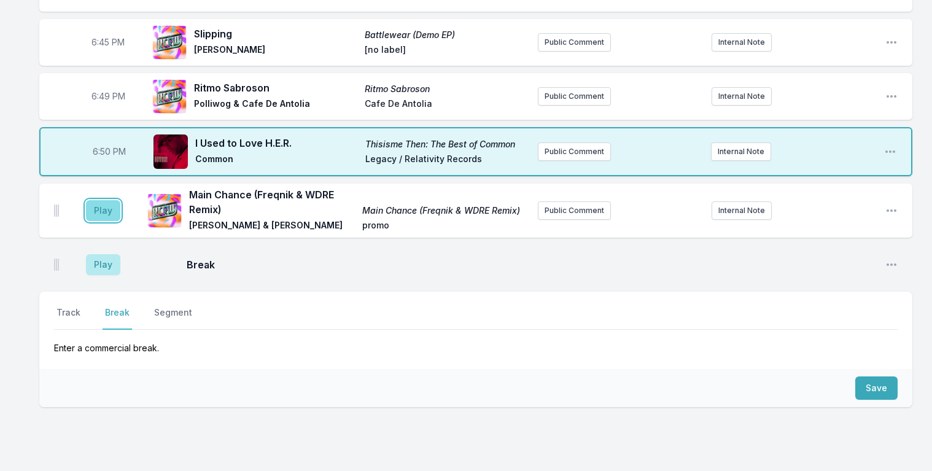
click at [100, 200] on button "Play" at bounding box center [103, 210] width 34 height 21
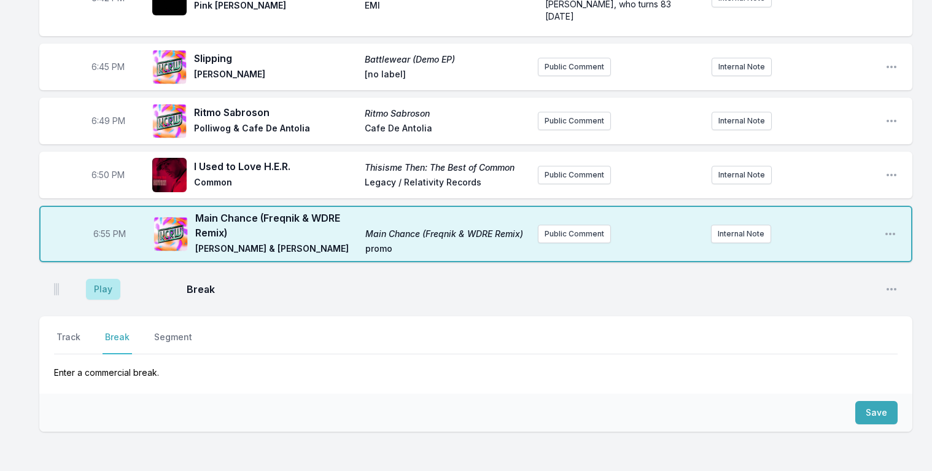
scroll to position [765, 0]
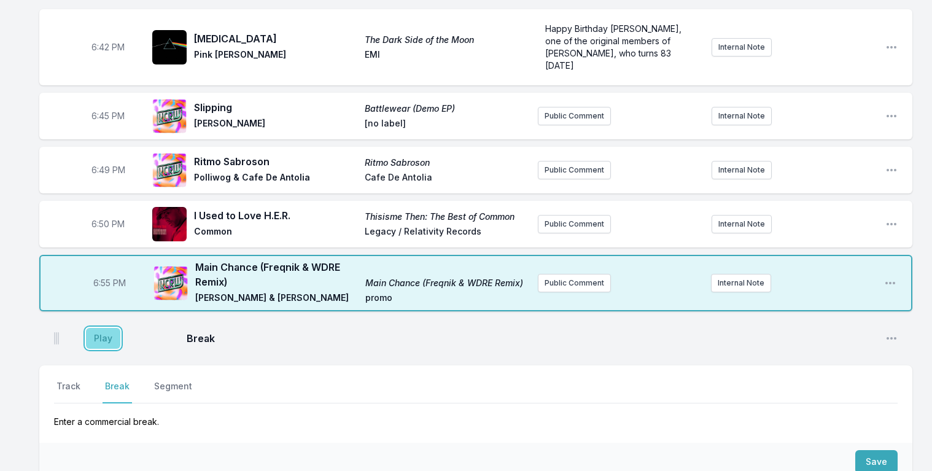
click at [100, 328] on button "Play" at bounding box center [103, 338] width 34 height 21
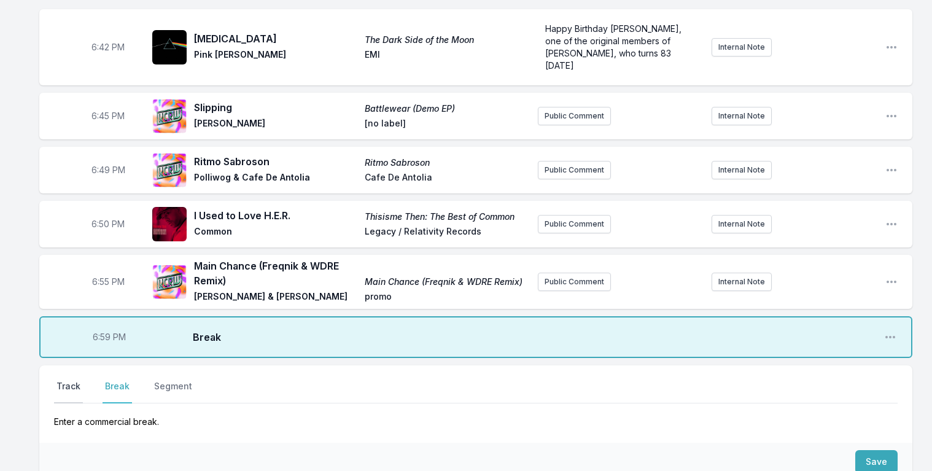
click at [58, 380] on button "Track" at bounding box center [68, 391] width 29 height 23
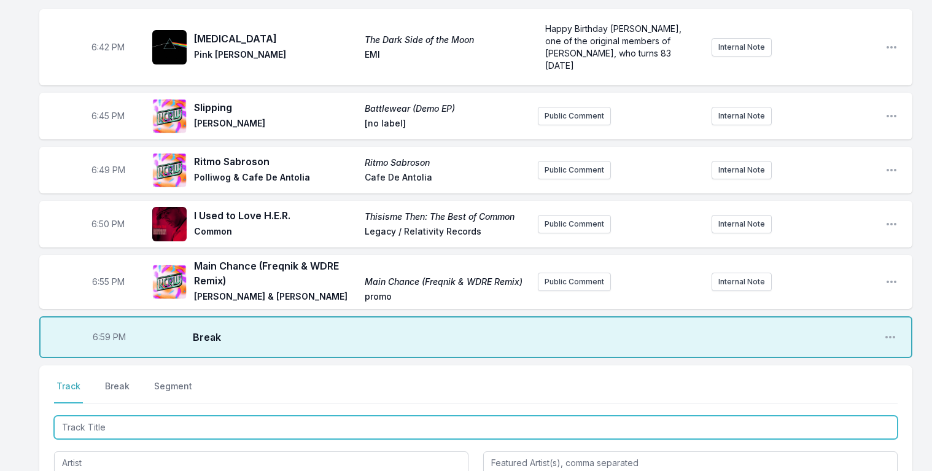
click at [103, 416] on input "Track Title" at bounding box center [476, 427] width 844 height 23
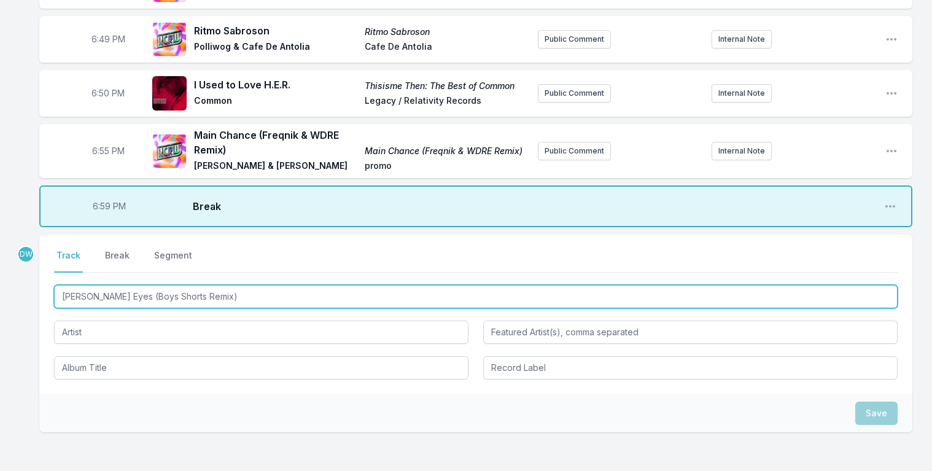
scroll to position [929, 0]
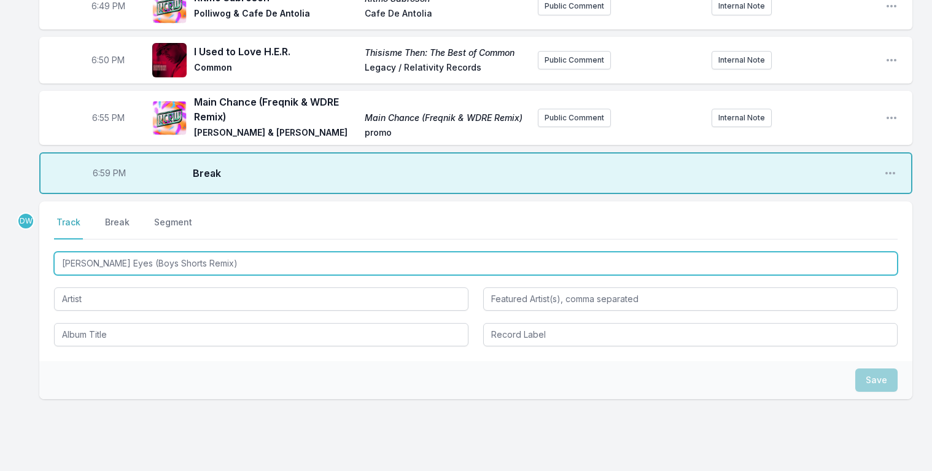
type input "[PERSON_NAME] Eyes (Boys Shorts Remix)"
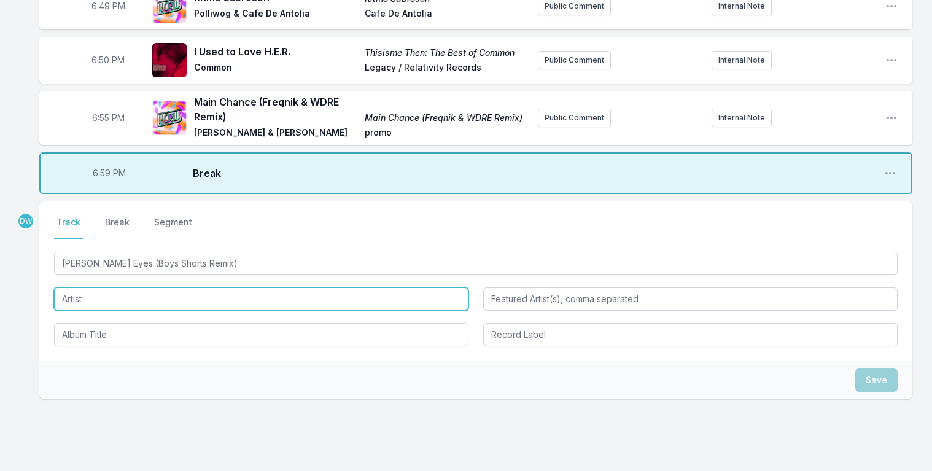
click at [76, 287] on input "Artist" at bounding box center [261, 298] width 415 height 23
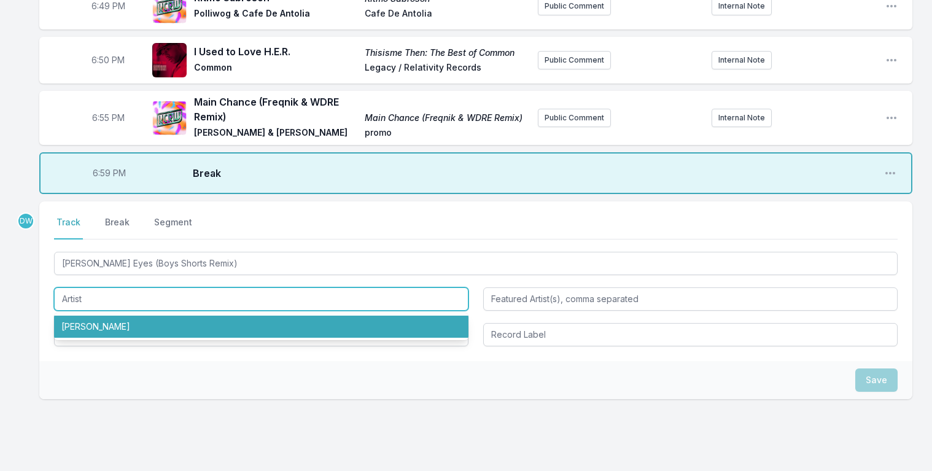
click at [92, 316] on li "[PERSON_NAME]" at bounding box center [261, 327] width 415 height 22
type input "[PERSON_NAME]"
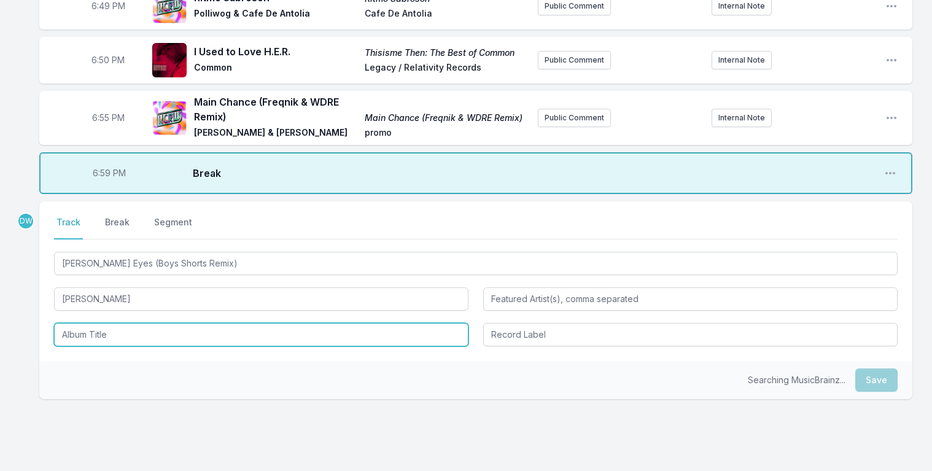
click at [84, 333] on input "Album Title" at bounding box center [261, 334] width 415 height 23
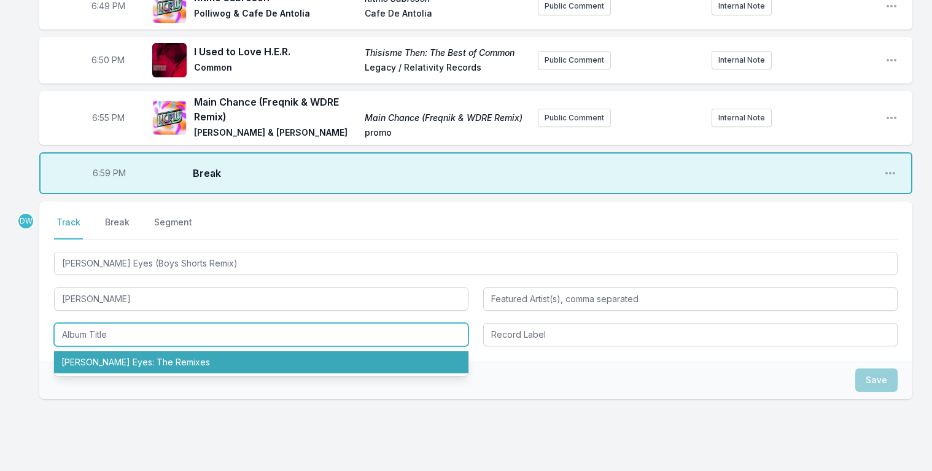
click at [150, 361] on li "[PERSON_NAME] Eyes: The Remixes" at bounding box center [261, 362] width 415 height 22
type input "[PERSON_NAME] Eyes: The Remixes"
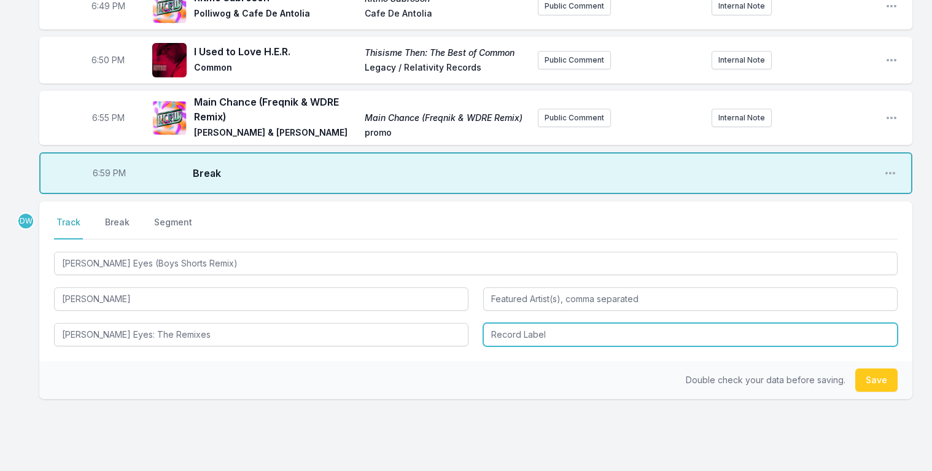
click at [521, 327] on input "Record Label" at bounding box center [690, 334] width 415 height 23
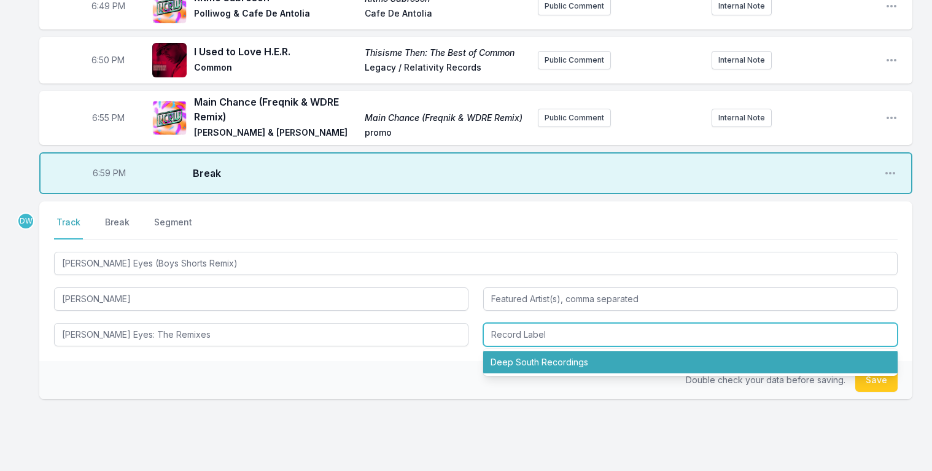
click at [555, 359] on li "Deep South Recordings" at bounding box center [690, 362] width 415 height 22
type input "Deep South Recordings"
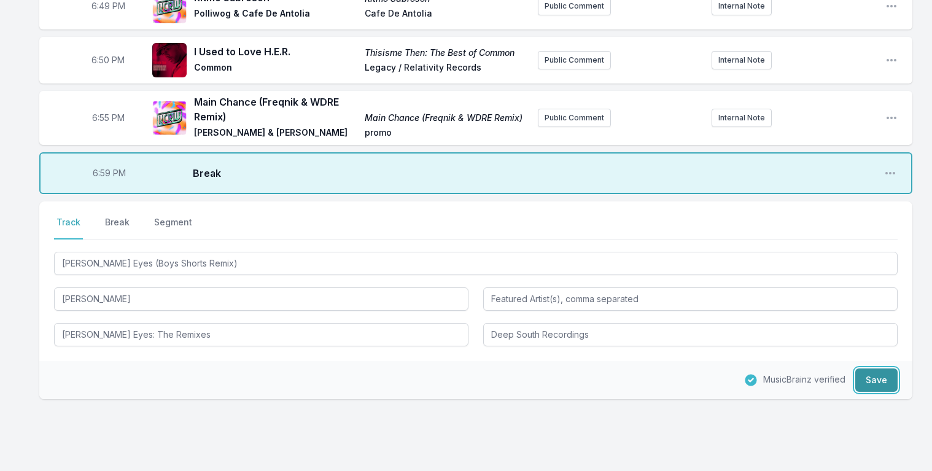
click at [877, 378] on button "Save" at bounding box center [877, 380] width 42 height 23
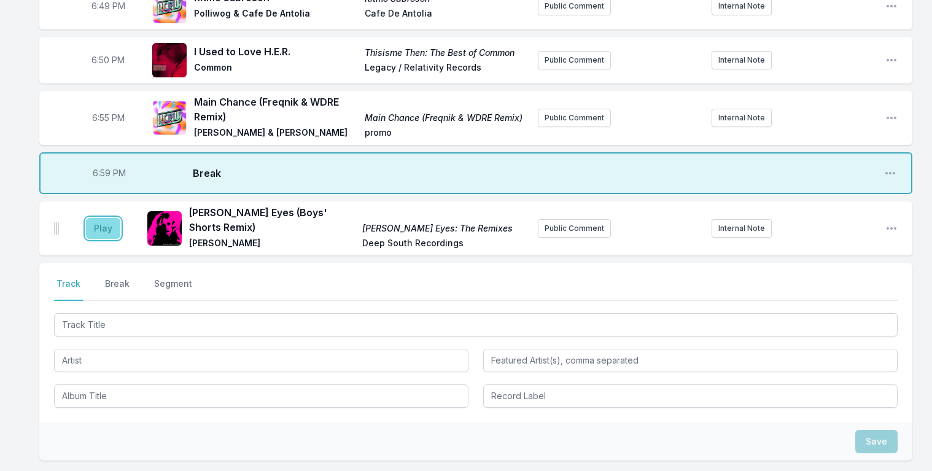
click at [103, 224] on button "Play" at bounding box center [103, 228] width 34 height 21
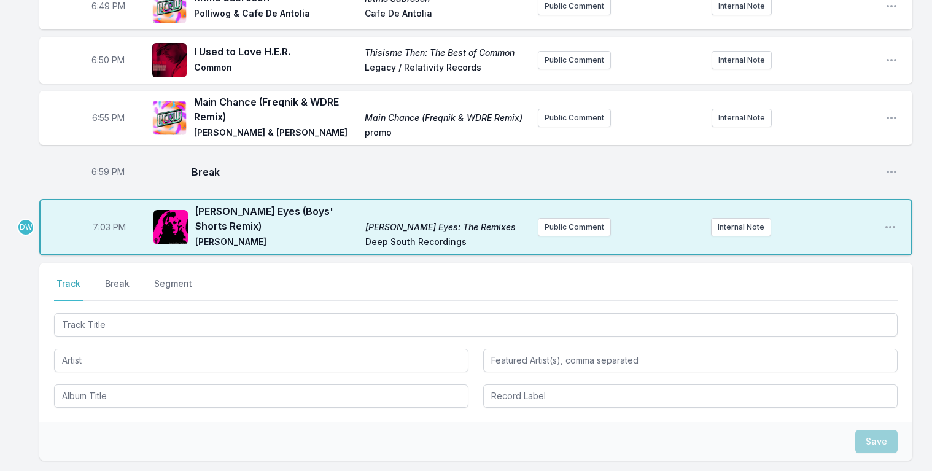
click at [107, 221] on span "7:03 PM" at bounding box center [109, 227] width 33 height 12
click at [100, 220] on input "19:03" at bounding box center [109, 227] width 69 height 23
type input "19:02"
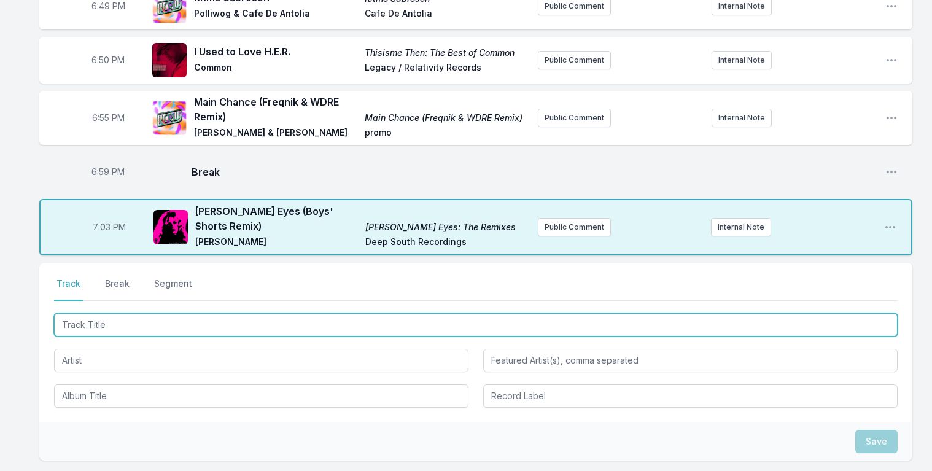
click at [89, 322] on input "Track Title" at bounding box center [476, 324] width 844 height 23
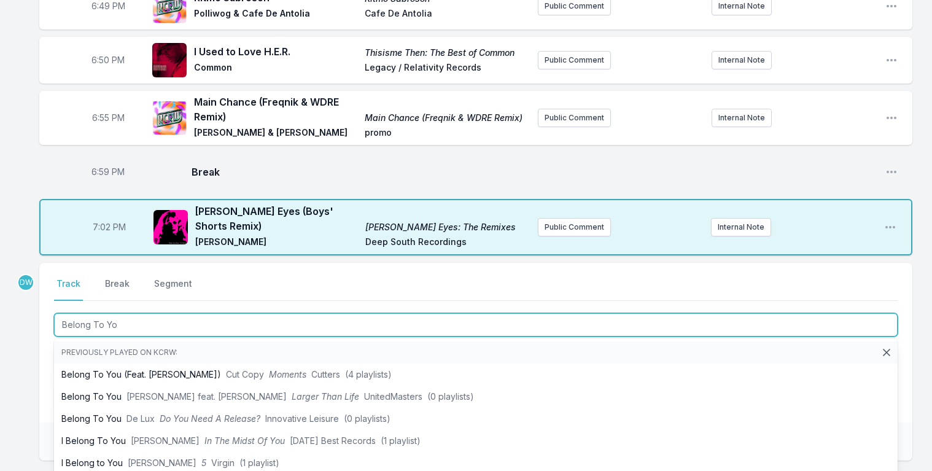
type input "Belong To You"
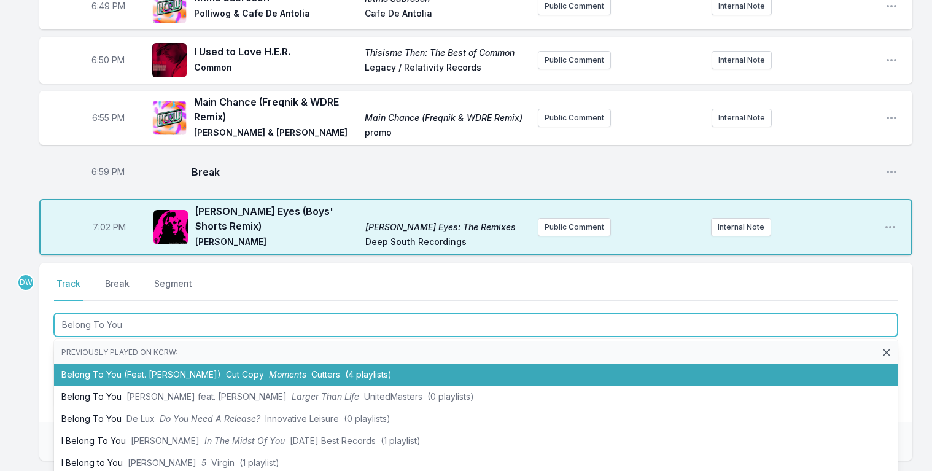
click at [159, 365] on li "Belong To You (Feat. [PERSON_NAME]) Cut Copy Moments Cutters (4 playlists)" at bounding box center [476, 375] width 844 height 22
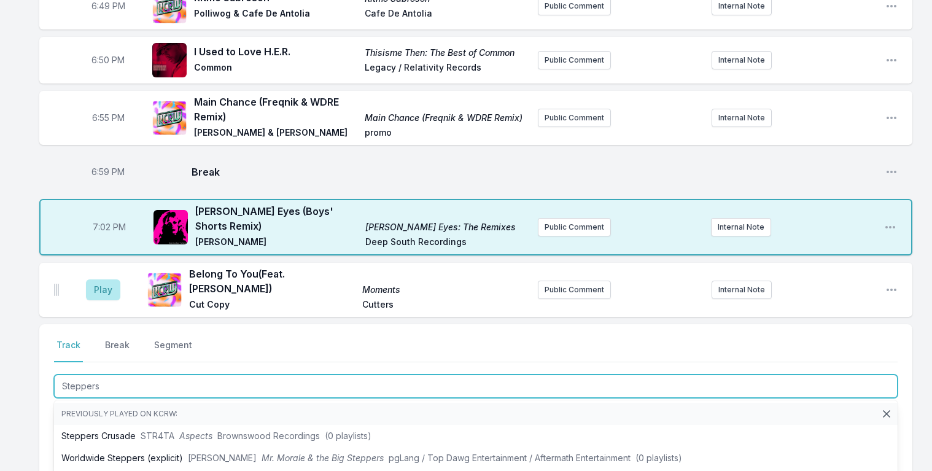
type input "Steppers"
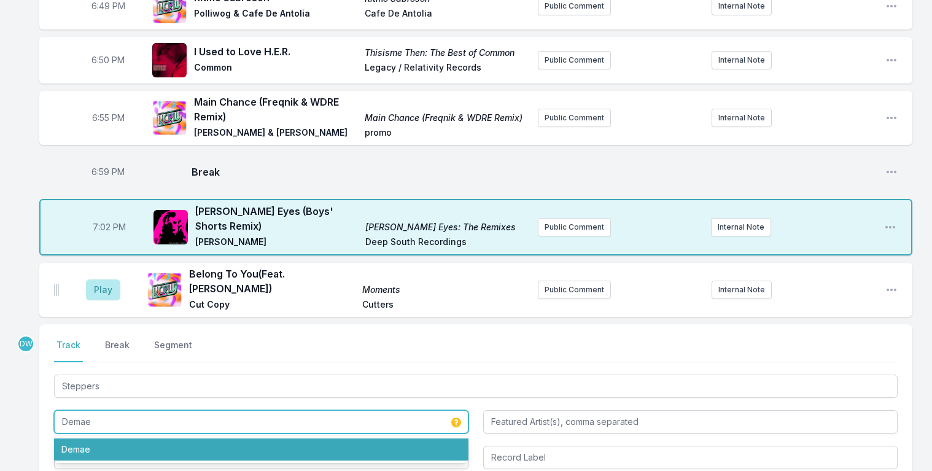
click at [87, 439] on li "Demae" at bounding box center [261, 450] width 415 height 22
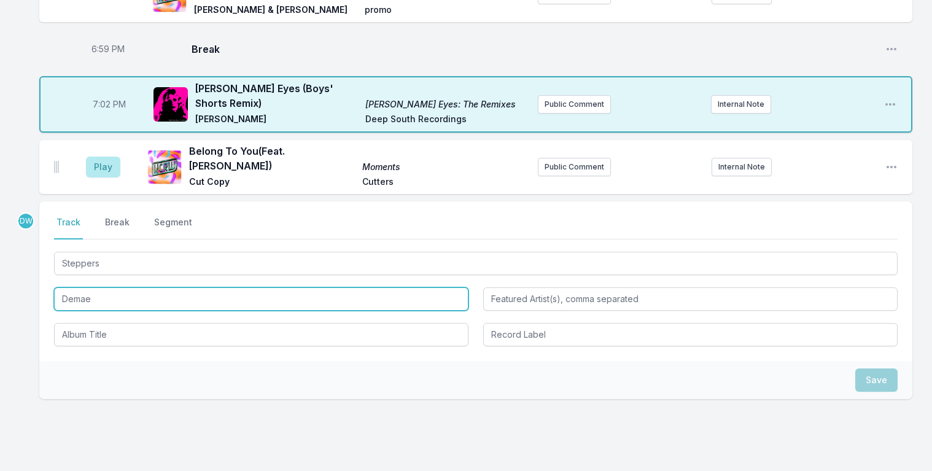
scroll to position [1083, 0]
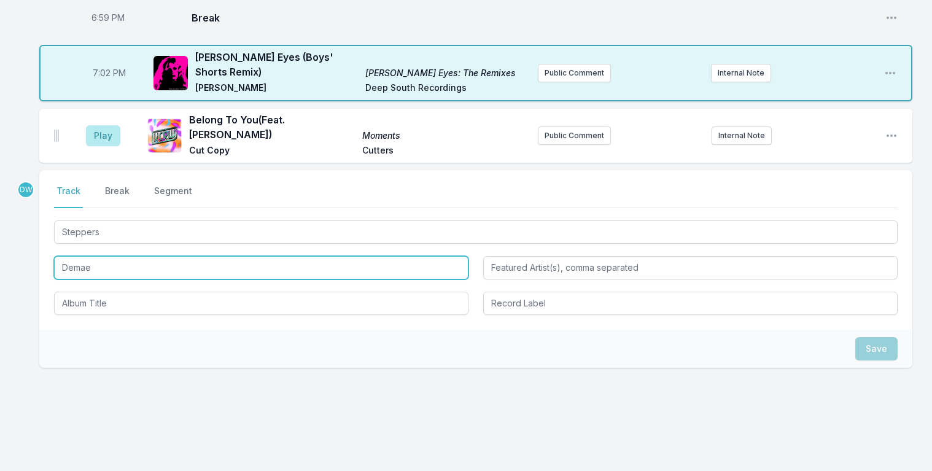
type input "Demae"
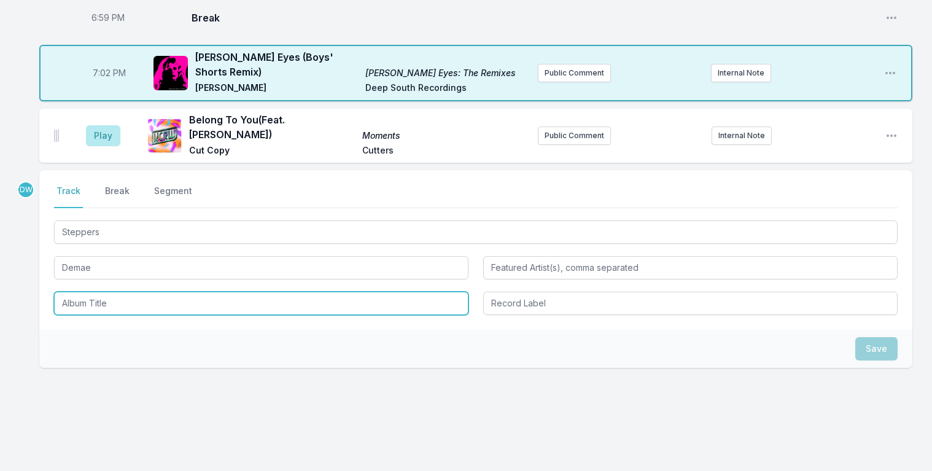
click at [113, 292] on input "Album Title" at bounding box center [261, 303] width 415 height 23
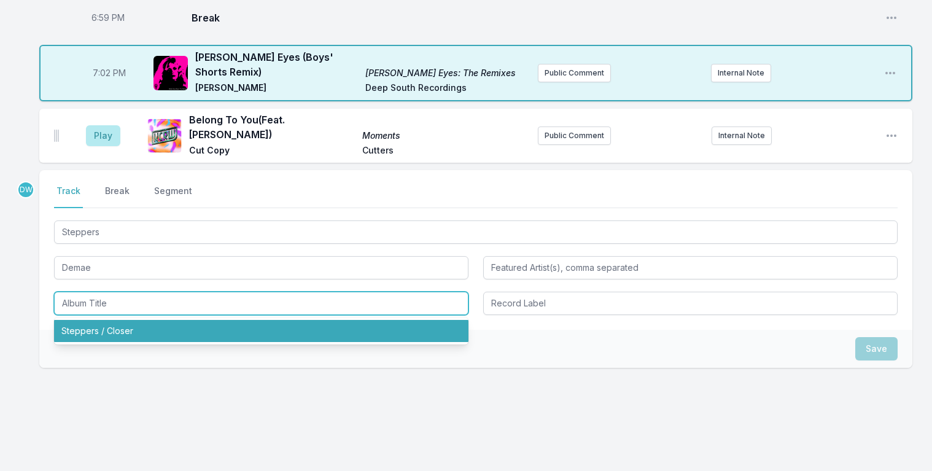
click at [112, 320] on li "Steppers / Closer" at bounding box center [261, 331] width 415 height 22
type input "Steppers / Closer"
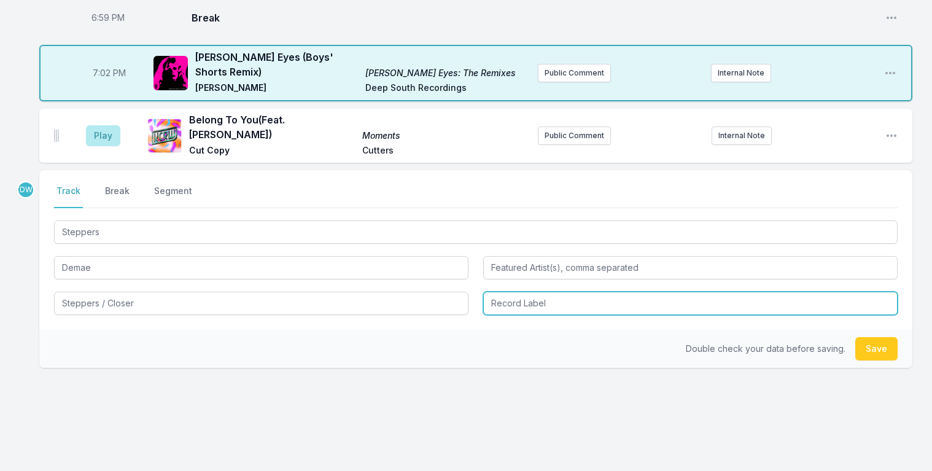
click at [578, 292] on input "Record Label" at bounding box center [690, 303] width 415 height 23
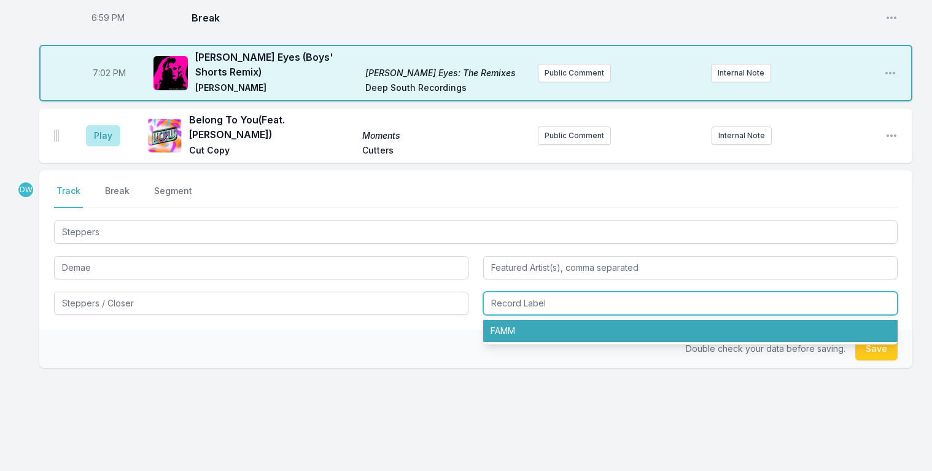
click at [504, 320] on li "FAMM" at bounding box center [690, 331] width 415 height 22
type input "FAMM"
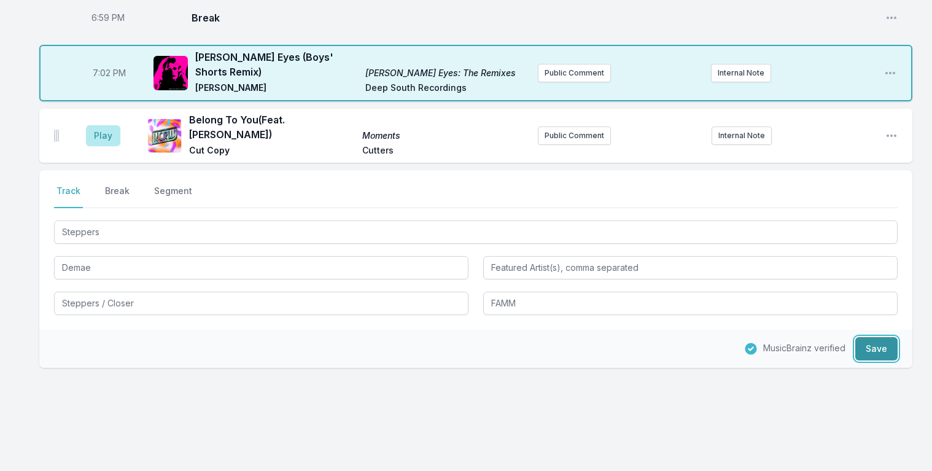
click at [884, 338] on button "Save" at bounding box center [877, 348] width 42 height 23
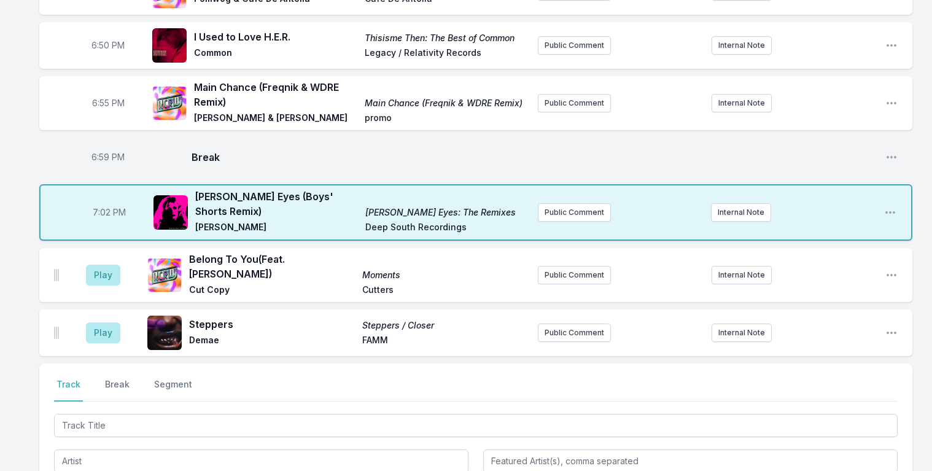
scroll to position [968, 0]
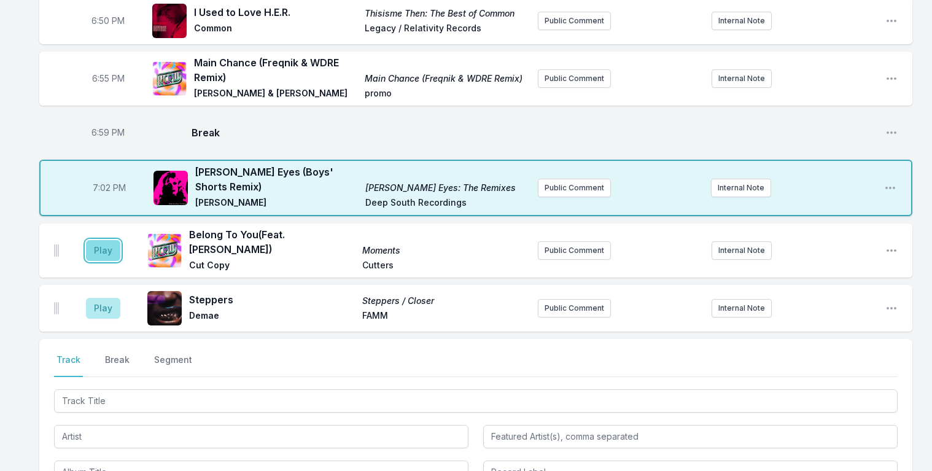
click at [93, 240] on button "Play" at bounding box center [103, 250] width 34 height 21
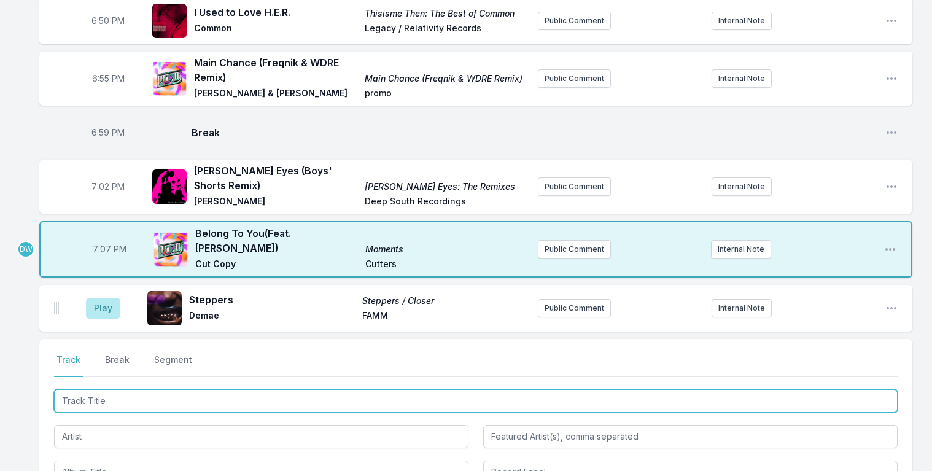
click at [81, 389] on input "Track Title" at bounding box center [476, 400] width 844 height 23
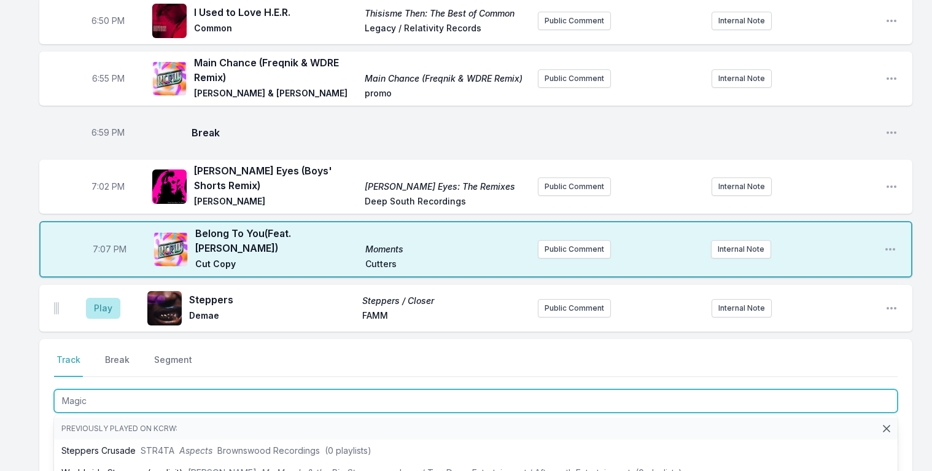
type input "Magica"
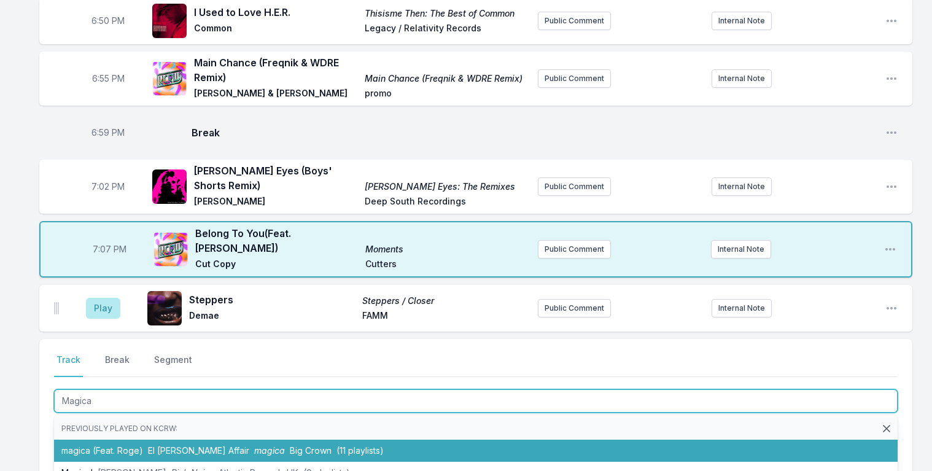
click at [201, 445] on span "El [PERSON_NAME] Affair" at bounding box center [198, 450] width 101 height 10
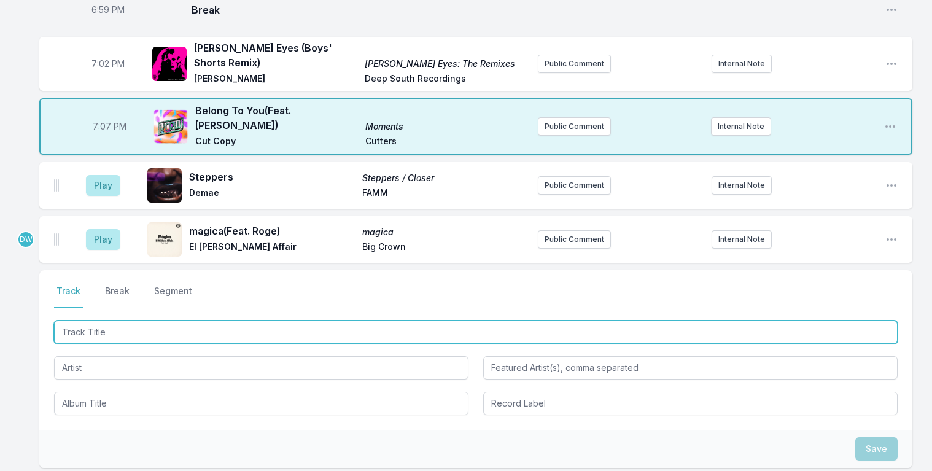
scroll to position [1116, 0]
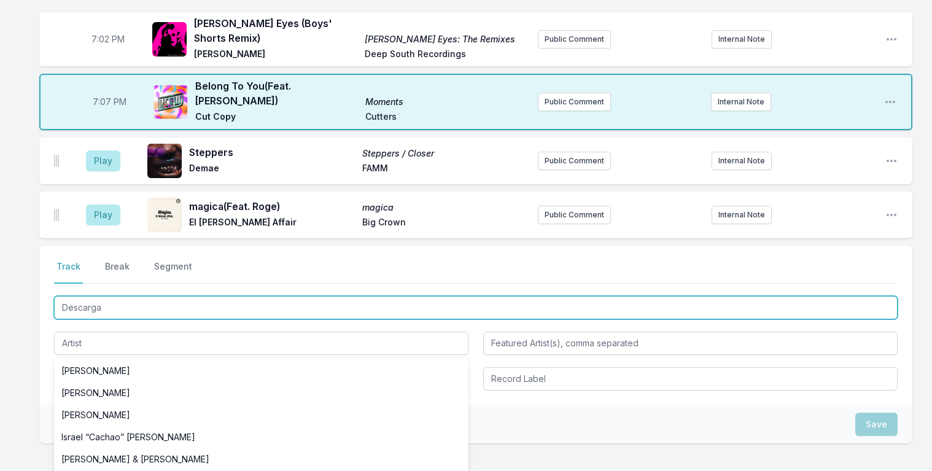
click at [140, 296] on input "Descarga" at bounding box center [476, 307] width 844 height 23
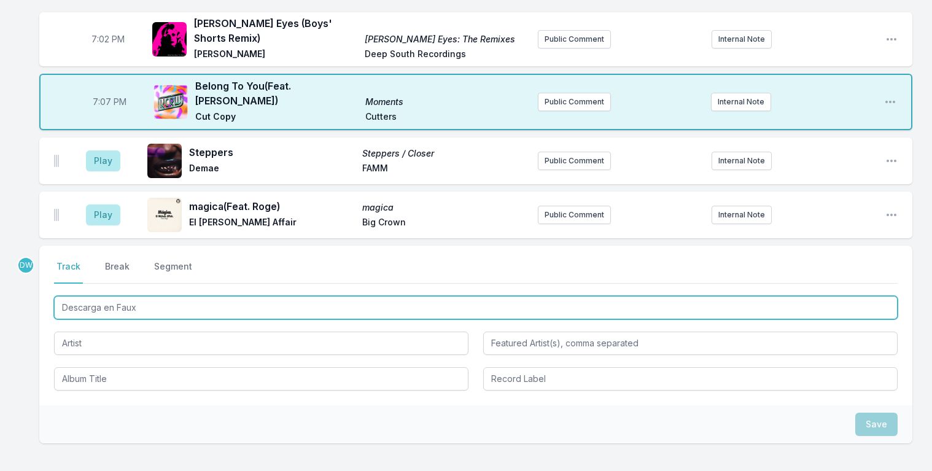
type input "Descarga en Faux"
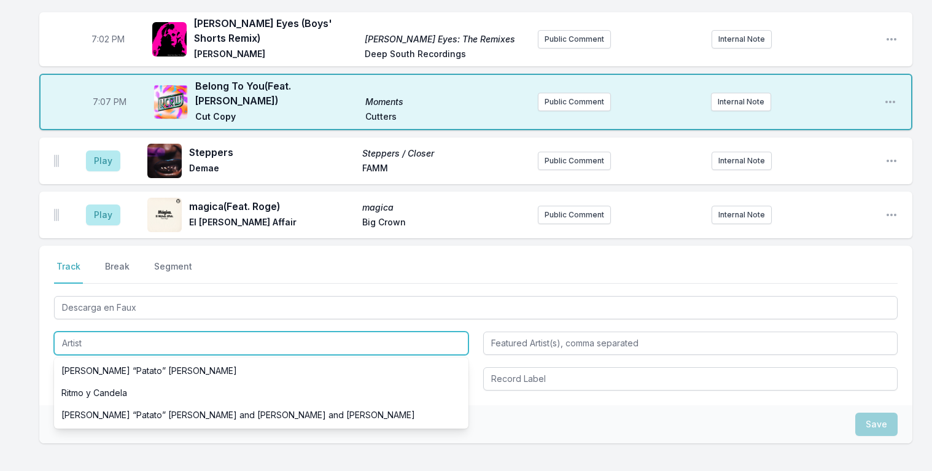
click at [92, 332] on input "Artist" at bounding box center [261, 343] width 415 height 23
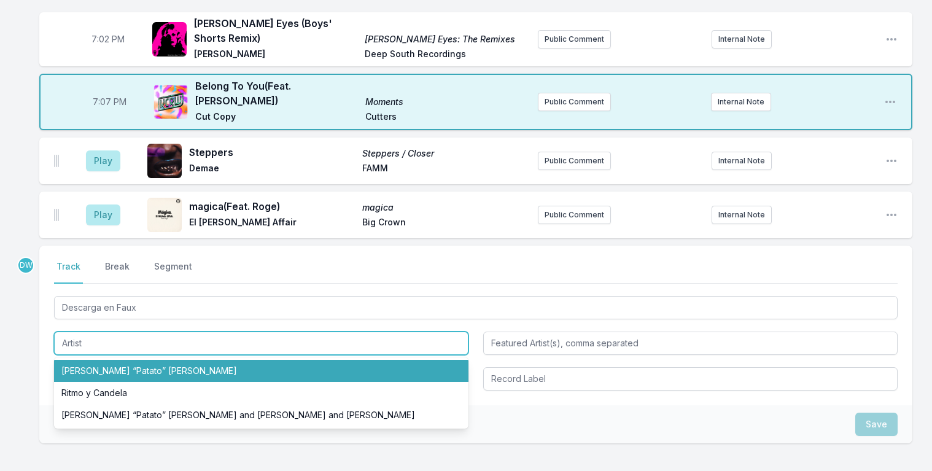
click at [102, 361] on li "[PERSON_NAME] “Patato” [PERSON_NAME]" at bounding box center [261, 371] width 415 height 22
type input "[PERSON_NAME] “Patato” [PERSON_NAME]"
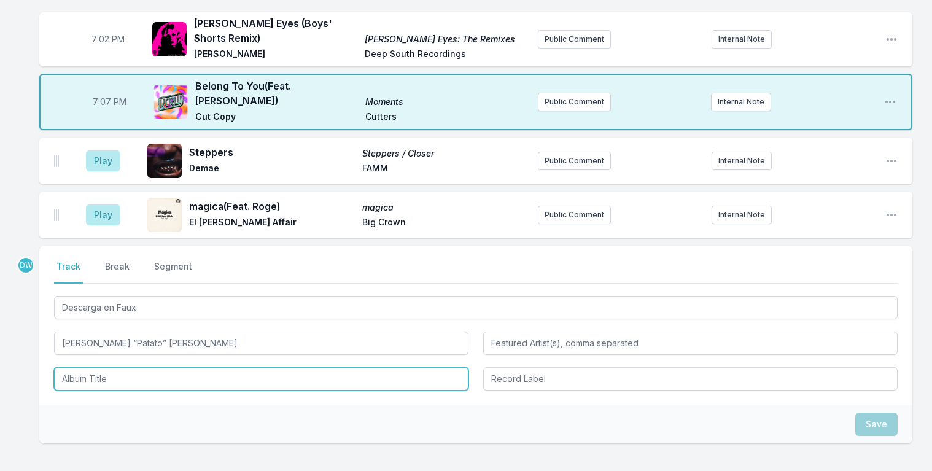
click at [91, 367] on input "Album Title" at bounding box center [261, 378] width 415 height 23
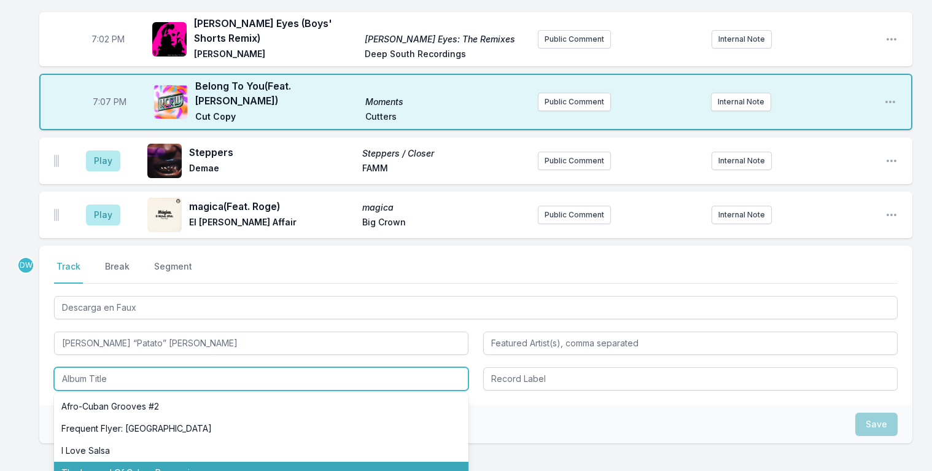
click at [144, 462] on li "The Legend Of Cuban Percussion" at bounding box center [261, 473] width 415 height 22
type input "The Legend Of Cuban Percussion"
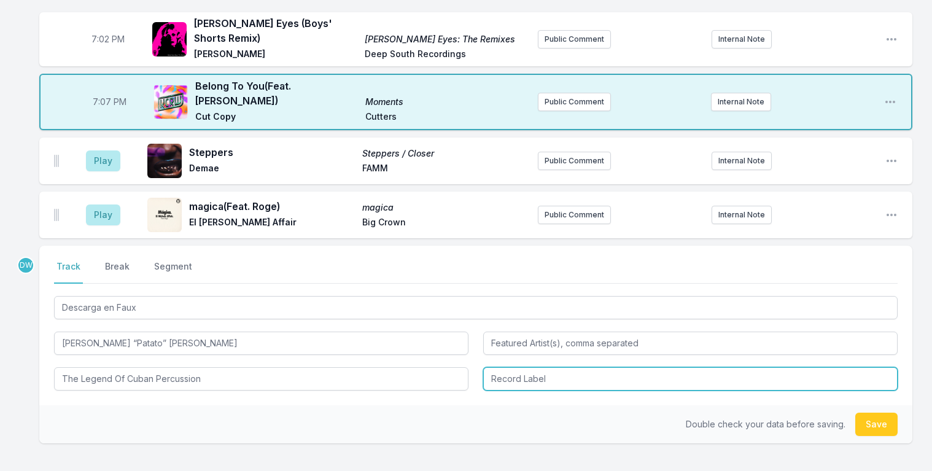
click at [499, 367] on input "Record Label" at bounding box center [690, 378] width 415 height 23
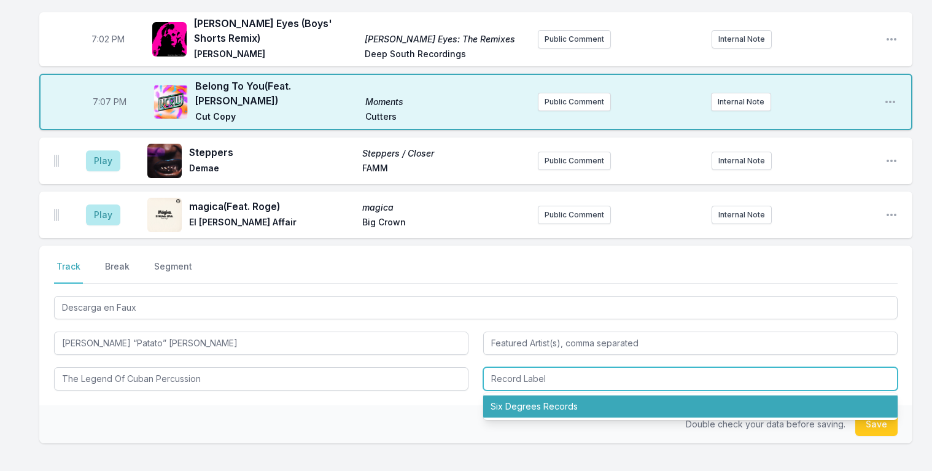
click at [515, 396] on li "Six Degrees Records" at bounding box center [690, 407] width 415 height 22
type input "Six Degrees Records"
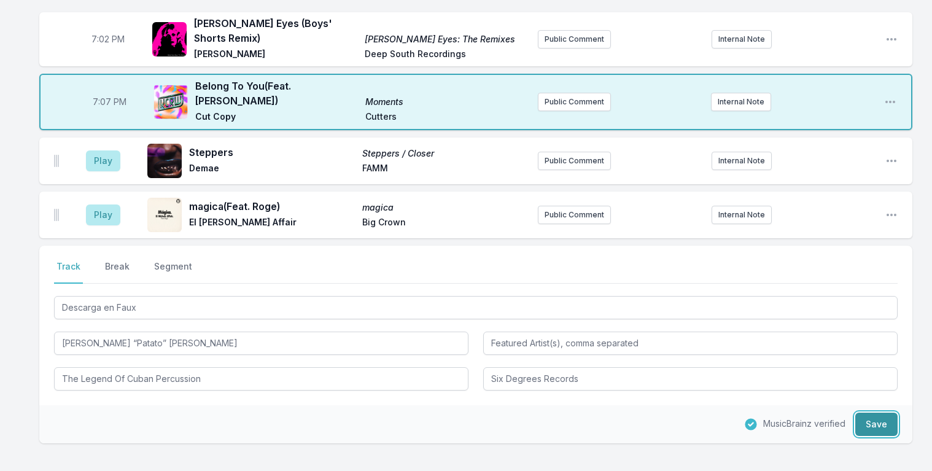
click at [883, 413] on button "Save" at bounding box center [877, 424] width 42 height 23
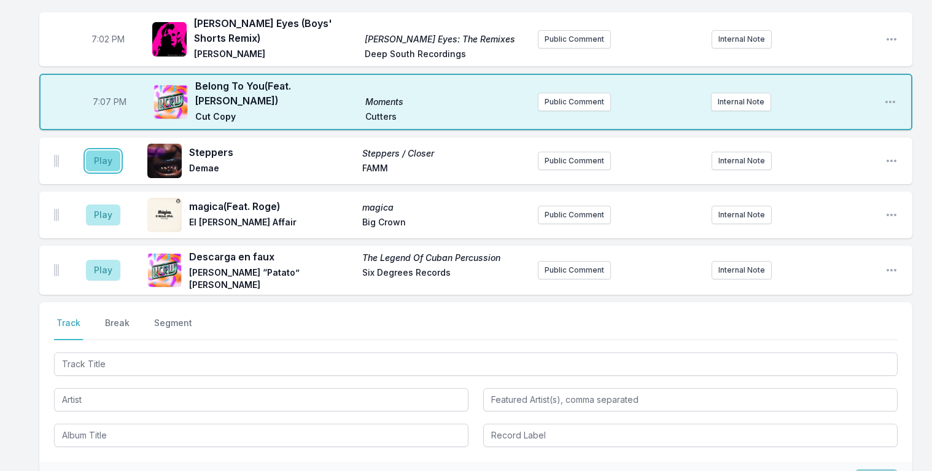
click at [93, 151] on button "Play" at bounding box center [103, 161] width 34 height 21
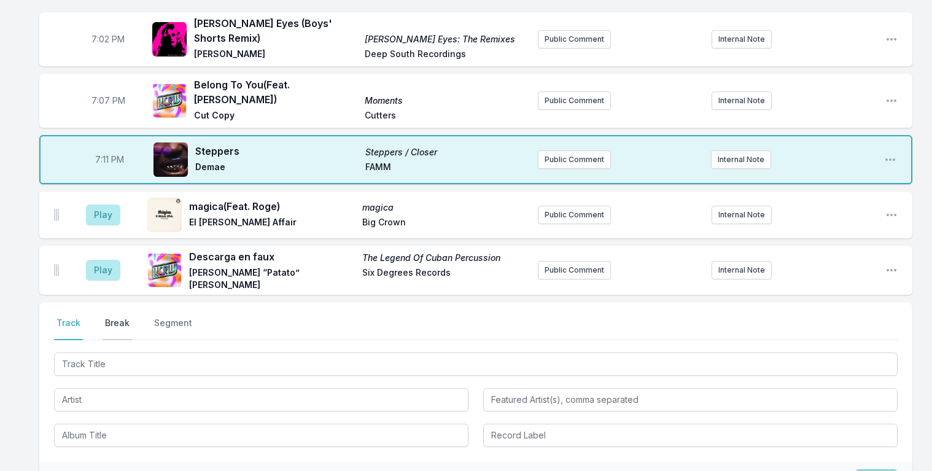
click at [119, 317] on button "Break" at bounding box center [117, 328] width 29 height 23
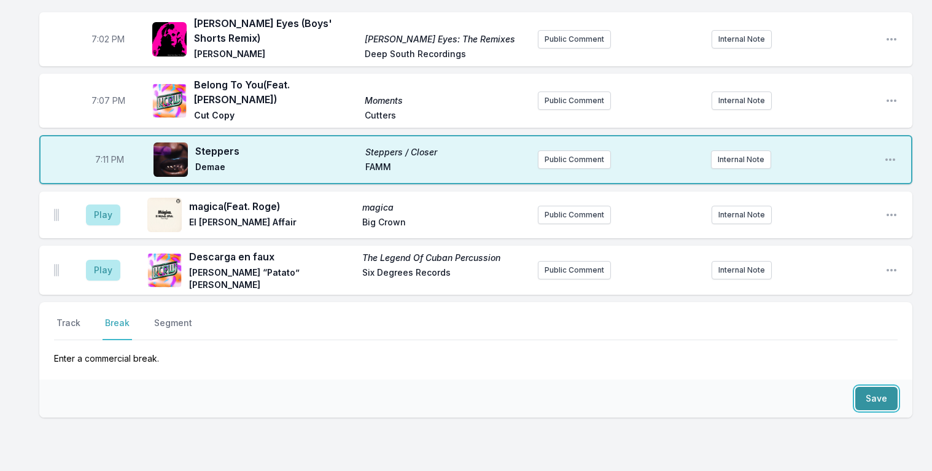
click at [872, 387] on button "Save" at bounding box center [877, 398] width 42 height 23
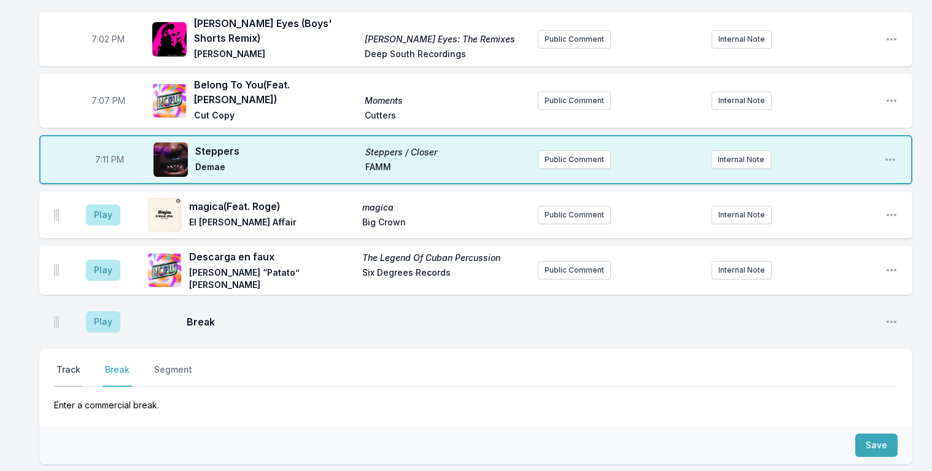
click at [71, 364] on button "Track" at bounding box center [68, 375] width 29 height 23
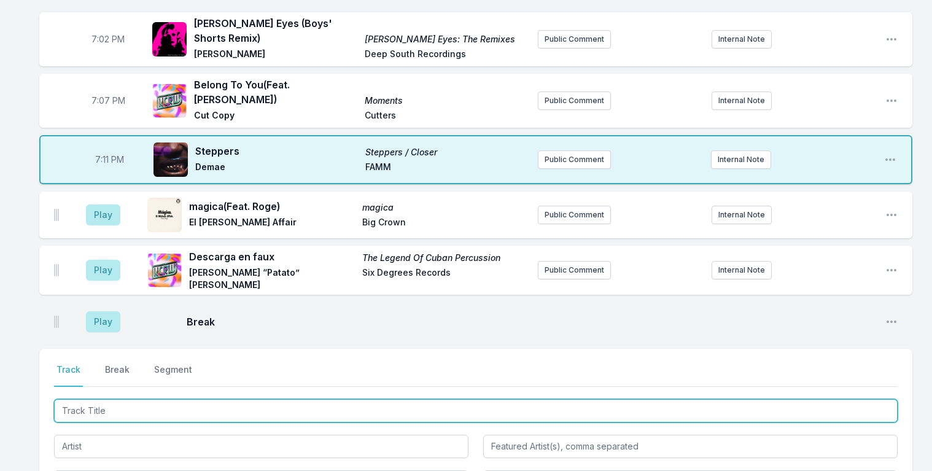
click at [87, 399] on input "Track Title" at bounding box center [476, 410] width 844 height 23
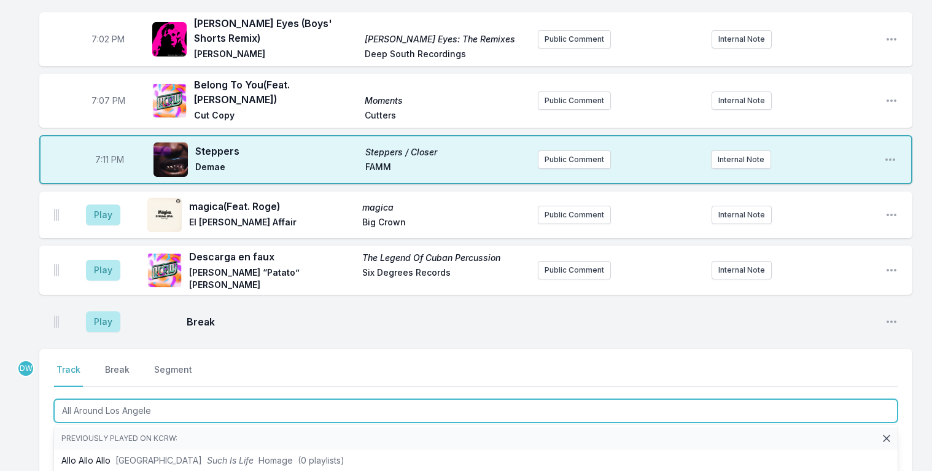
type input "All Around [GEOGRAPHIC_DATA]"
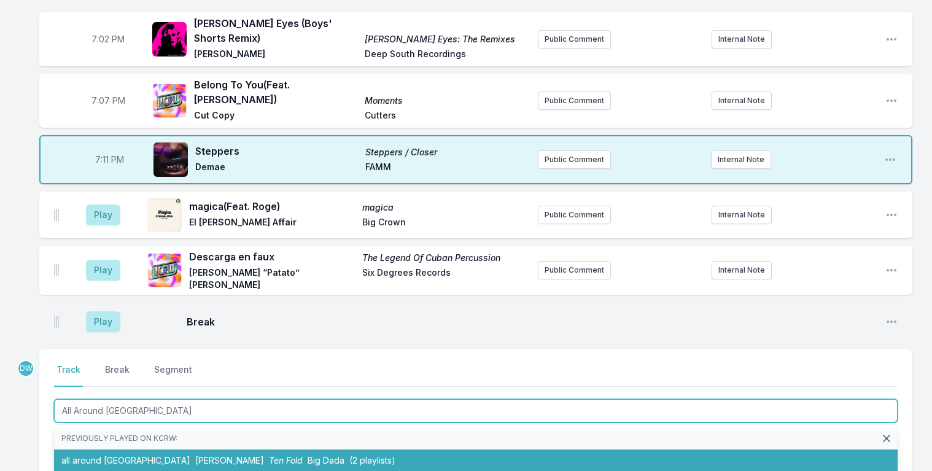
click at [269, 455] on span "Ten Fold" at bounding box center [286, 460] width 34 height 10
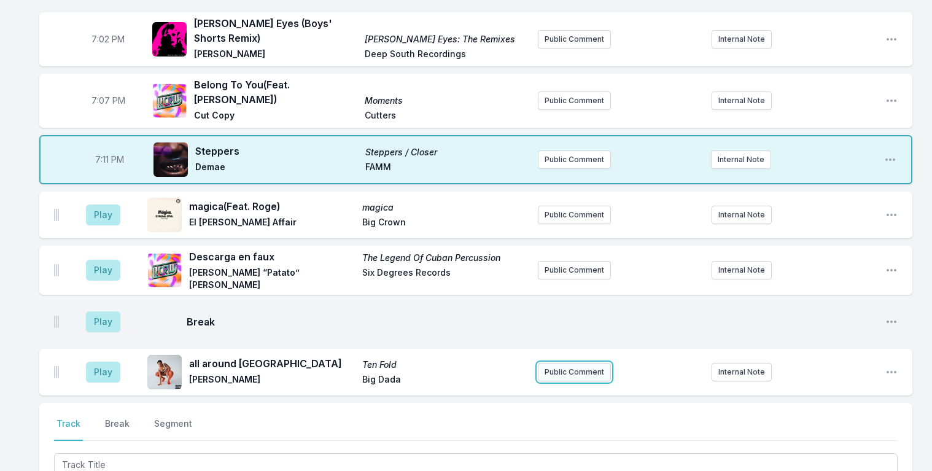
click at [563, 363] on button "Public Comment" at bounding box center [574, 372] width 73 height 18
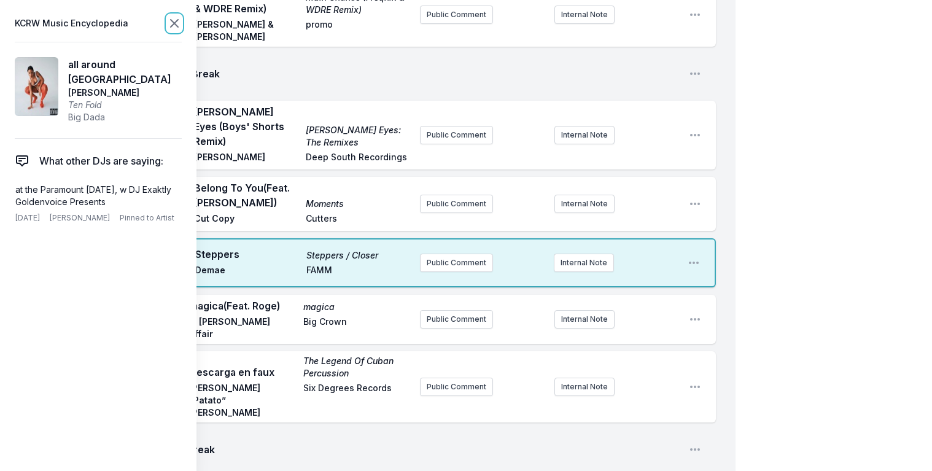
click at [172, 20] on icon at bounding box center [174, 23] width 15 height 15
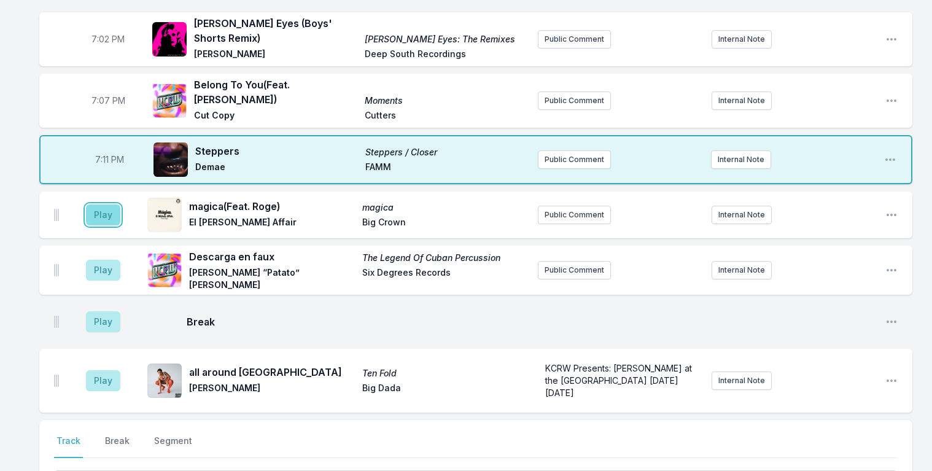
click at [111, 205] on button "Play" at bounding box center [103, 215] width 34 height 21
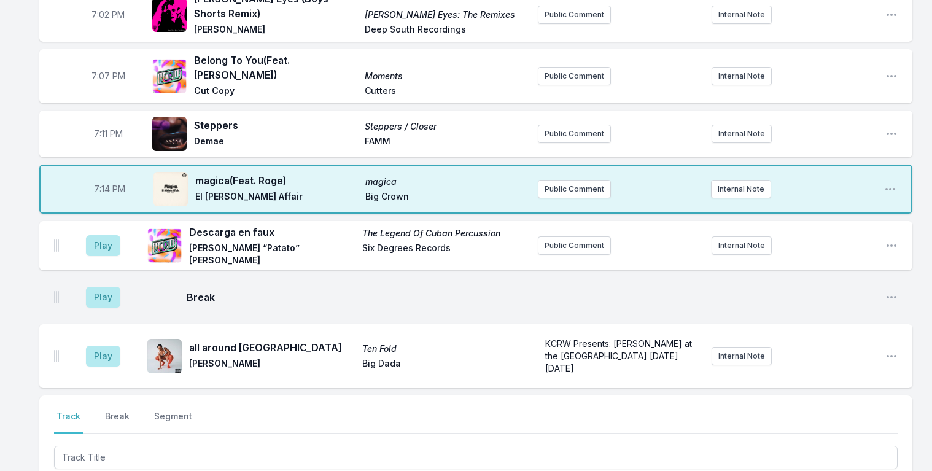
scroll to position [1247, 0]
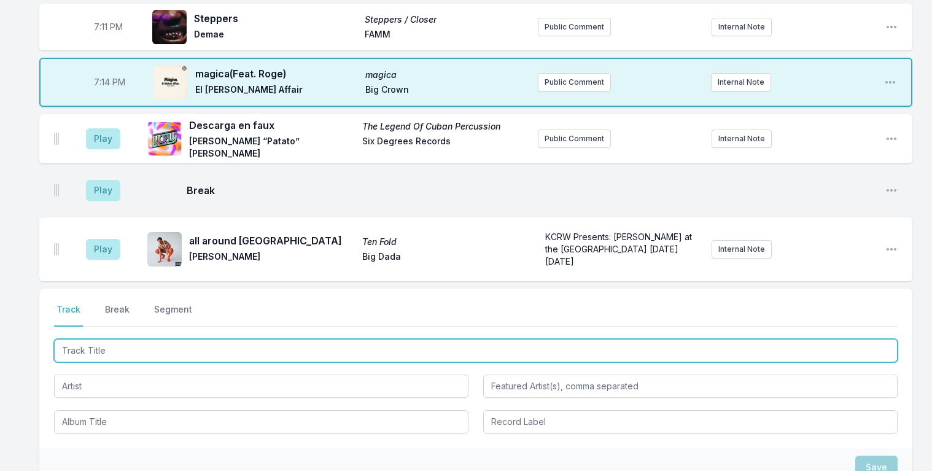
click at [84, 339] on input "Track Title" at bounding box center [476, 350] width 844 height 23
type input "Disco Life"
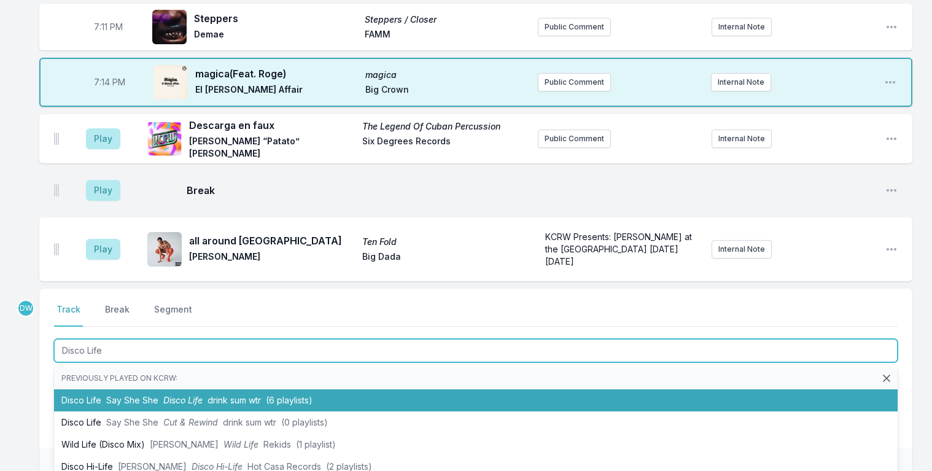
click at [136, 395] on span "Say She She" at bounding box center [132, 400] width 52 height 10
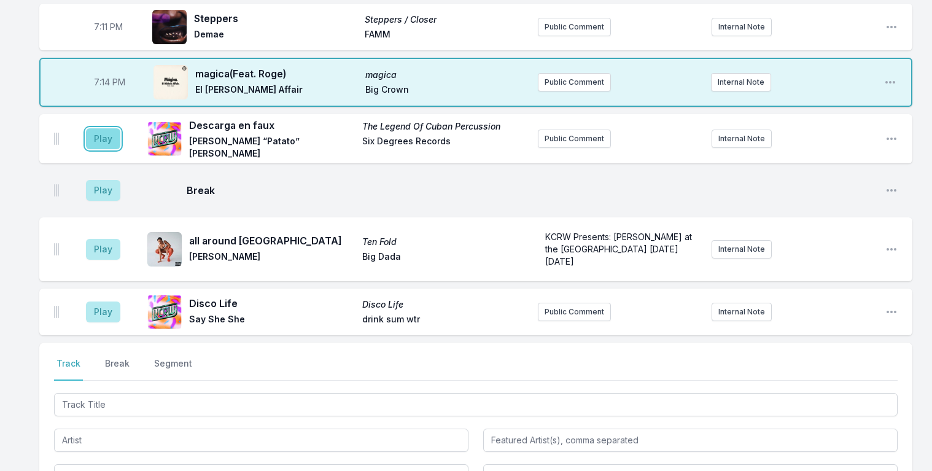
click at [98, 128] on button "Play" at bounding box center [103, 138] width 34 height 21
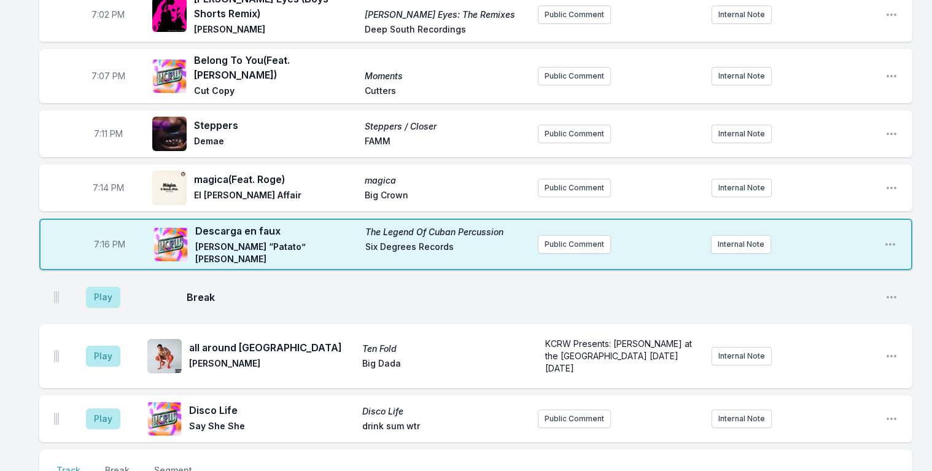
scroll to position [1116, 0]
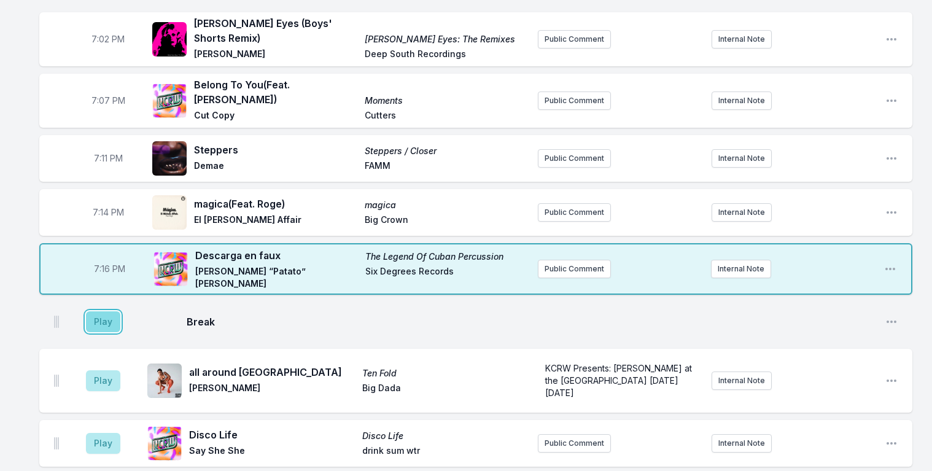
click at [109, 311] on button "Play" at bounding box center [103, 321] width 34 height 21
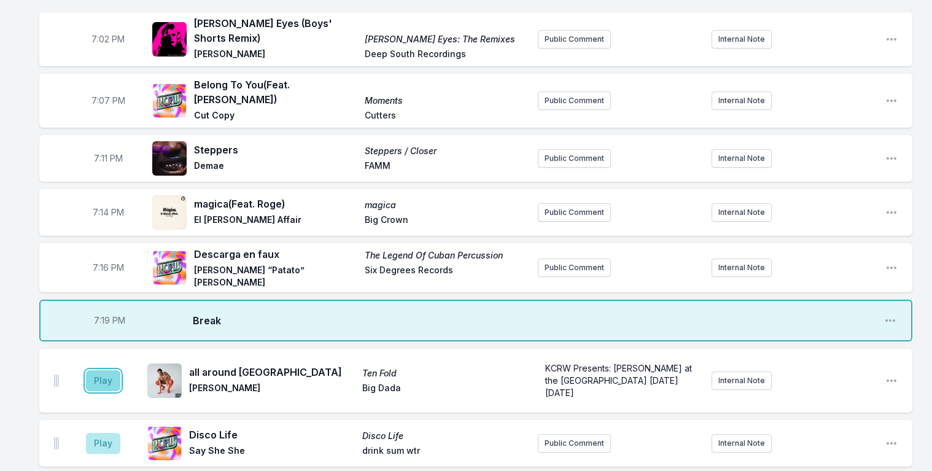
drag, startPoint x: 108, startPoint y: 354, endPoint x: 101, endPoint y: 350, distance: 8.4
click at [108, 370] on button "Play" at bounding box center [103, 380] width 34 height 21
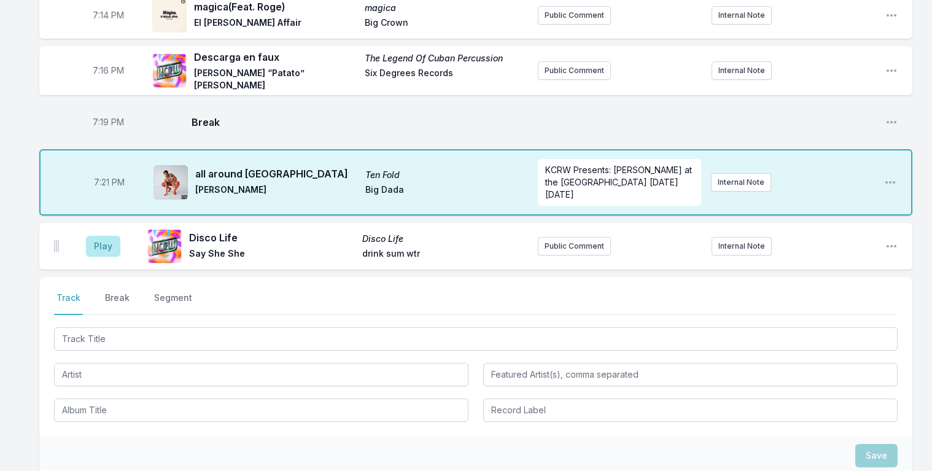
scroll to position [1321, 0]
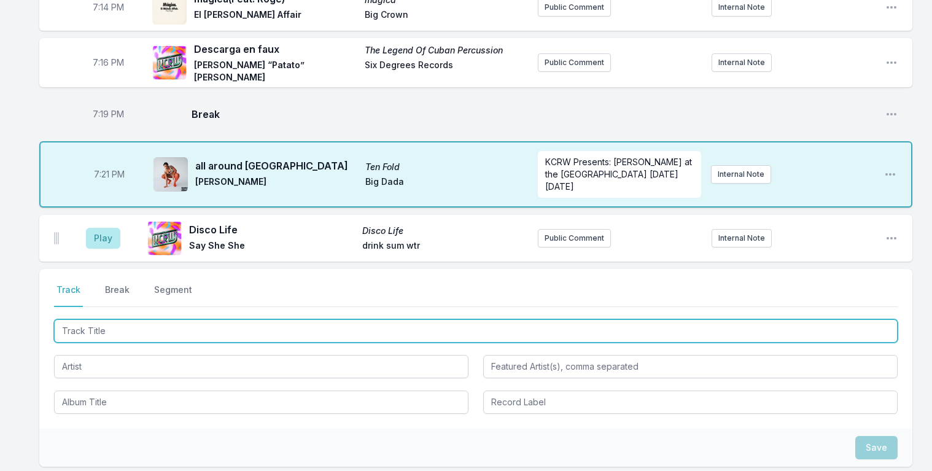
click at [88, 319] on input "Track Title" at bounding box center [476, 330] width 844 height 23
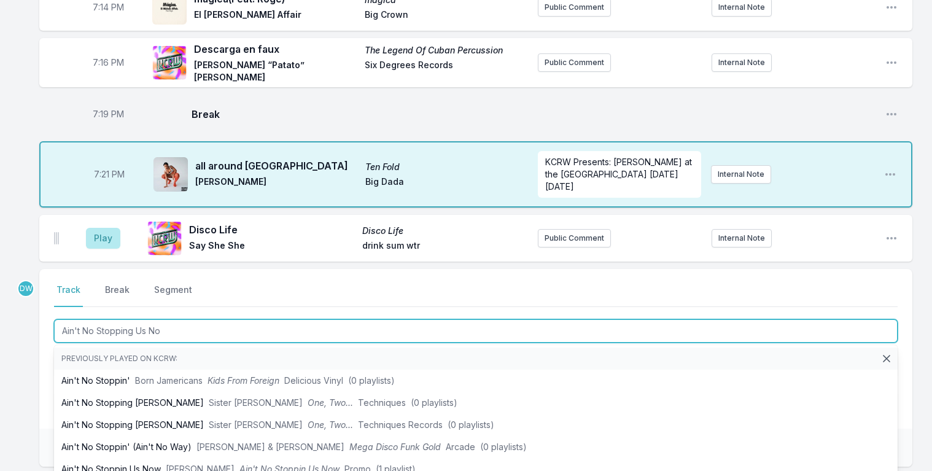
type input "Ain't No Stopping Us Now"
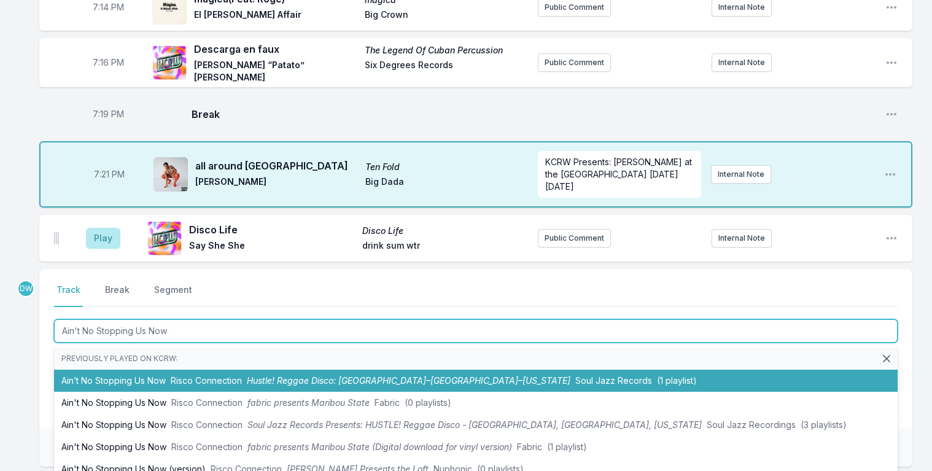
click at [231, 370] on li "Ain’t No Stopping Us Now Risco Connection Hustle! Reggae Disco: [GEOGRAPHIC_DAT…" at bounding box center [476, 381] width 844 height 22
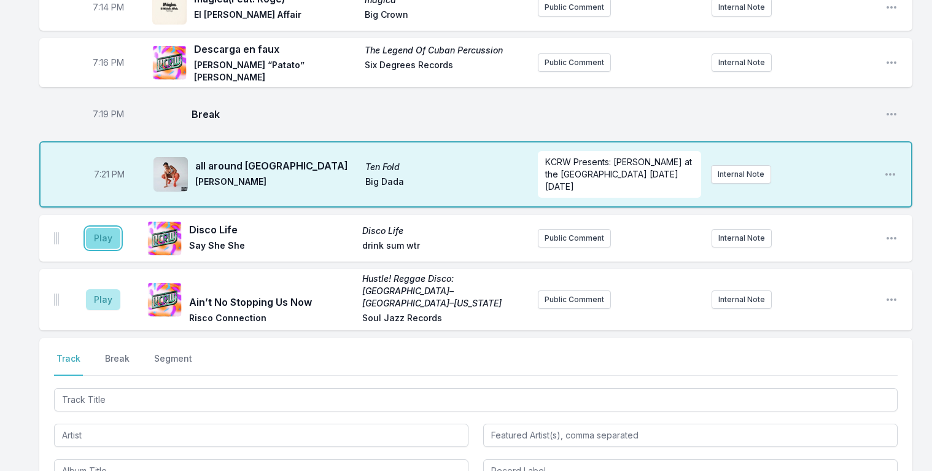
click at [98, 228] on button "Play" at bounding box center [103, 238] width 34 height 21
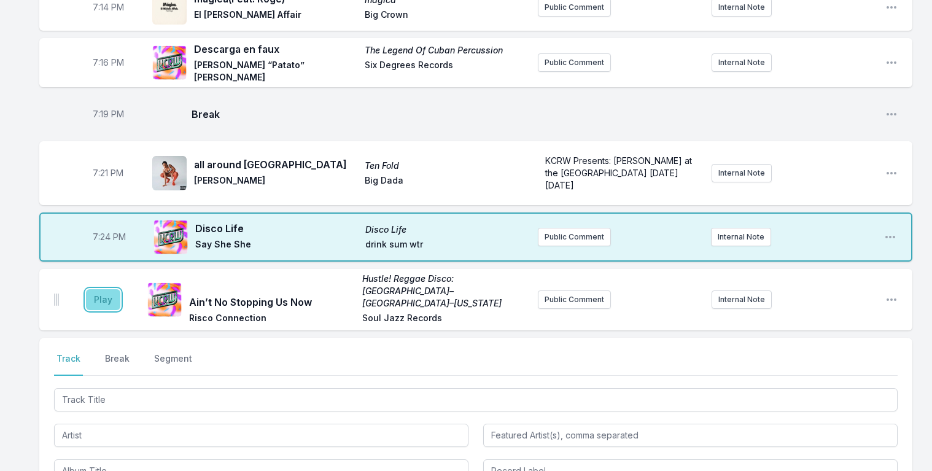
click at [98, 289] on button "Play" at bounding box center [103, 299] width 34 height 21
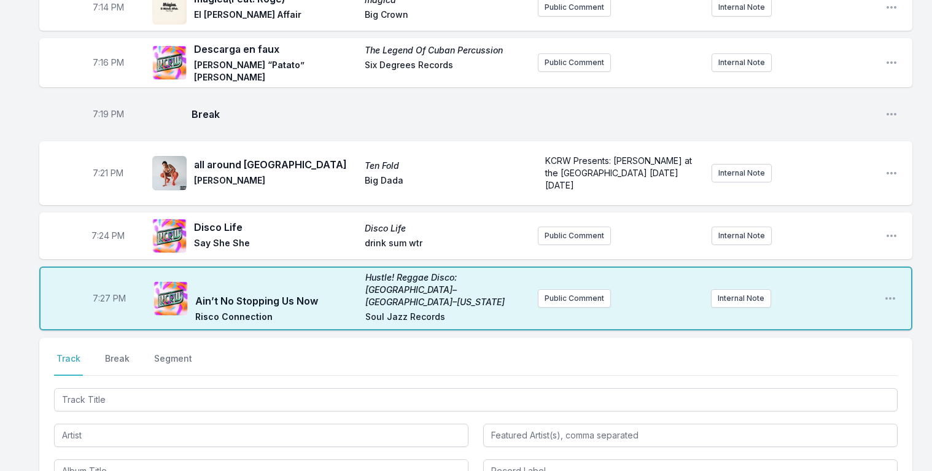
click at [87, 386] on div at bounding box center [476, 434] width 844 height 97
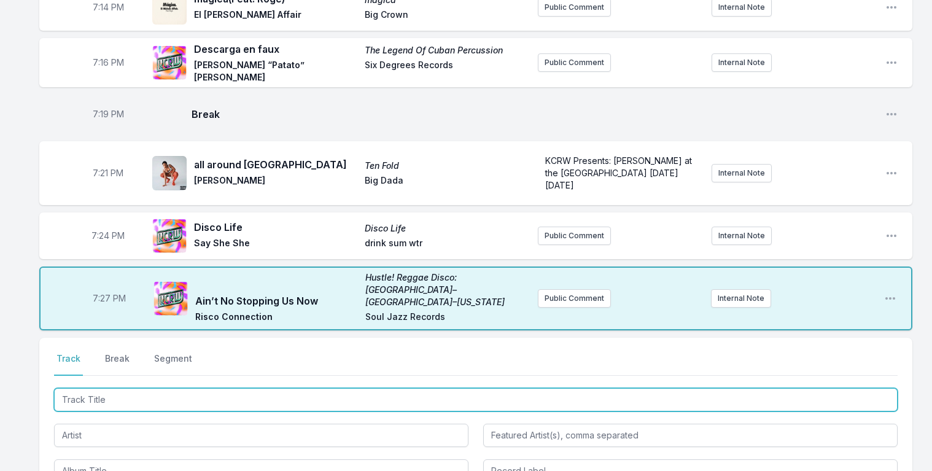
click at [90, 388] on input "Track Title" at bounding box center [476, 399] width 844 height 23
type input "Run Free"
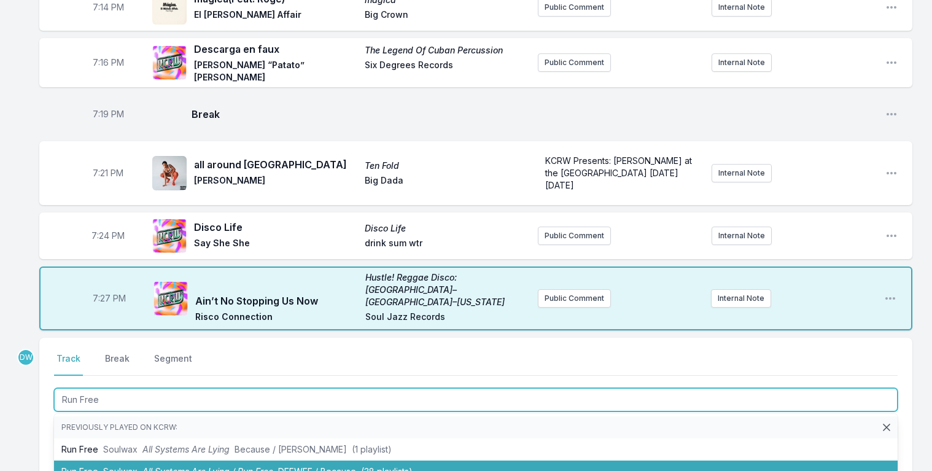
click at [148, 466] on span "All Systems Are Lying / Run Free" at bounding box center [208, 471] width 131 height 10
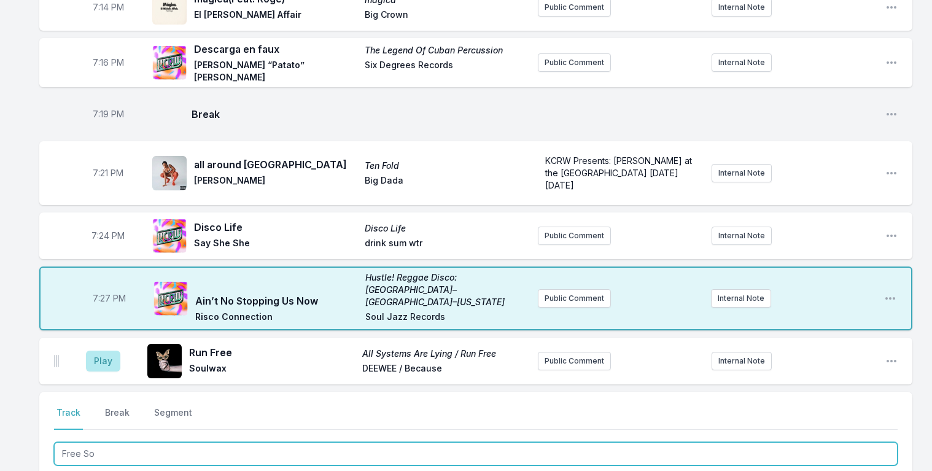
type input "Free Son"
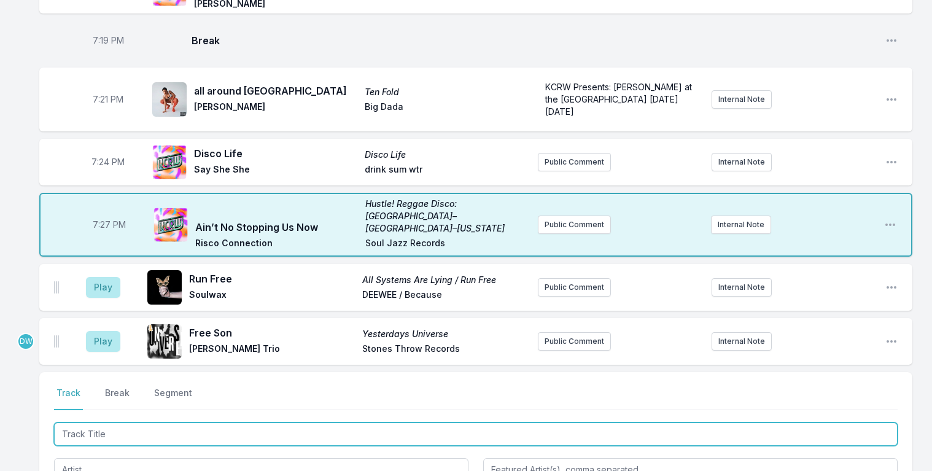
scroll to position [1436, 0]
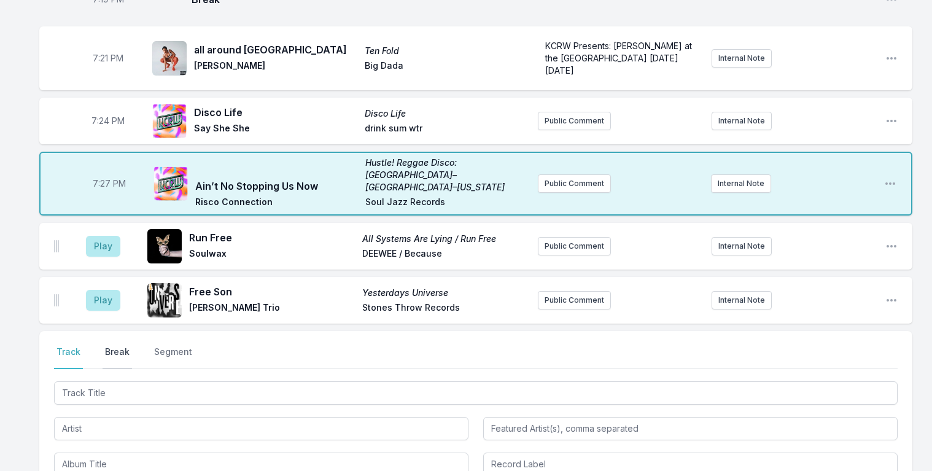
click at [108, 346] on button "Break" at bounding box center [117, 357] width 29 height 23
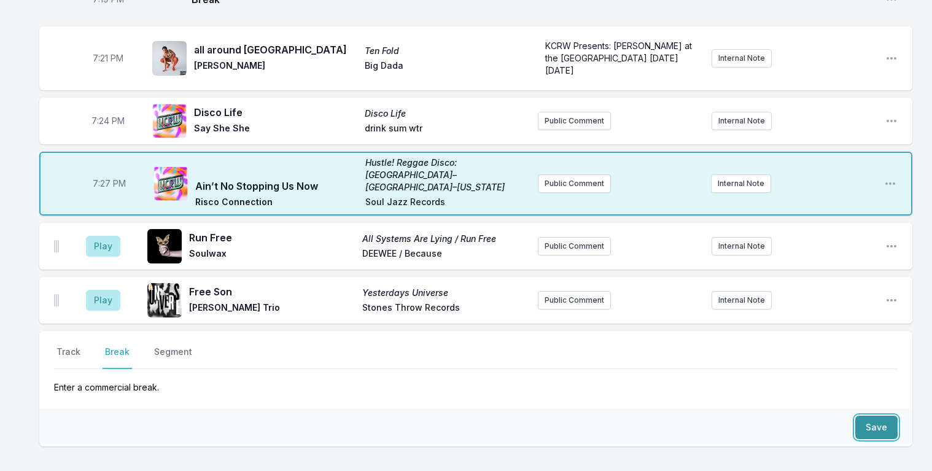
click at [889, 416] on button "Save" at bounding box center [877, 427] width 42 height 23
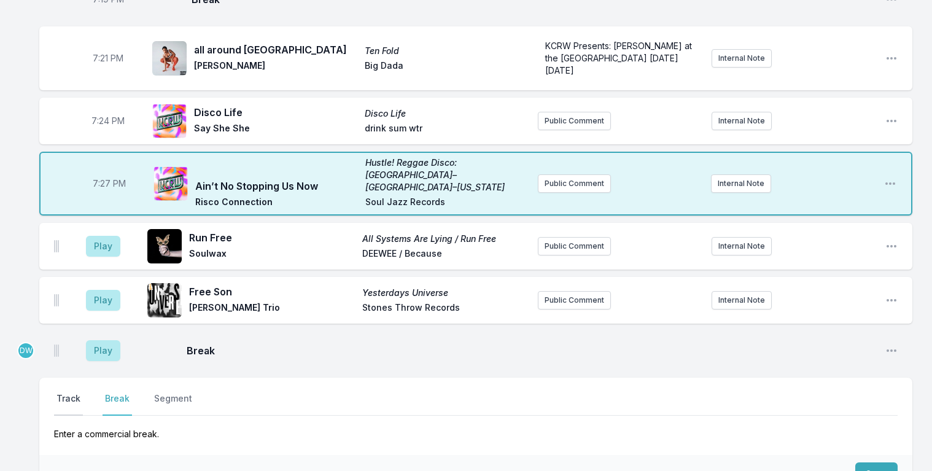
click at [65, 393] on button "Track" at bounding box center [68, 404] width 29 height 23
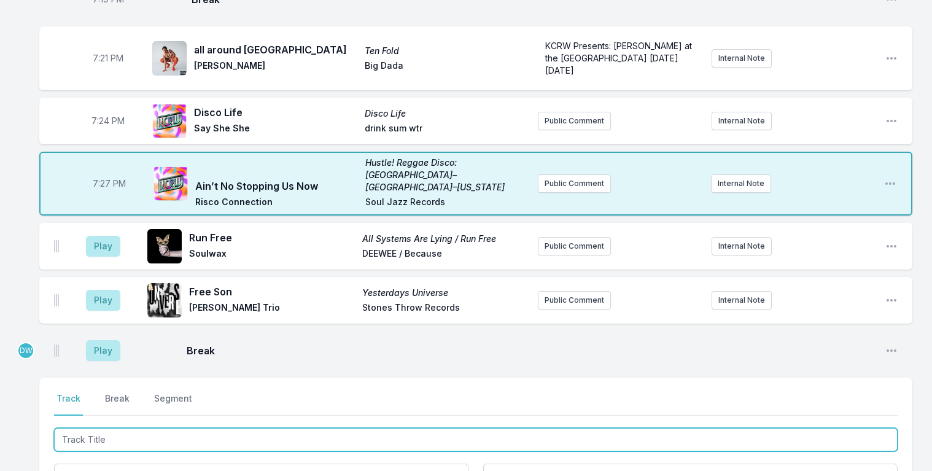
click at [87, 428] on input "Track Title" at bounding box center [476, 439] width 844 height 23
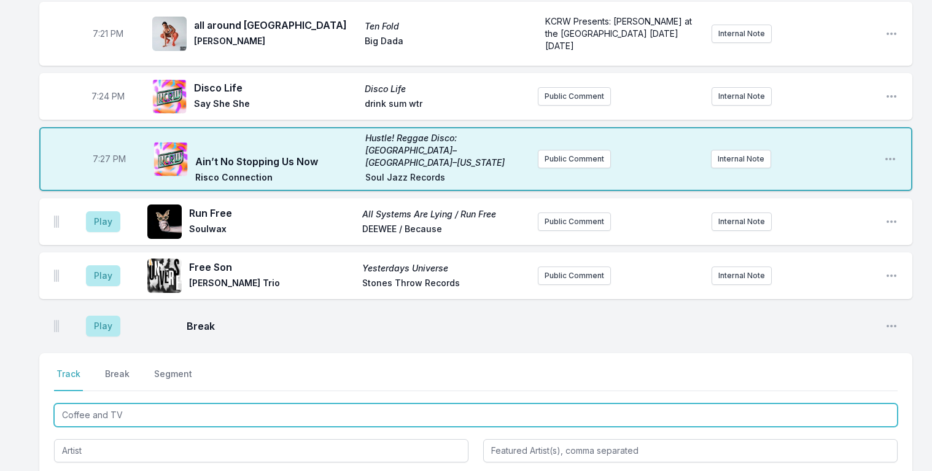
scroll to position [1542, 0]
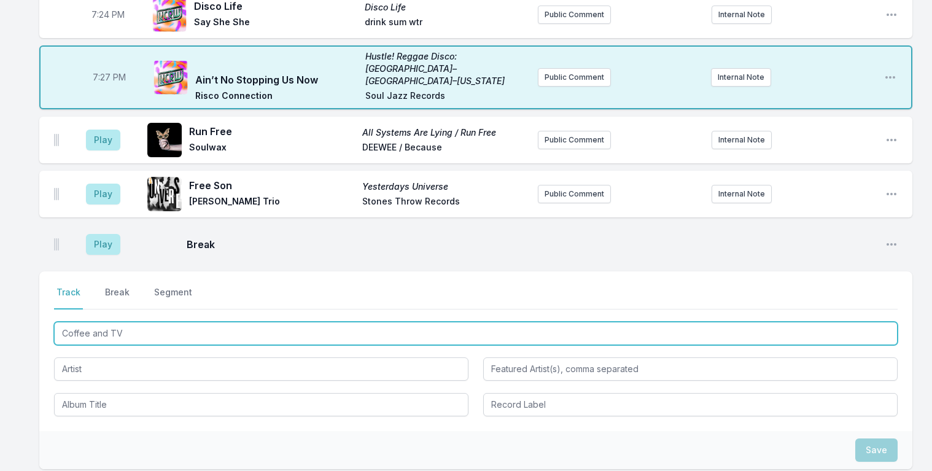
type input "Coffee and TV"
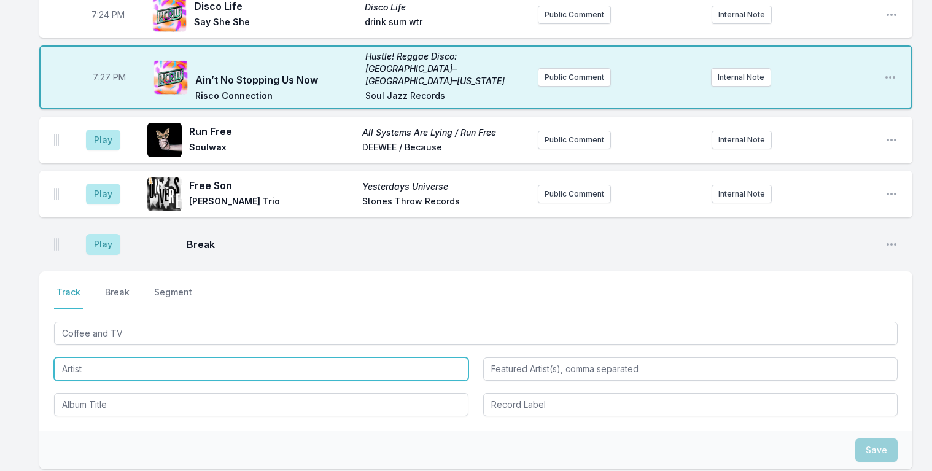
click at [99, 358] on input "Artist" at bounding box center [261, 369] width 415 height 23
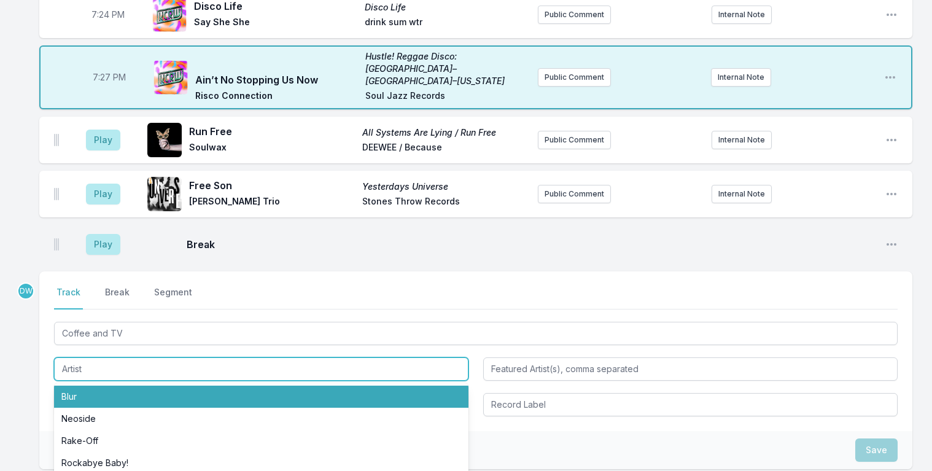
click at [77, 386] on li "Blur" at bounding box center [261, 397] width 415 height 22
type input "Blur"
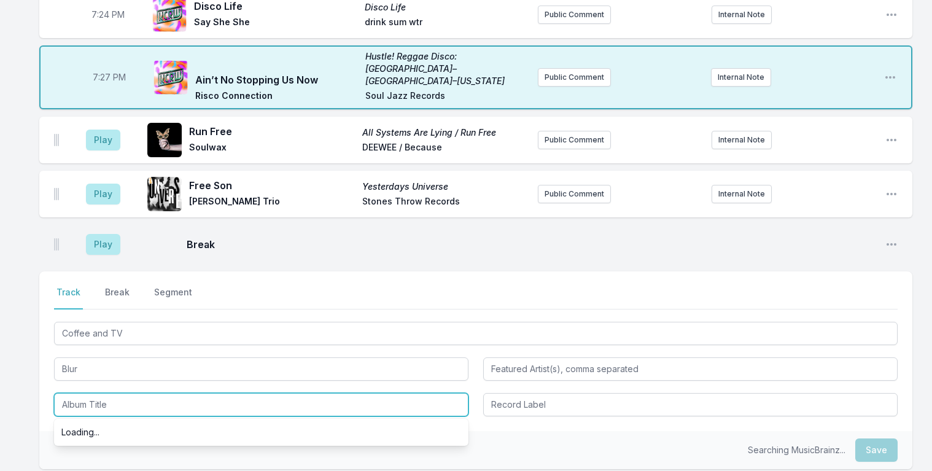
click at [85, 393] on input "Album Title" at bounding box center [261, 404] width 415 height 23
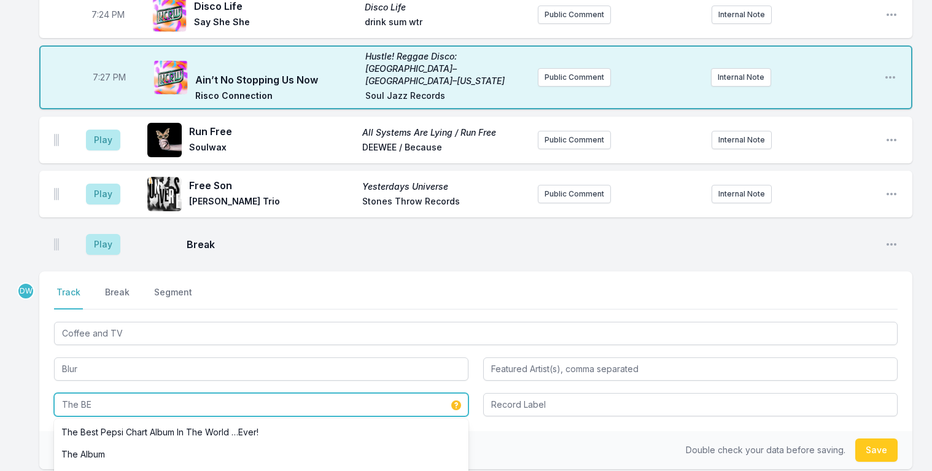
scroll to position [0, 0]
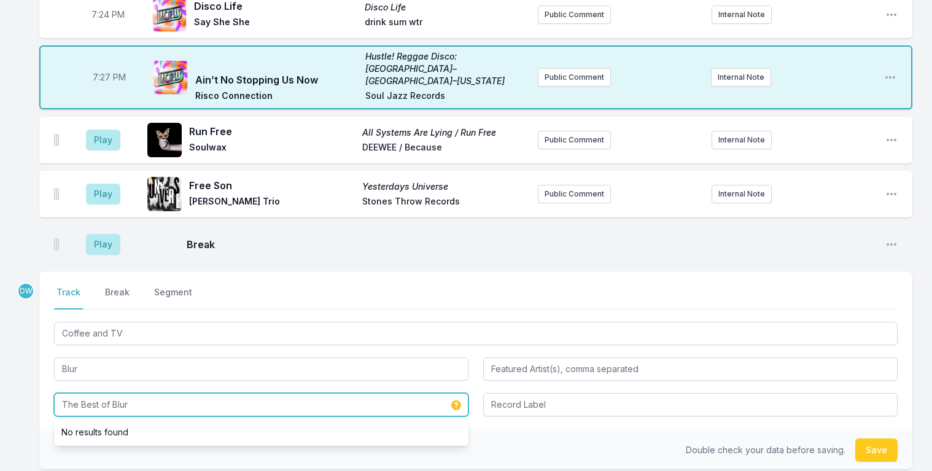
type input "The Best of Blur"
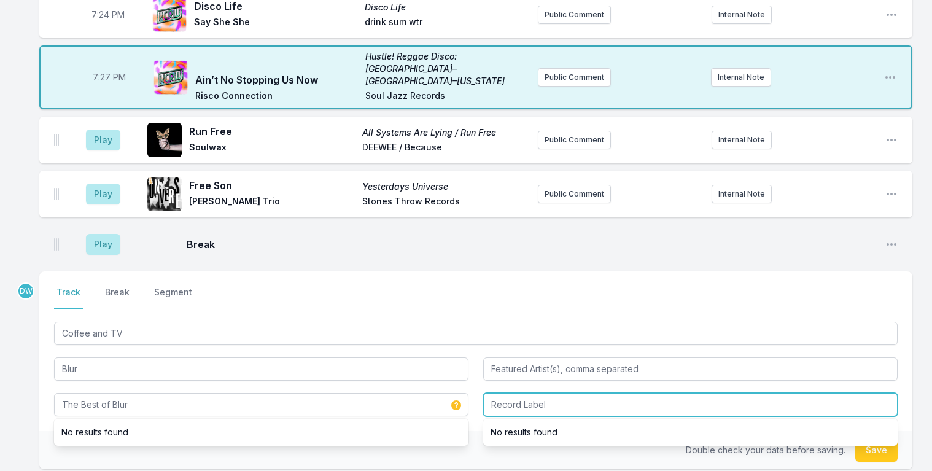
click at [542, 393] on input "Record Label" at bounding box center [690, 404] width 415 height 23
type input "Virgin"
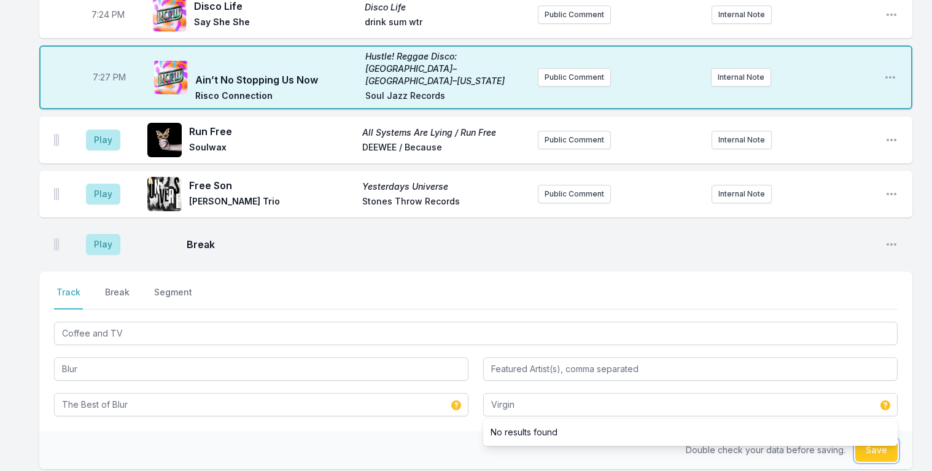
click at [878, 439] on button "Save" at bounding box center [877, 450] width 42 height 23
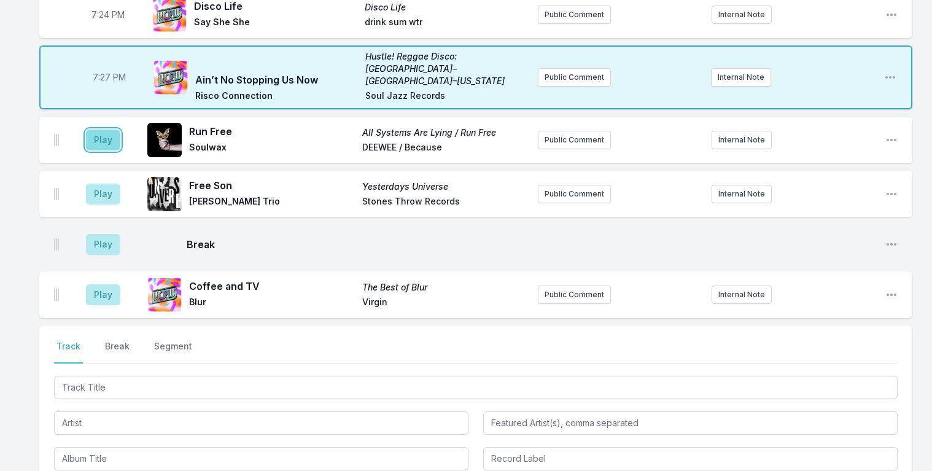
click at [97, 130] on button "Play" at bounding box center [103, 140] width 34 height 21
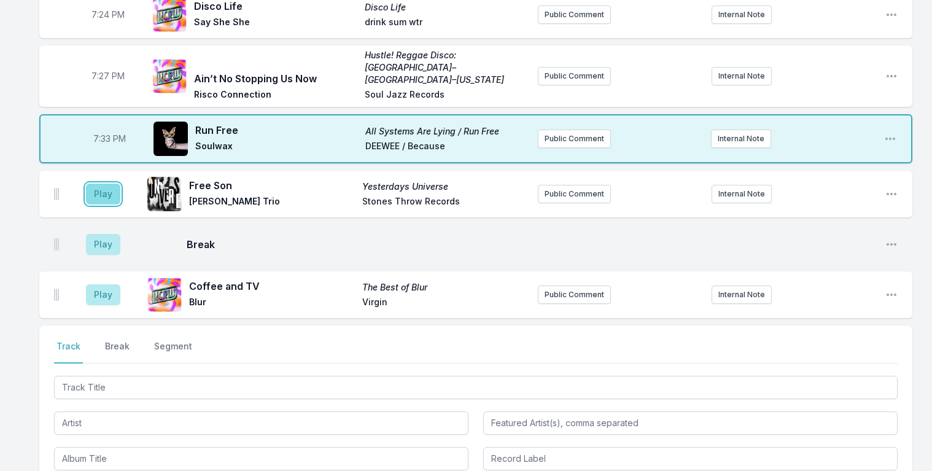
click at [105, 184] on button "Play" at bounding box center [103, 194] width 34 height 21
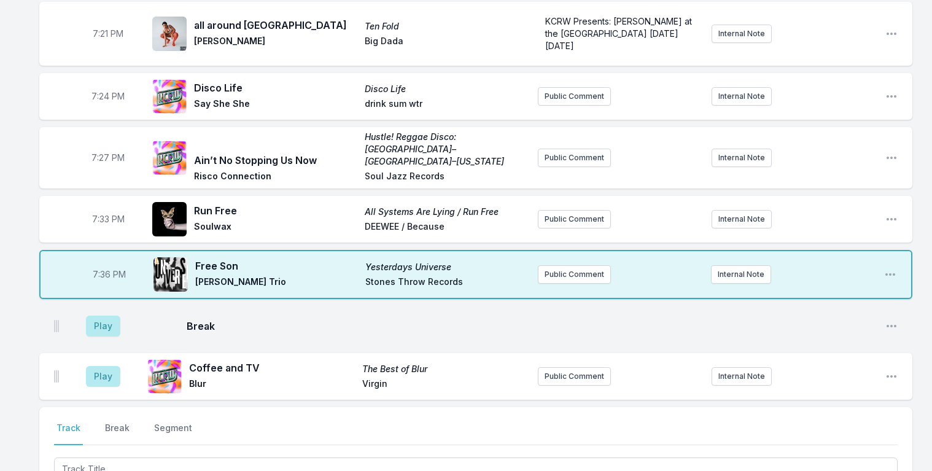
scroll to position [1427, 0]
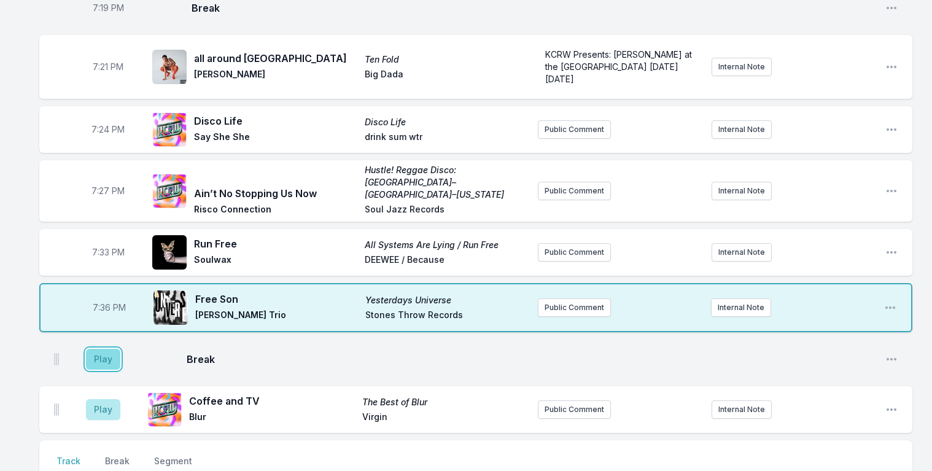
click at [111, 349] on button "Play" at bounding box center [103, 359] width 34 height 21
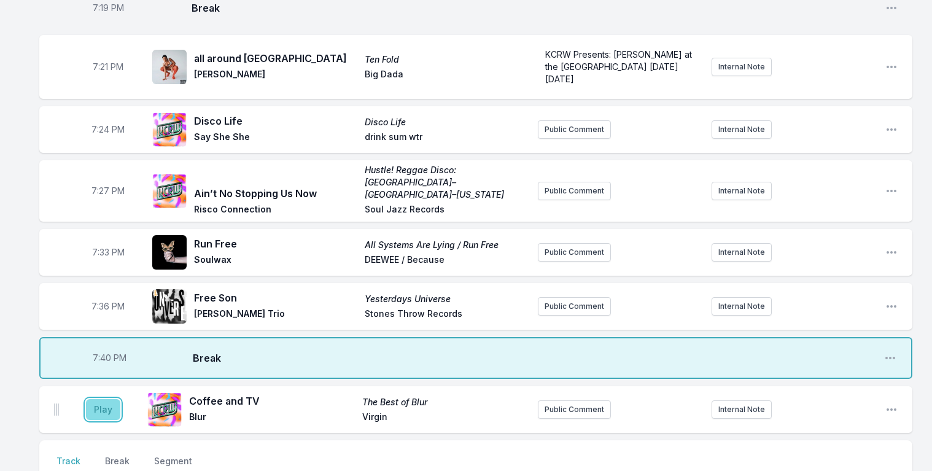
click at [96, 399] on button "Play" at bounding box center [103, 409] width 34 height 21
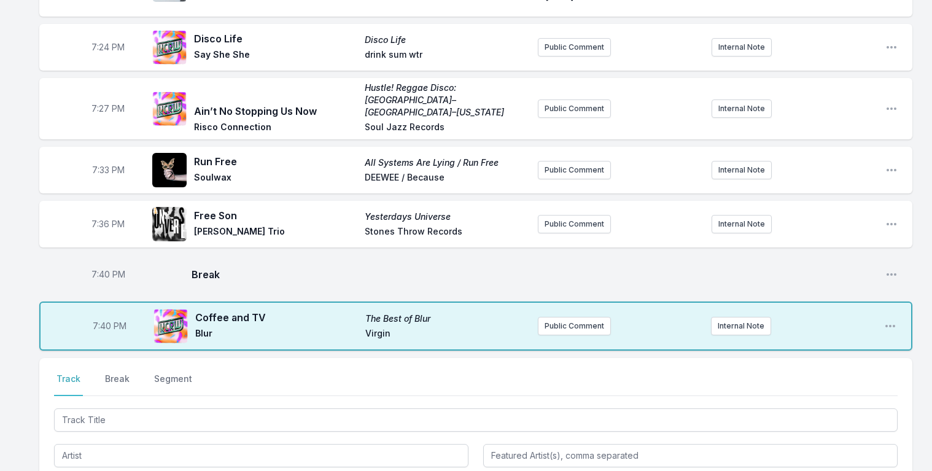
scroll to position [1550, 0]
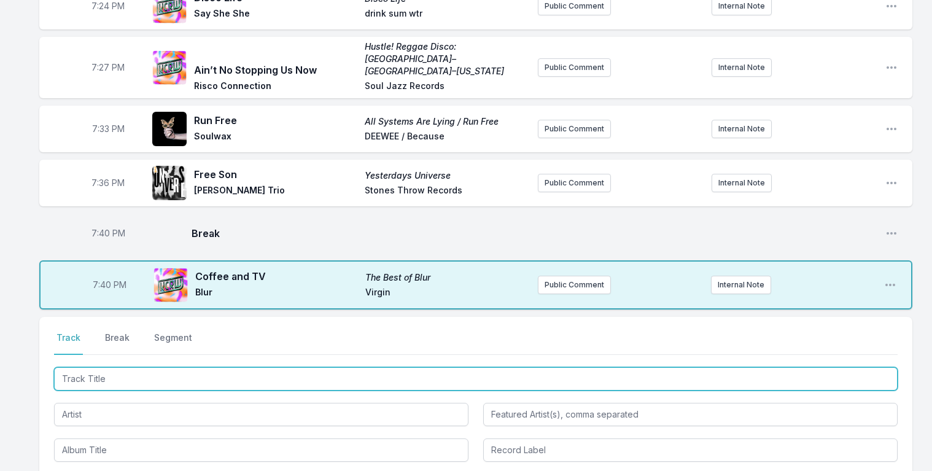
drag, startPoint x: 104, startPoint y: 335, endPoint x: 109, endPoint y: 327, distance: 9.1
click at [108, 367] on input "Track Title" at bounding box center [476, 378] width 844 height 23
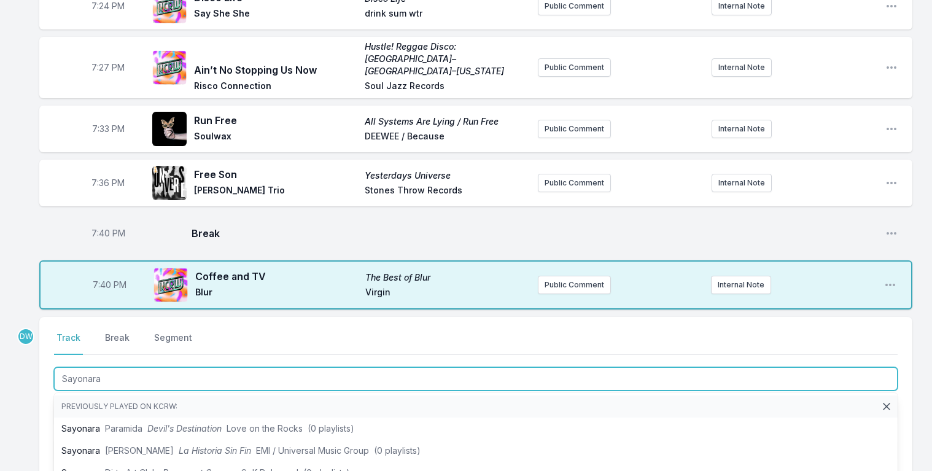
type input "Sayonara"
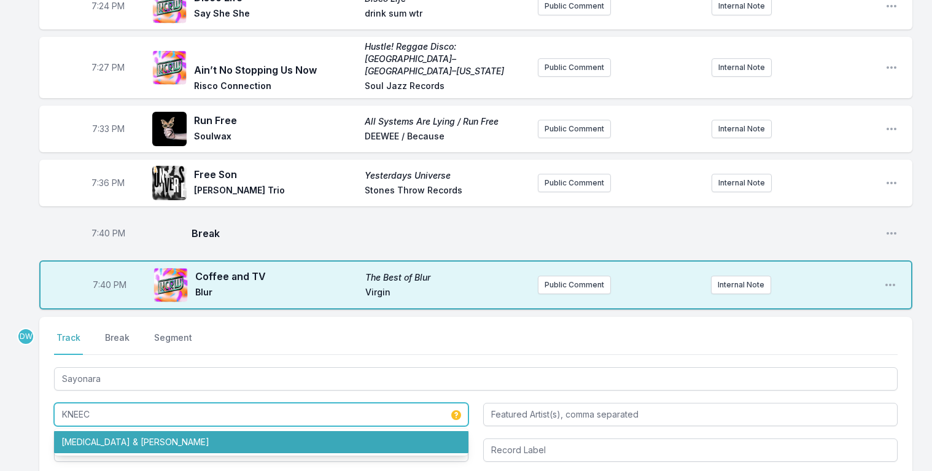
click at [139, 431] on li "[MEDICAL_DATA] & [PERSON_NAME]" at bounding box center [261, 442] width 415 height 22
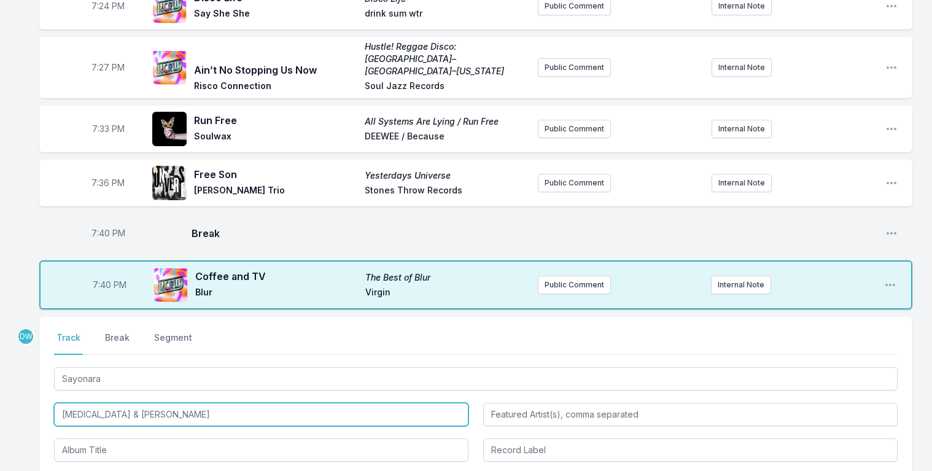
type input "[MEDICAL_DATA] & [PERSON_NAME]"
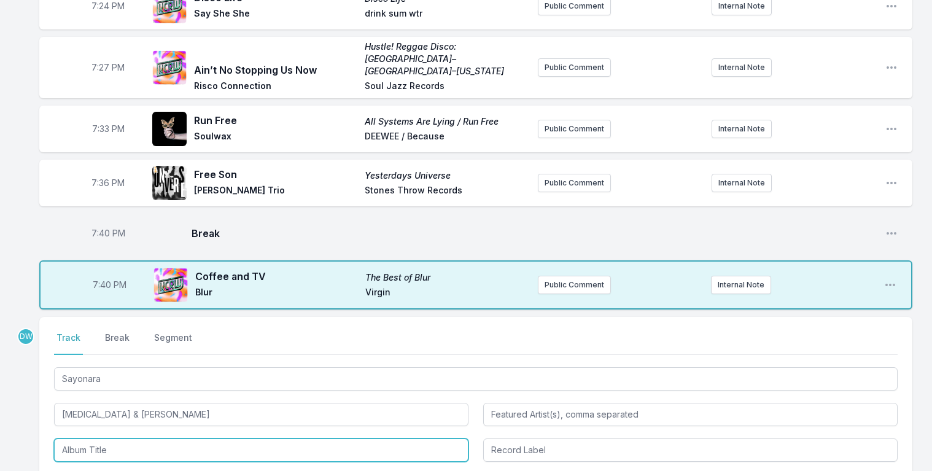
click at [123, 439] on input "Album Title" at bounding box center [261, 450] width 415 height 23
click at [94, 467] on li "Sayōnara" at bounding box center [261, 478] width 415 height 22
type input "Sayōnara"
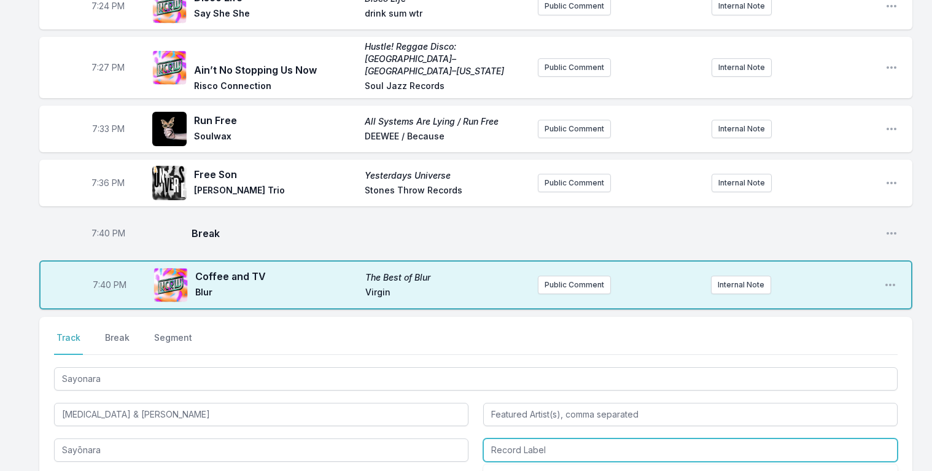
click at [509, 439] on input "Record Label" at bounding box center [690, 450] width 415 height 23
click at [531, 467] on li "Heavenly Recordings" at bounding box center [690, 478] width 415 height 22
type input "Heavenly Recordings"
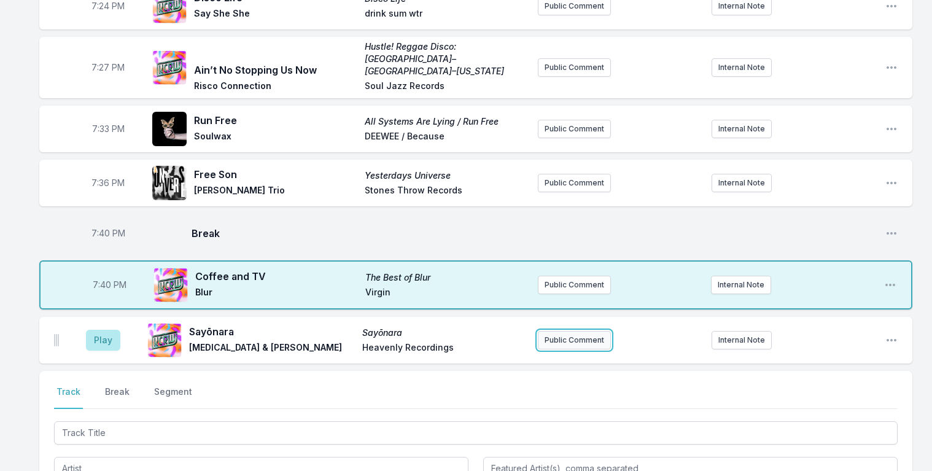
click at [570, 331] on button "Public Comment" at bounding box center [574, 340] width 73 height 18
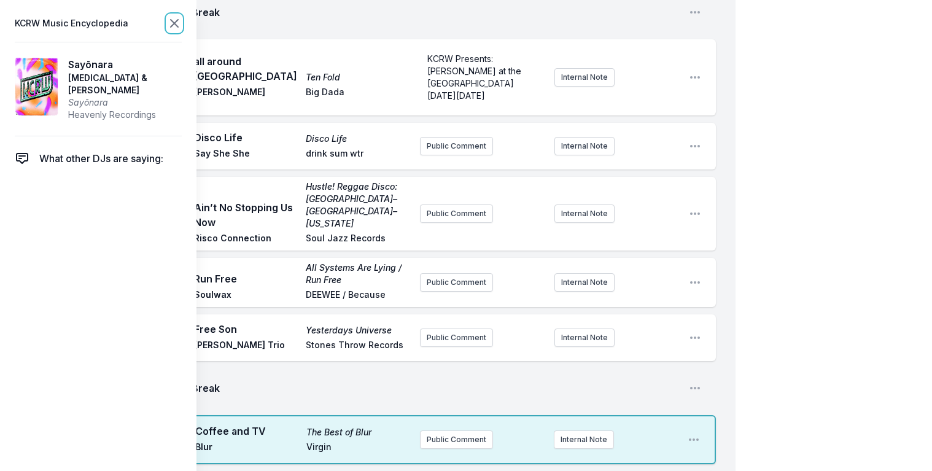
click at [173, 23] on icon at bounding box center [174, 23] width 15 height 15
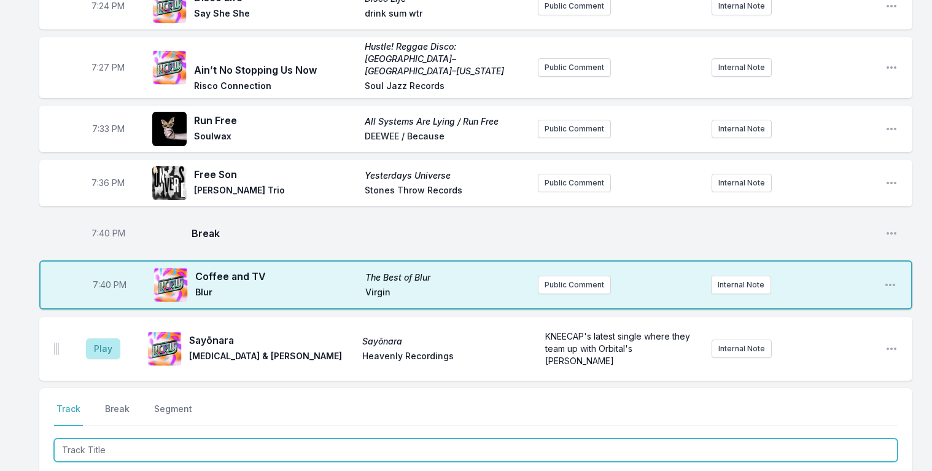
click at [78, 439] on input "Track Title" at bounding box center [476, 450] width 844 height 23
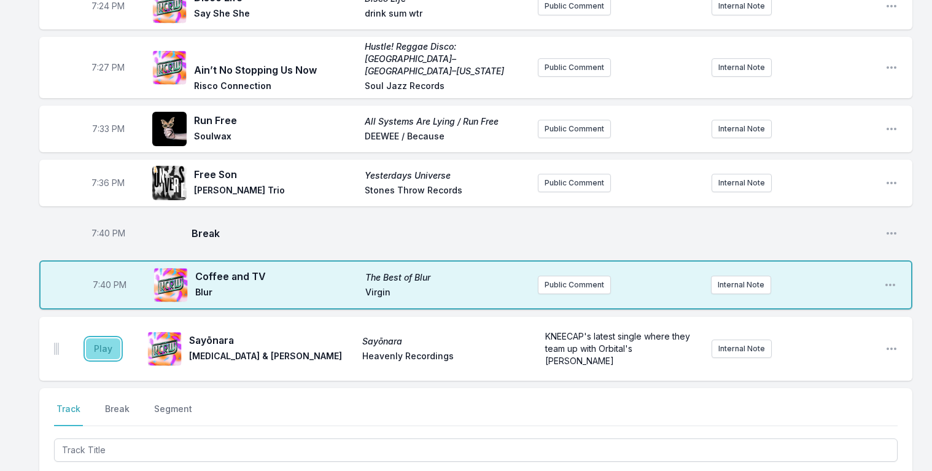
click at [104, 338] on button "Play" at bounding box center [103, 348] width 34 height 21
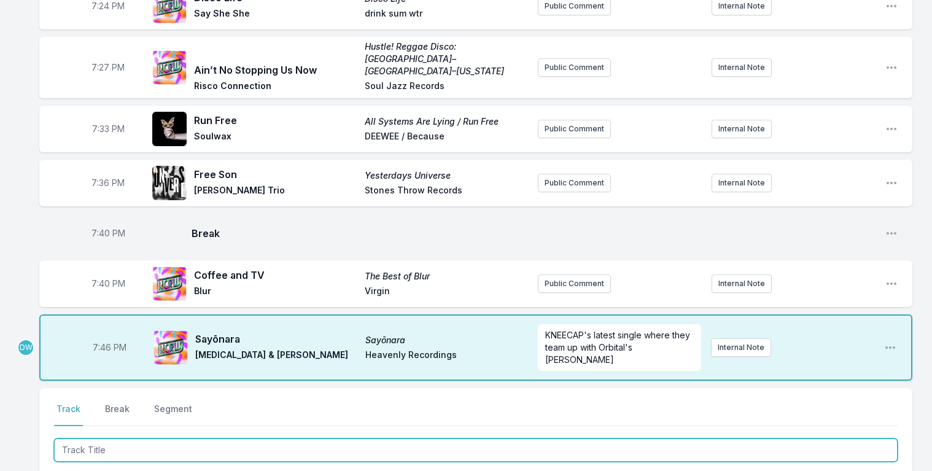
click at [103, 439] on input "Track Title" at bounding box center [476, 450] width 844 height 23
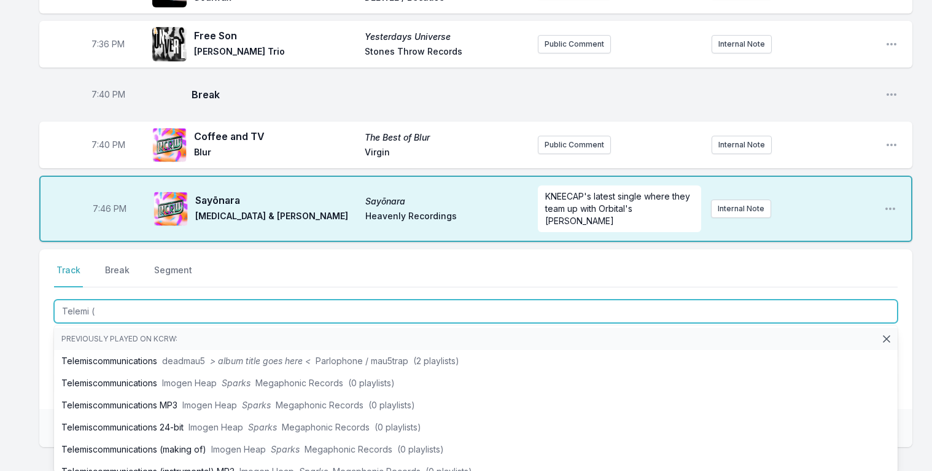
scroll to position [1729, 0]
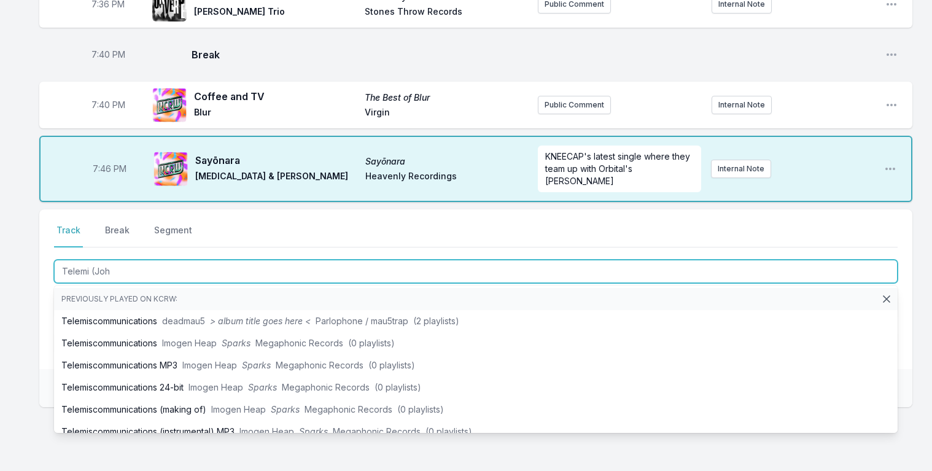
type input "Telemi ([PERSON_NAME]"
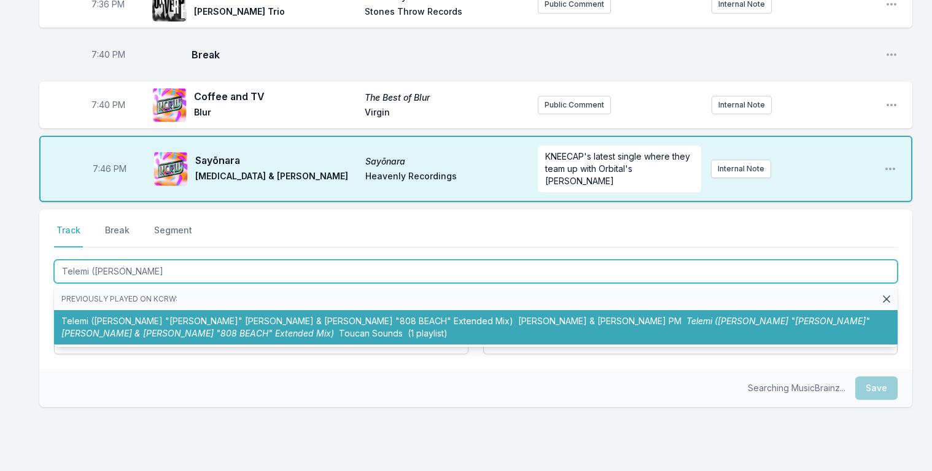
click at [518, 316] on span "[PERSON_NAME] & [PERSON_NAME] PM" at bounding box center [599, 321] width 163 height 10
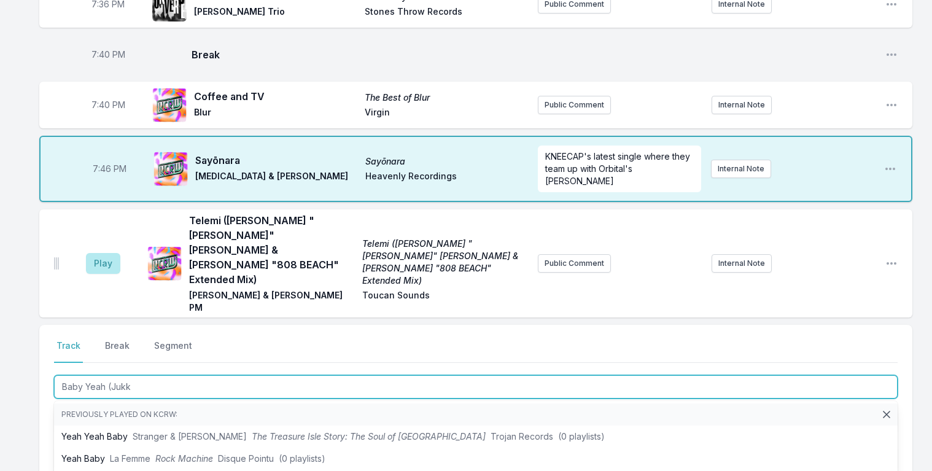
type input "Baby Yeah ([PERSON_NAME]"
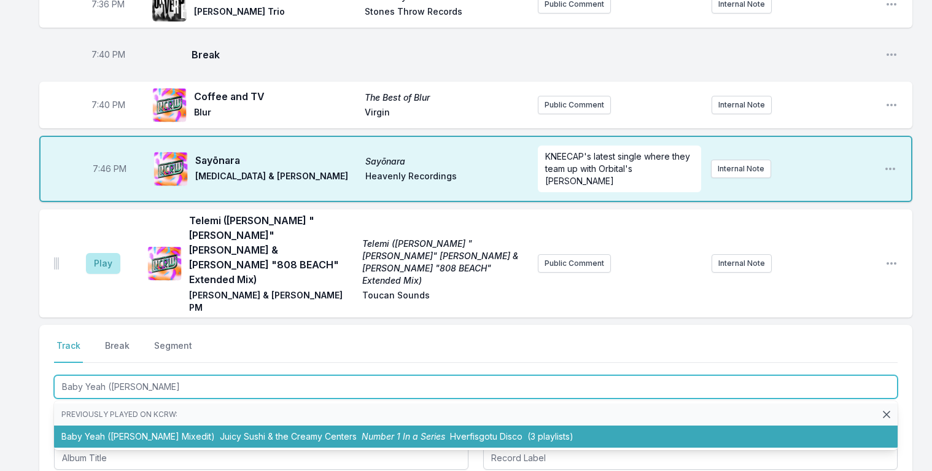
click at [299, 431] on span "Juicy Sushi & the Creamy Centers" at bounding box center [288, 436] width 137 height 10
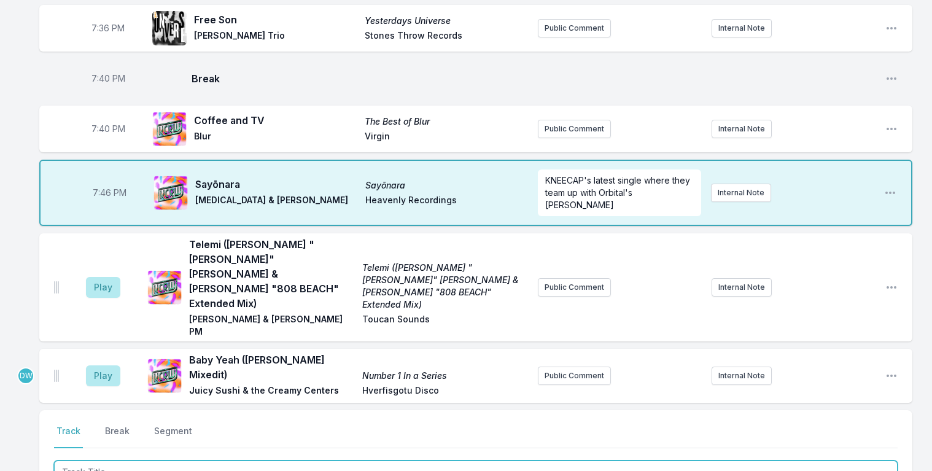
scroll to position [1705, 0]
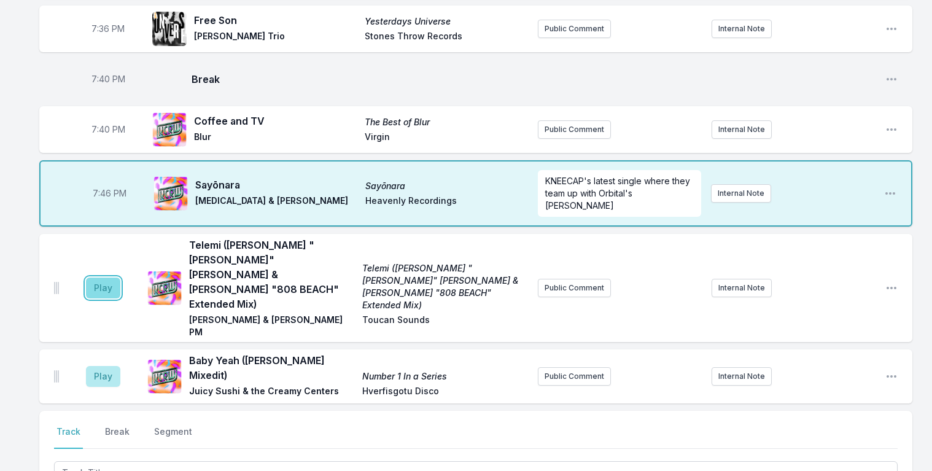
click at [103, 278] on button "Play" at bounding box center [103, 288] width 34 height 21
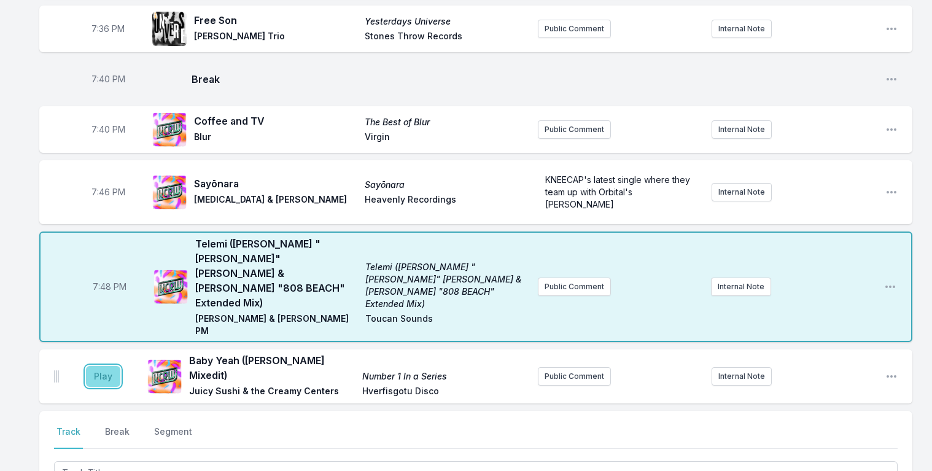
click at [95, 366] on button "Play" at bounding box center [103, 376] width 34 height 21
